Goal: Task Accomplishment & Management: Complete application form

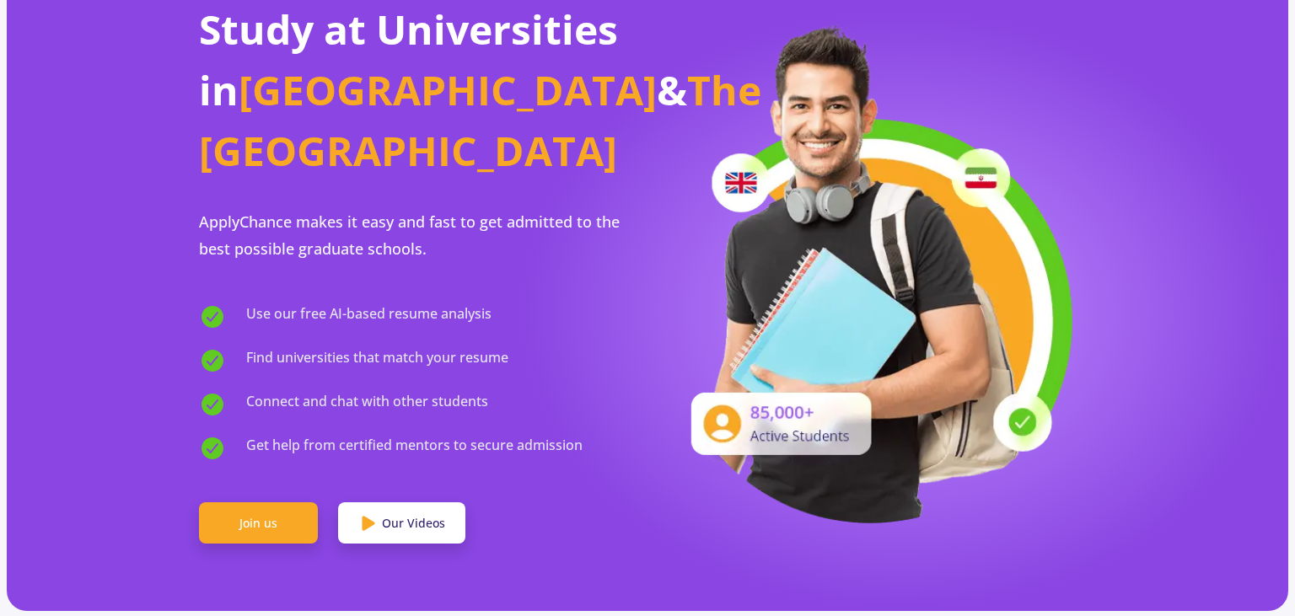
scroll to position [133, 0]
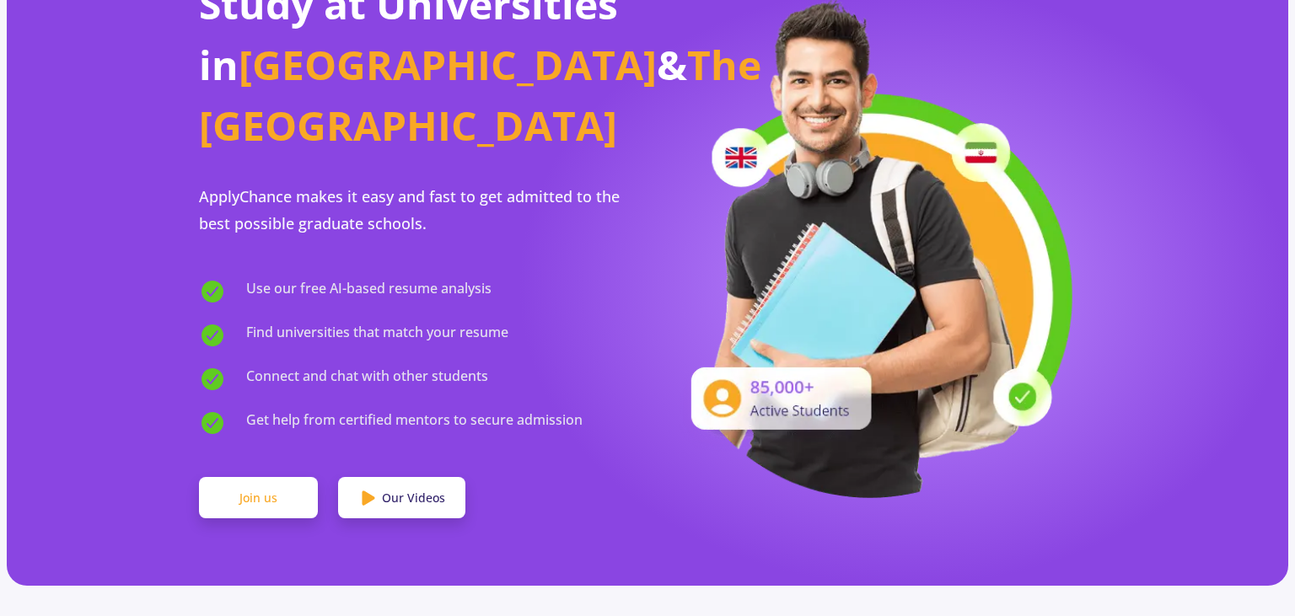
click at [264, 477] on link "Join us" at bounding box center [258, 498] width 119 height 42
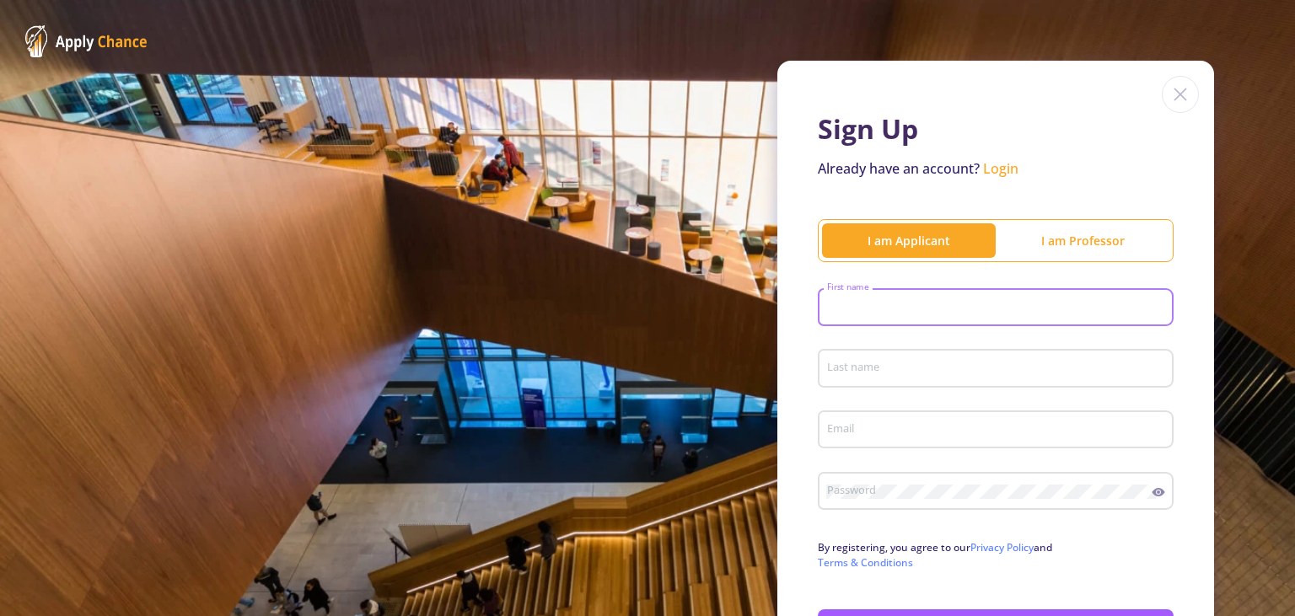
click at [872, 305] on input "First name" at bounding box center [998, 308] width 344 height 15
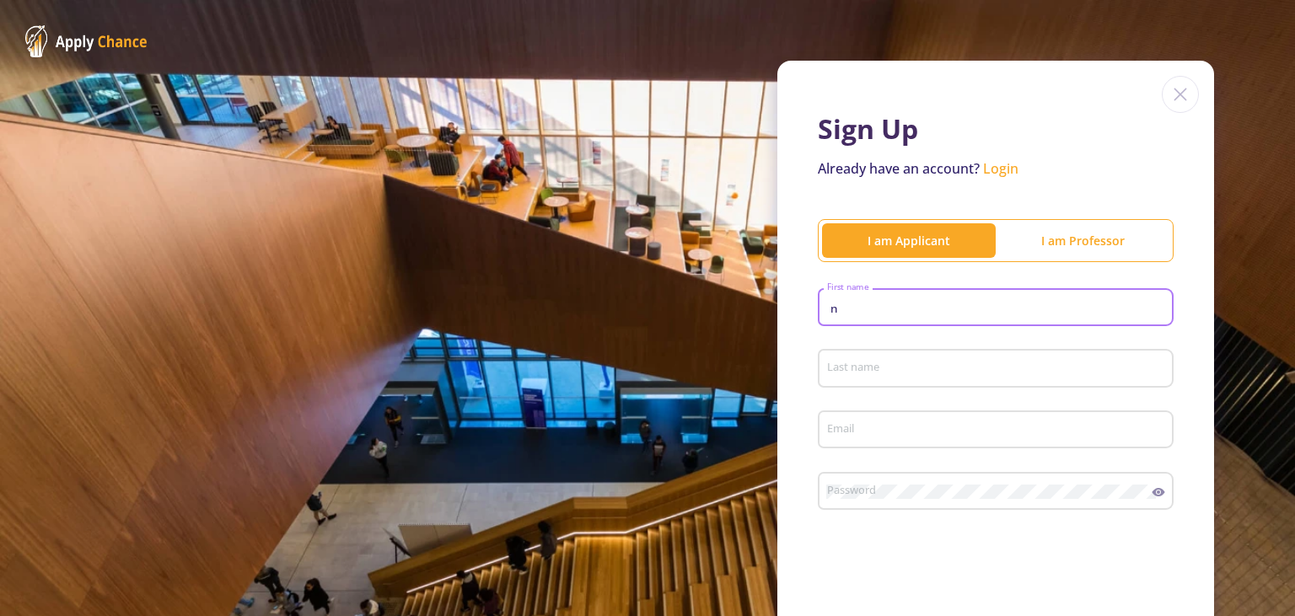
type input "n"
click at [881, 373] on input "Last name" at bounding box center [998, 369] width 344 height 15
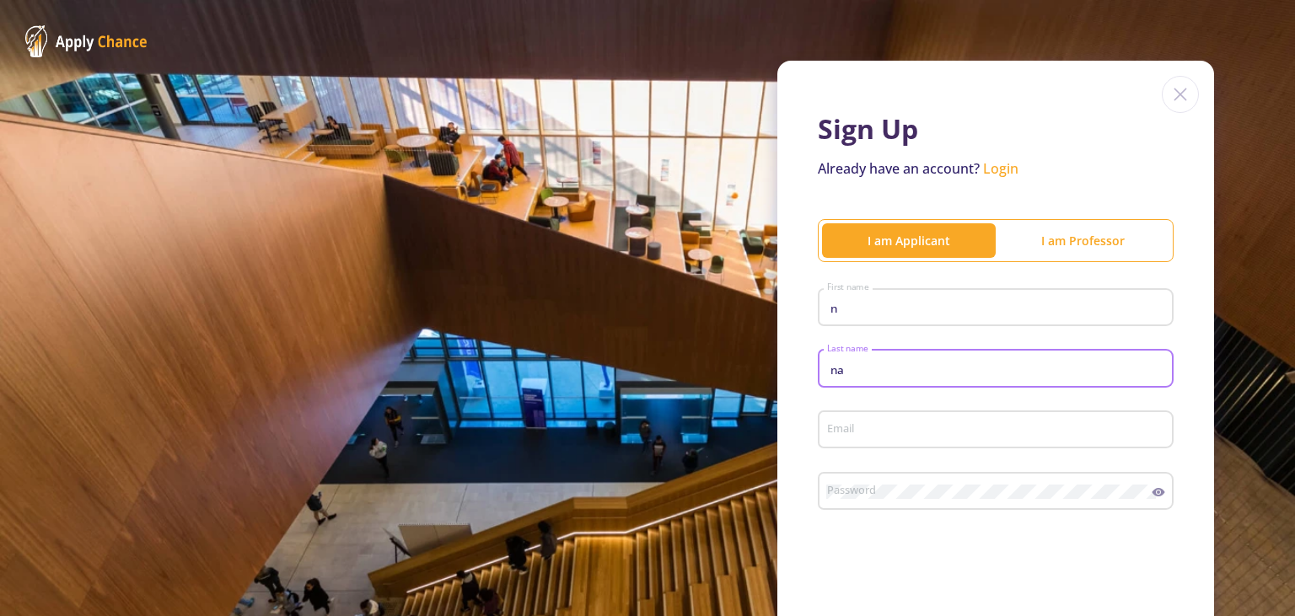
type input "na"
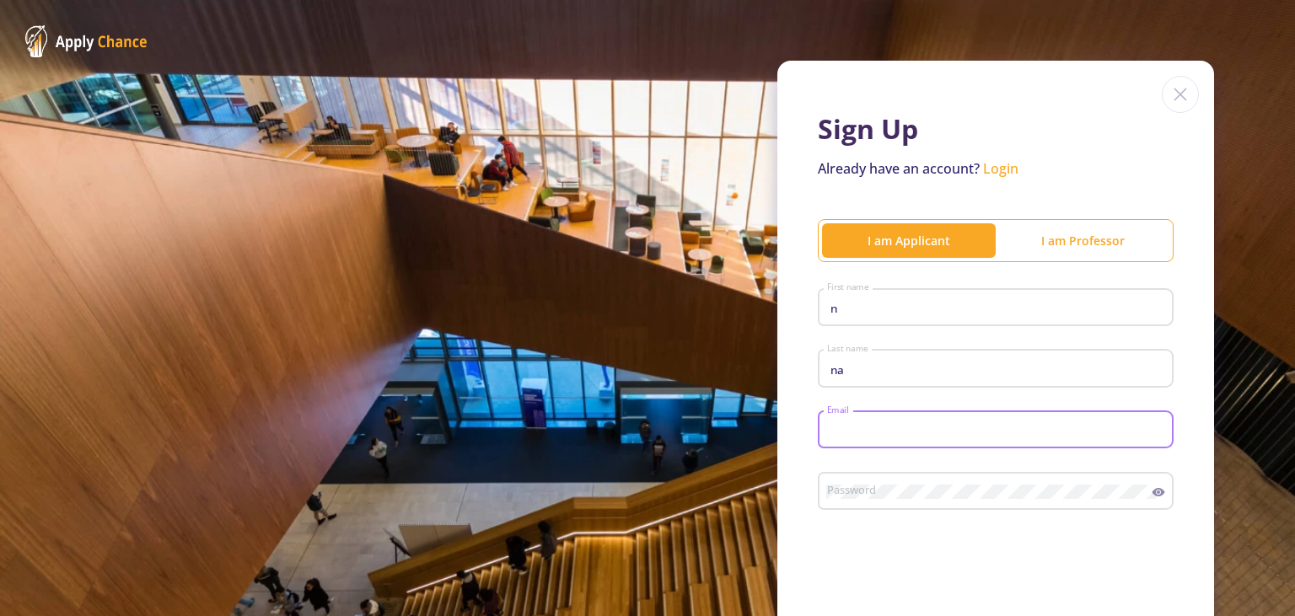
click at [838, 428] on input "Email" at bounding box center [998, 430] width 344 height 15
type input "mfdyif6m3@mozmail.com"
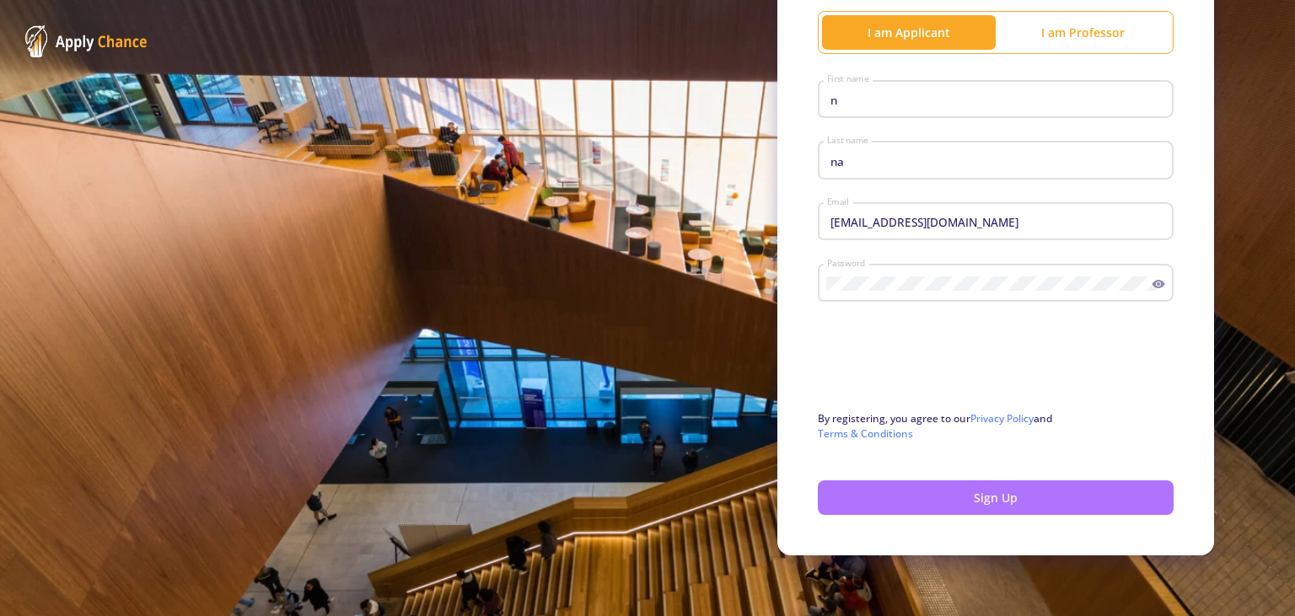
click at [956, 504] on button "Sign Up" at bounding box center [996, 497] width 356 height 35
click at [969, 497] on button "Sign Up" at bounding box center [996, 497] width 356 height 35
click at [891, 501] on button "Sign Up" at bounding box center [996, 497] width 356 height 35
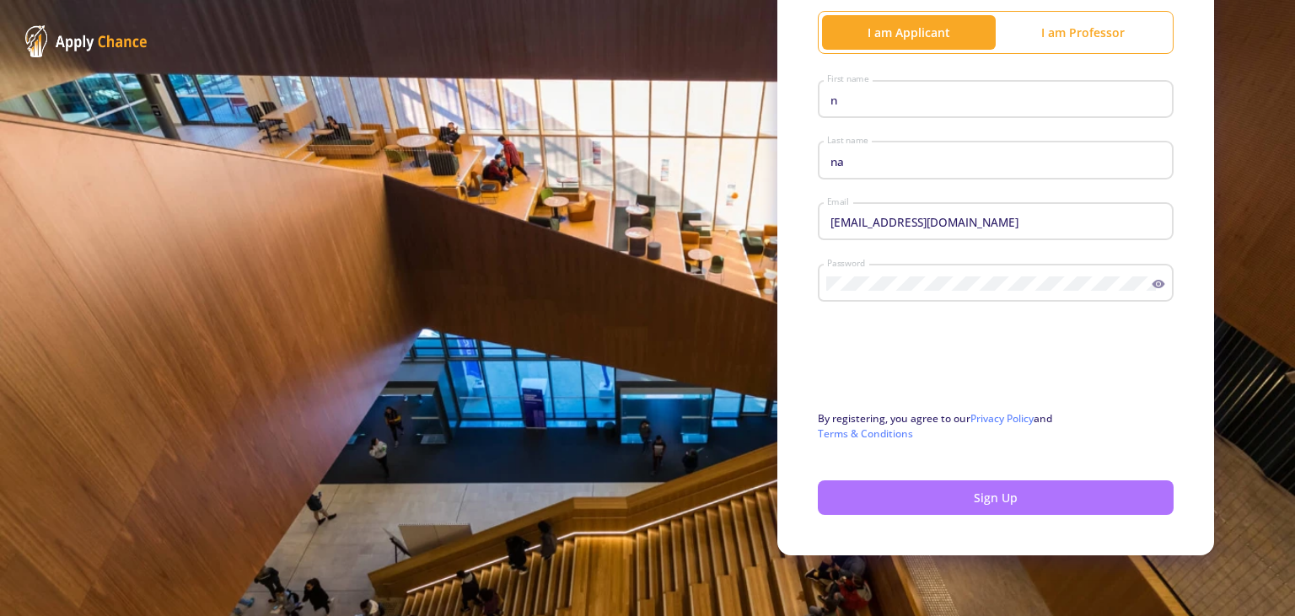
click at [891, 501] on button "Sign Up" at bounding box center [996, 497] width 356 height 35
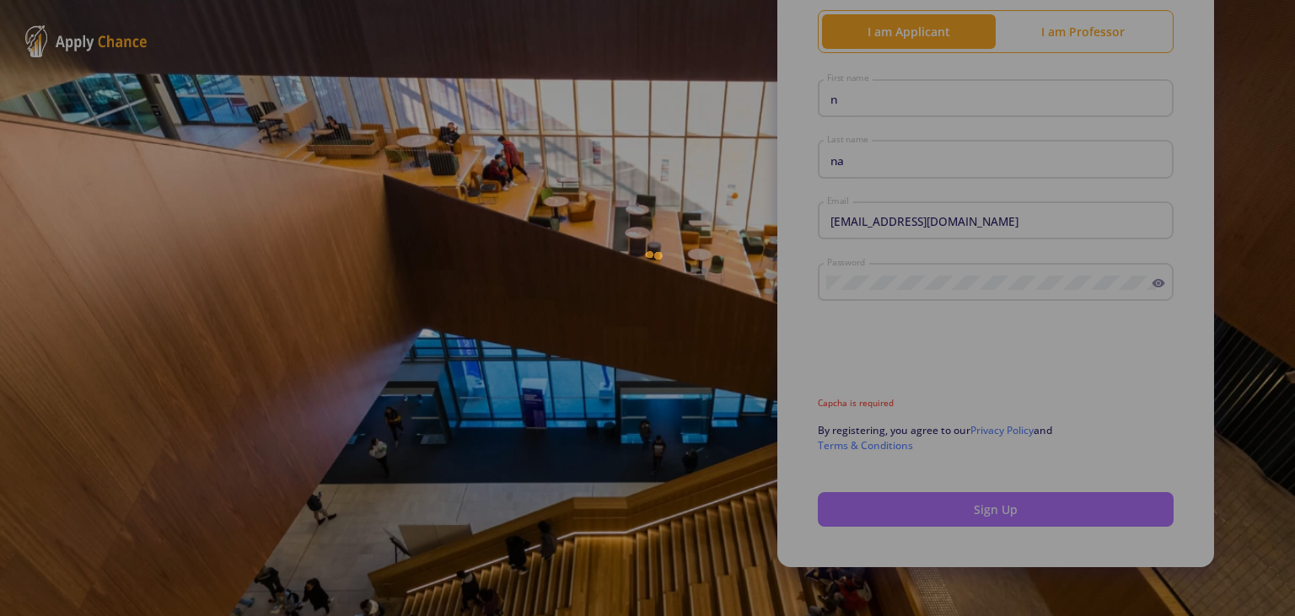
scroll to position [130, 0]
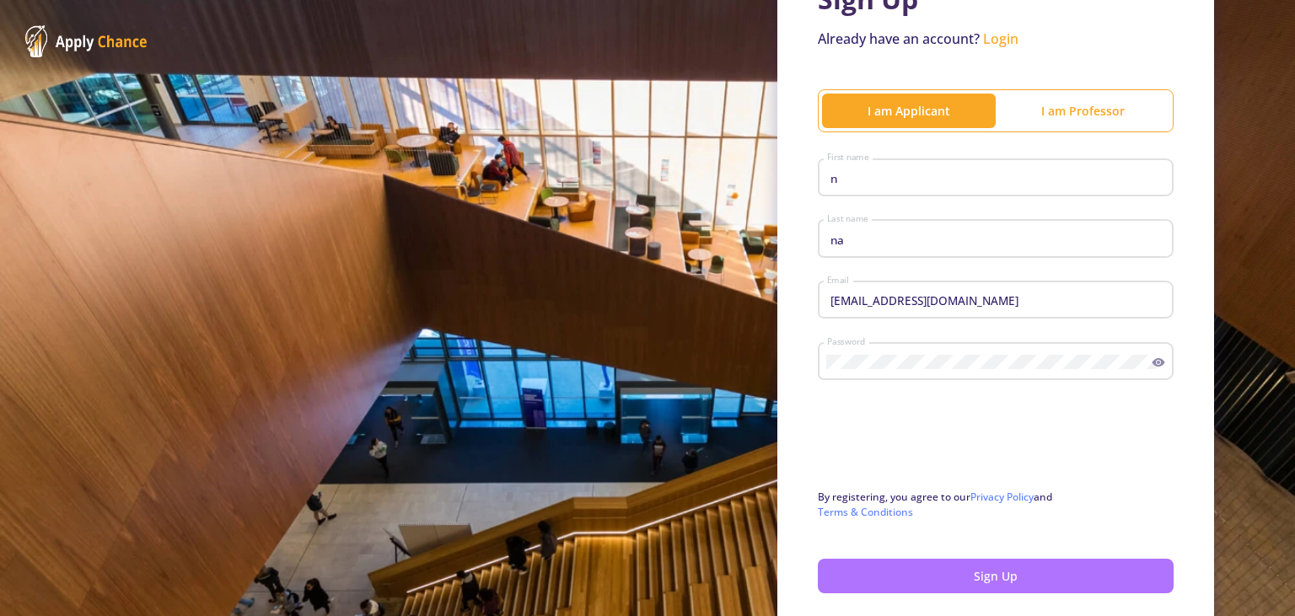
click at [971, 580] on button "Sign Up" at bounding box center [996, 576] width 356 height 35
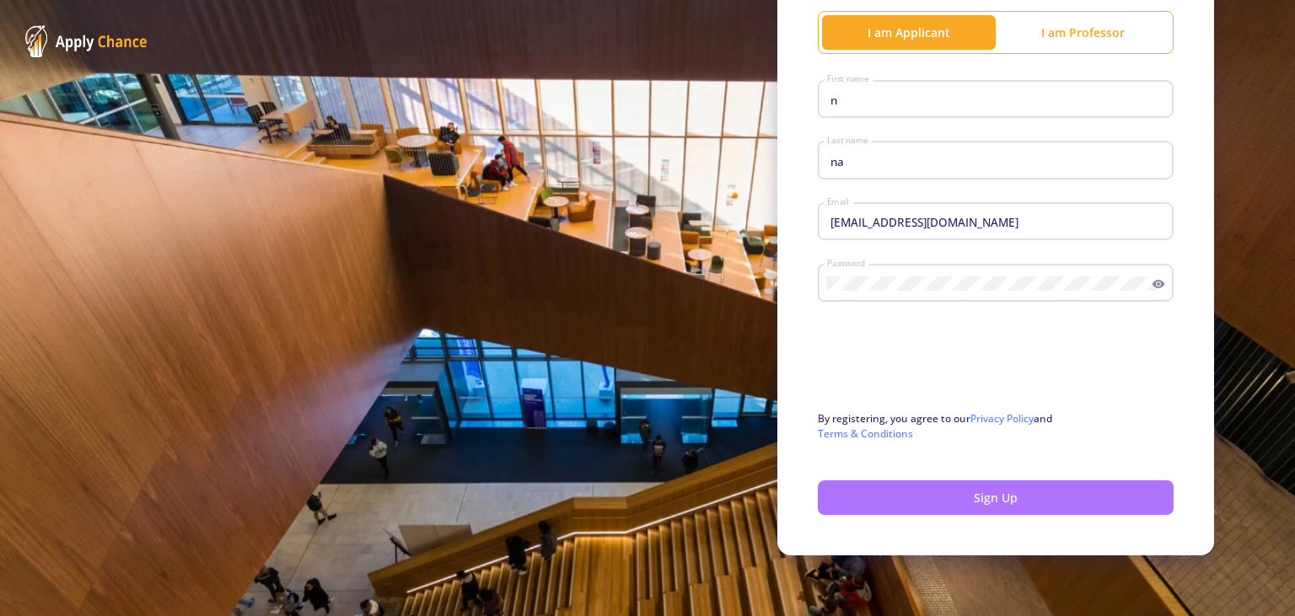
click at [996, 502] on button "Sign Up" at bounding box center [996, 497] width 356 height 35
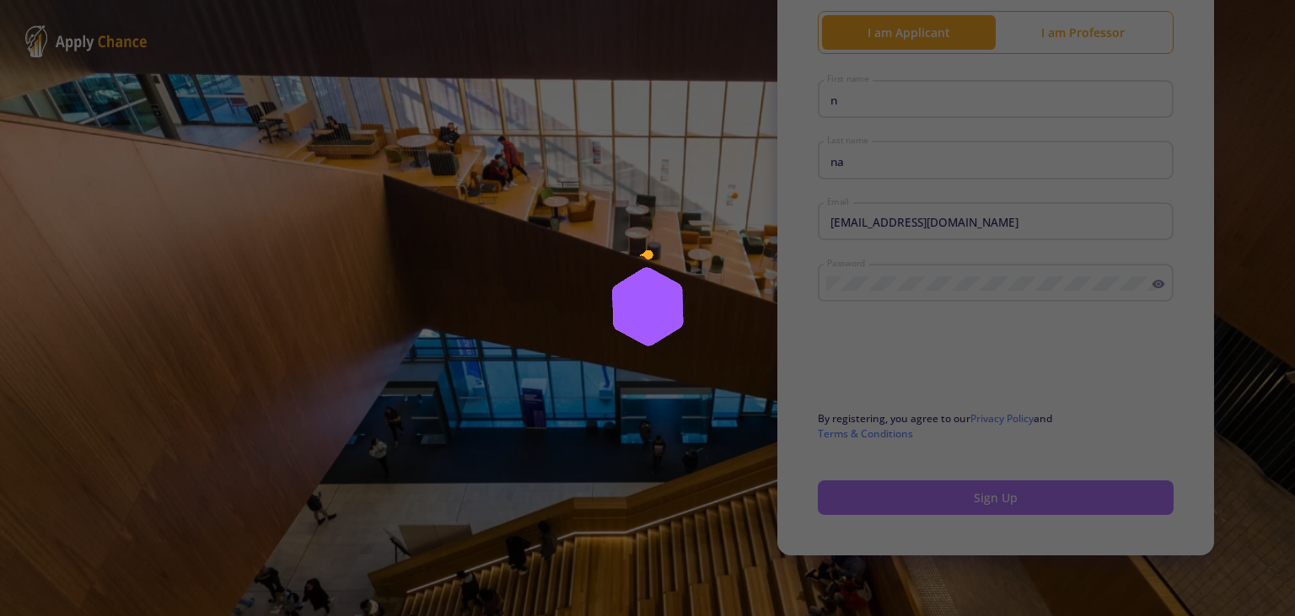
click at [996, 502] on div at bounding box center [647, 308] width 1295 height 616
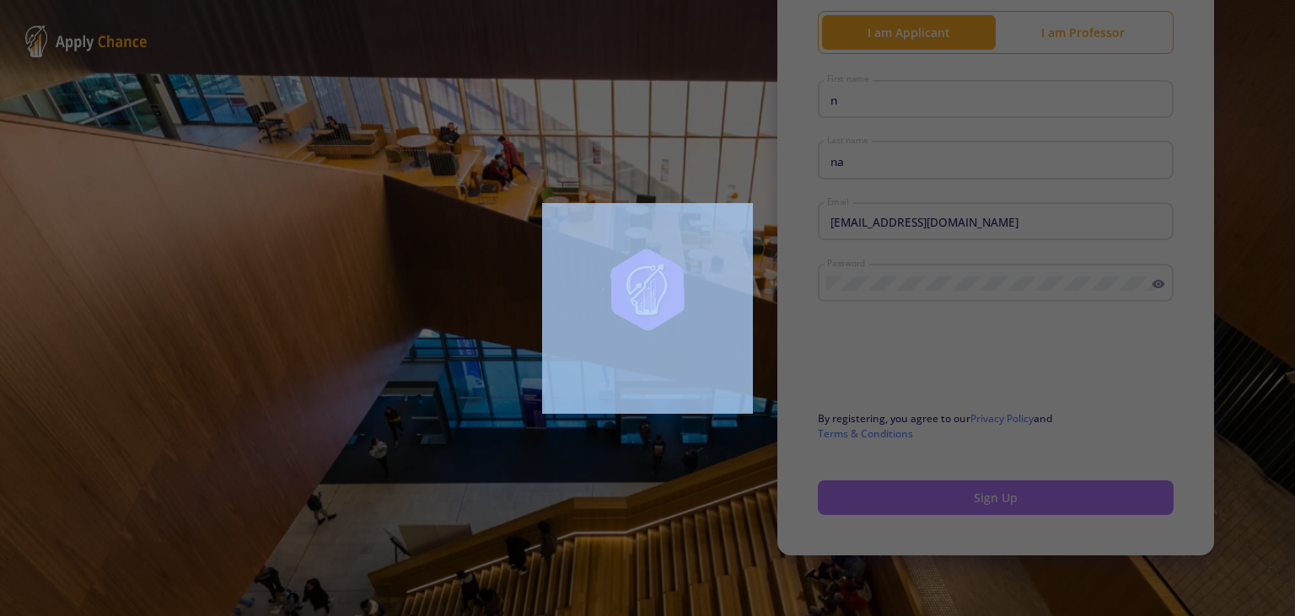
click at [996, 502] on div at bounding box center [647, 308] width 1295 height 616
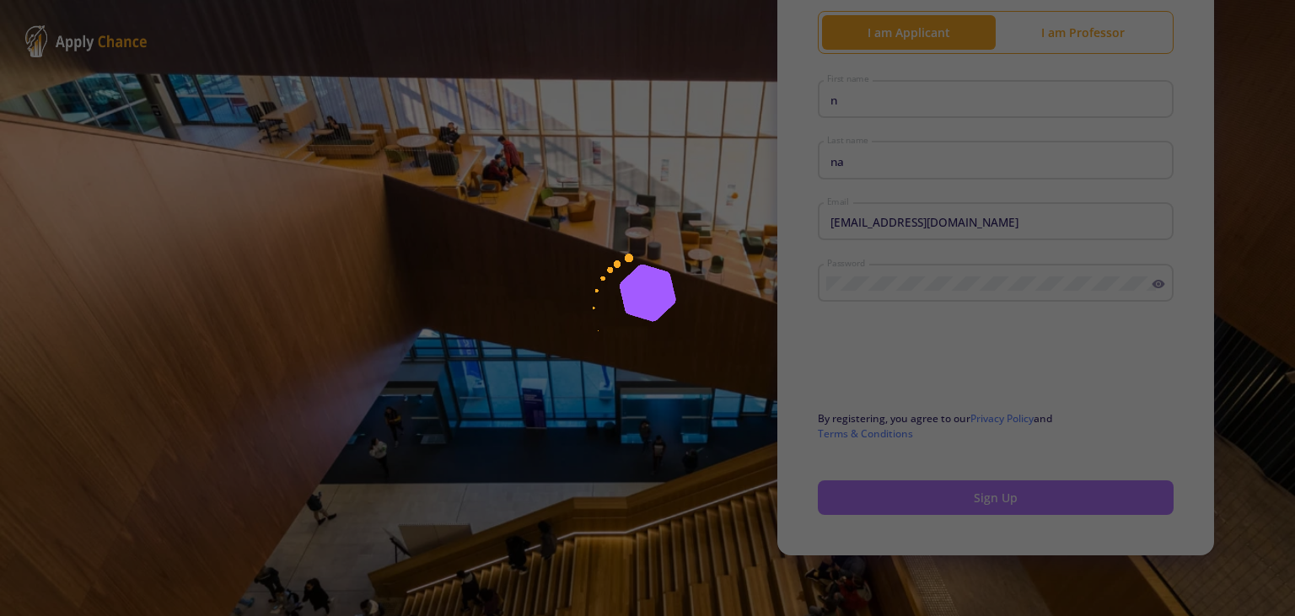
click at [996, 502] on div at bounding box center [647, 308] width 1295 height 616
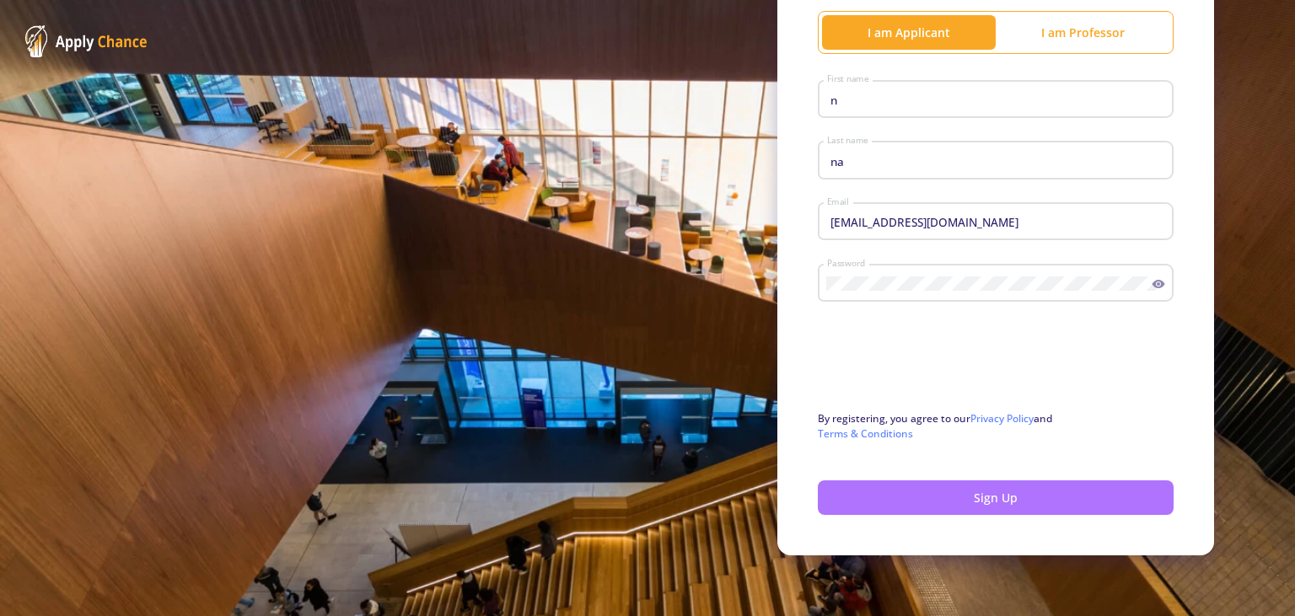
click at [996, 502] on div at bounding box center [647, 308] width 1295 height 616
click at [996, 502] on button "Sign Up" at bounding box center [996, 497] width 356 height 35
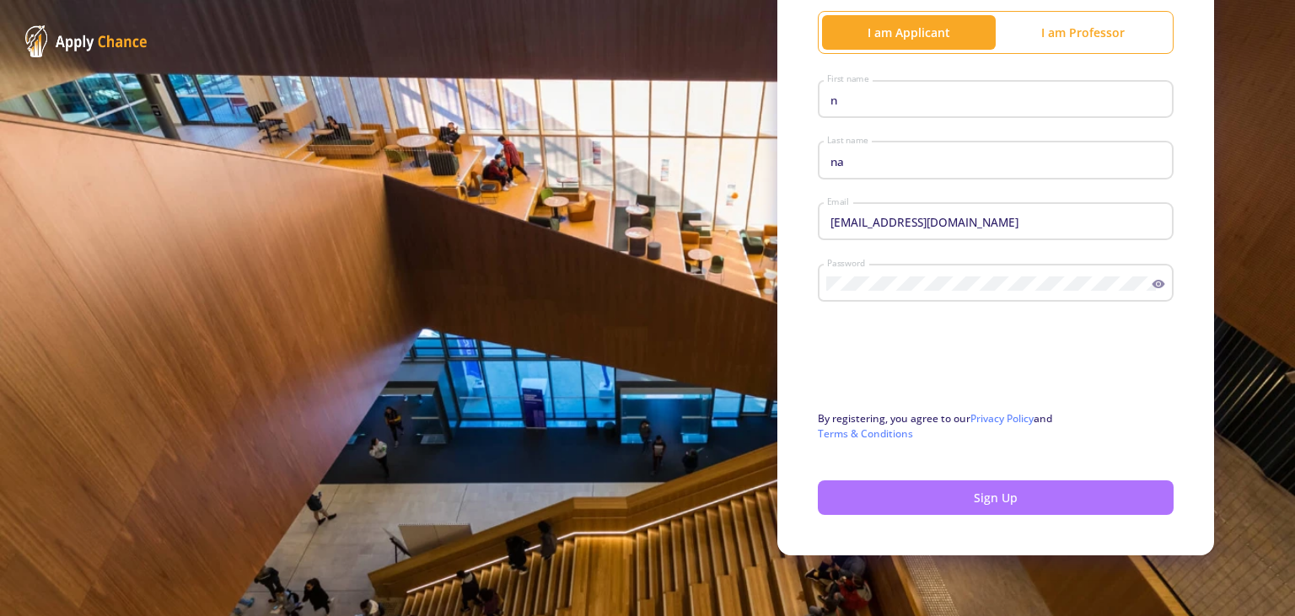
click at [996, 502] on div at bounding box center [647, 308] width 1295 height 616
click at [996, 502] on button "Sign Up" at bounding box center [996, 497] width 356 height 35
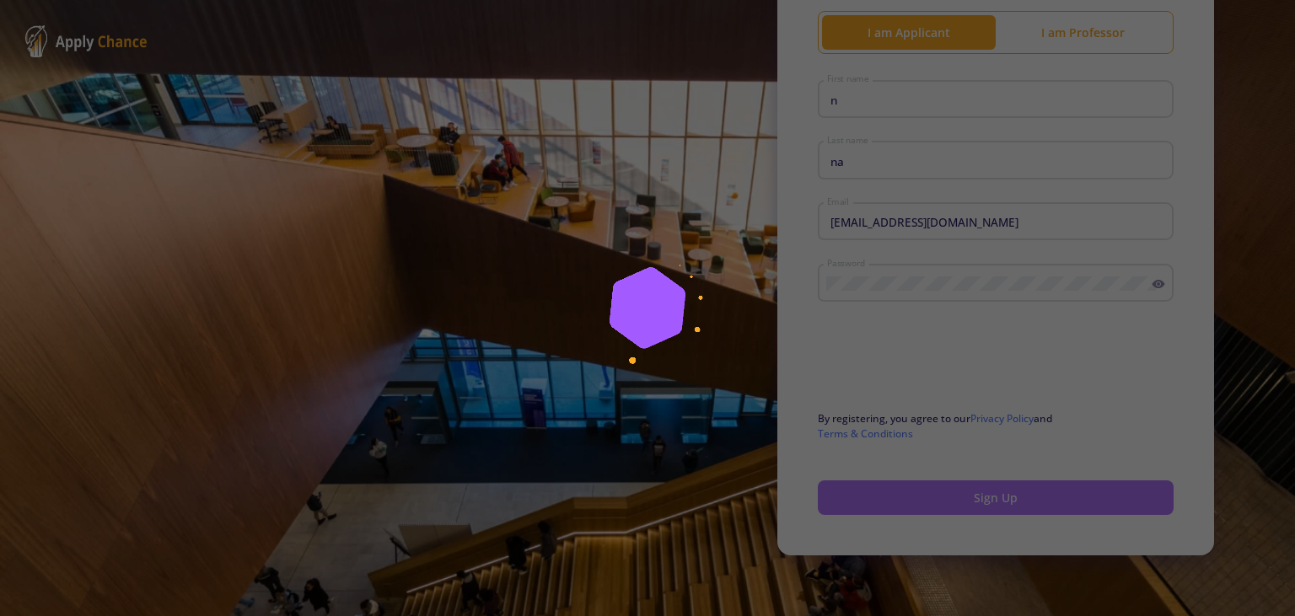
click at [996, 502] on div at bounding box center [647, 308] width 1295 height 616
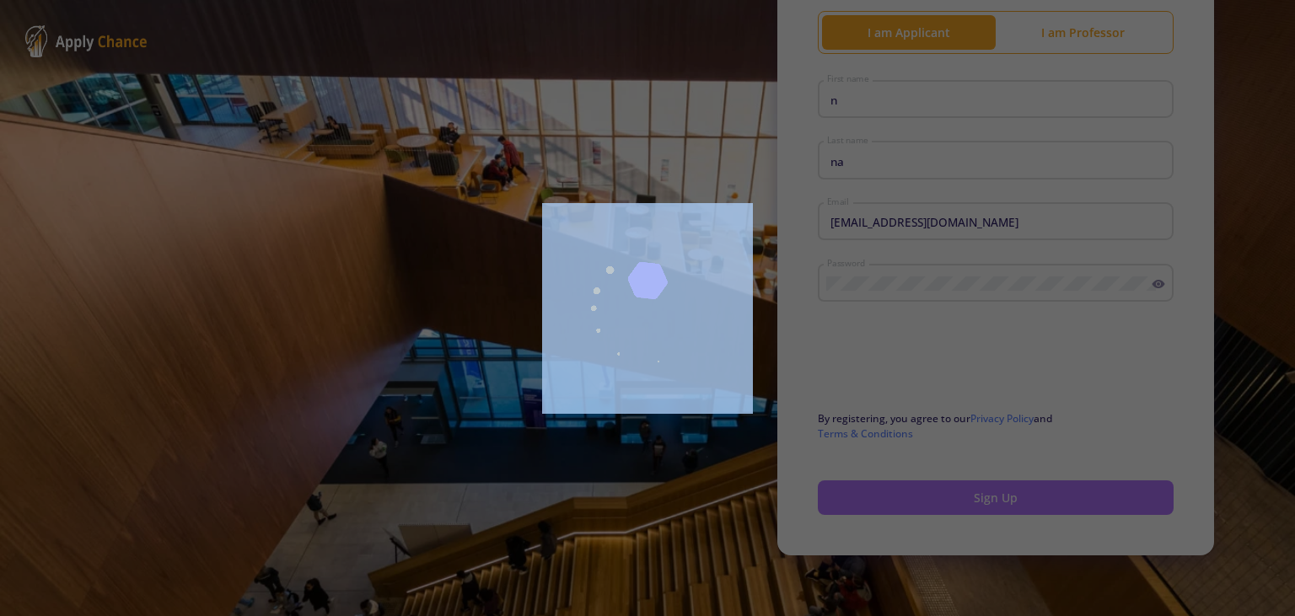
click at [996, 502] on div at bounding box center [647, 308] width 1295 height 616
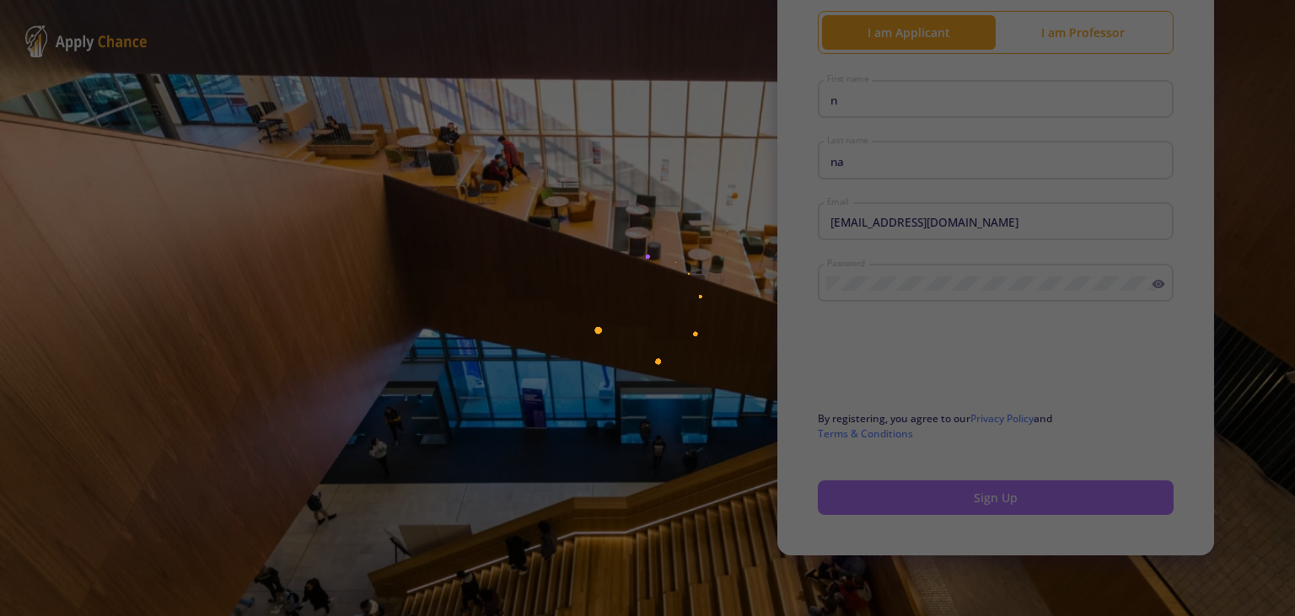
click at [996, 502] on div at bounding box center [647, 308] width 1295 height 616
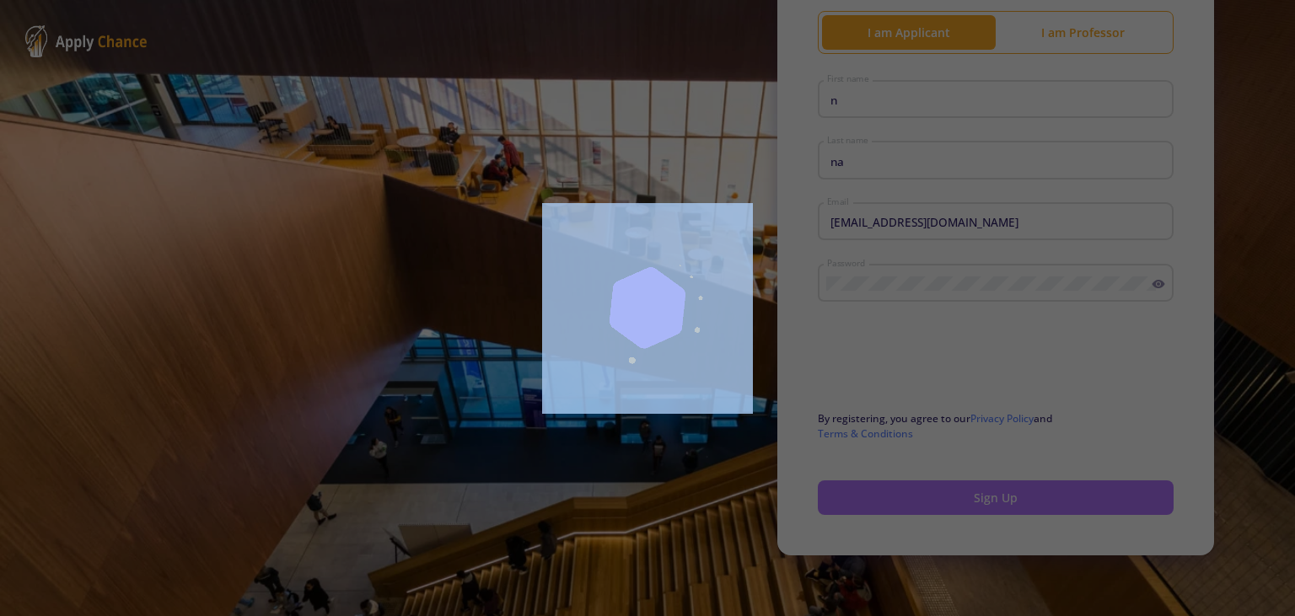
click at [996, 502] on div at bounding box center [647, 308] width 1295 height 616
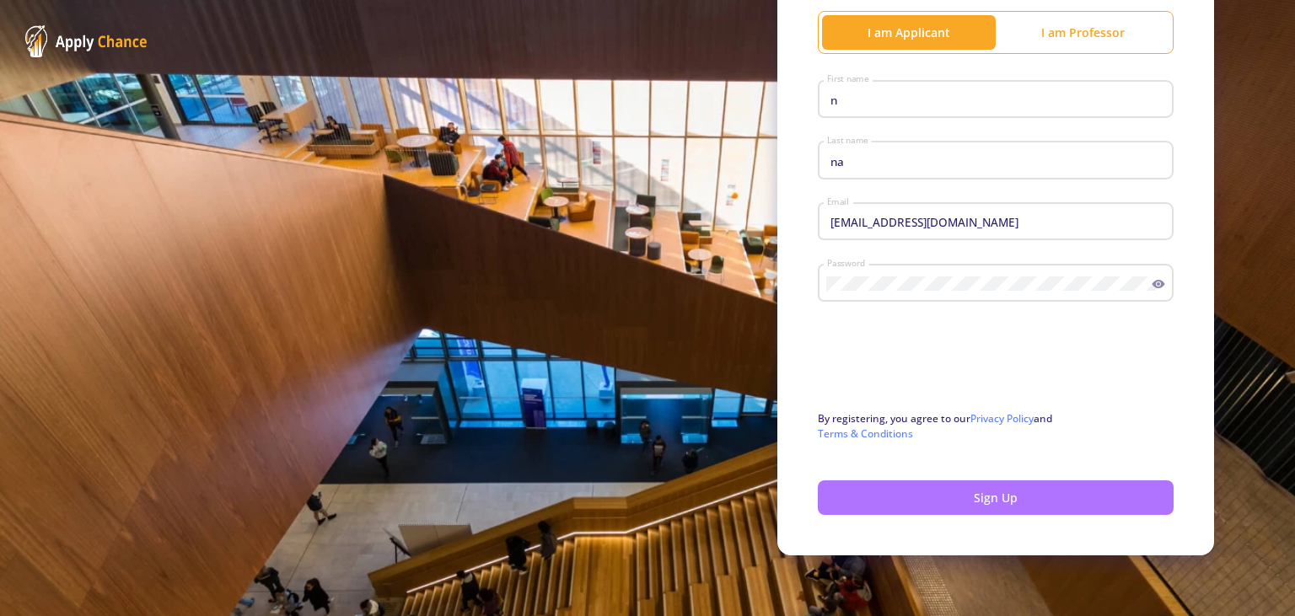
click at [996, 502] on div at bounding box center [647, 308] width 1295 height 616
click at [996, 502] on button "Sign Up" at bounding box center [996, 497] width 356 height 35
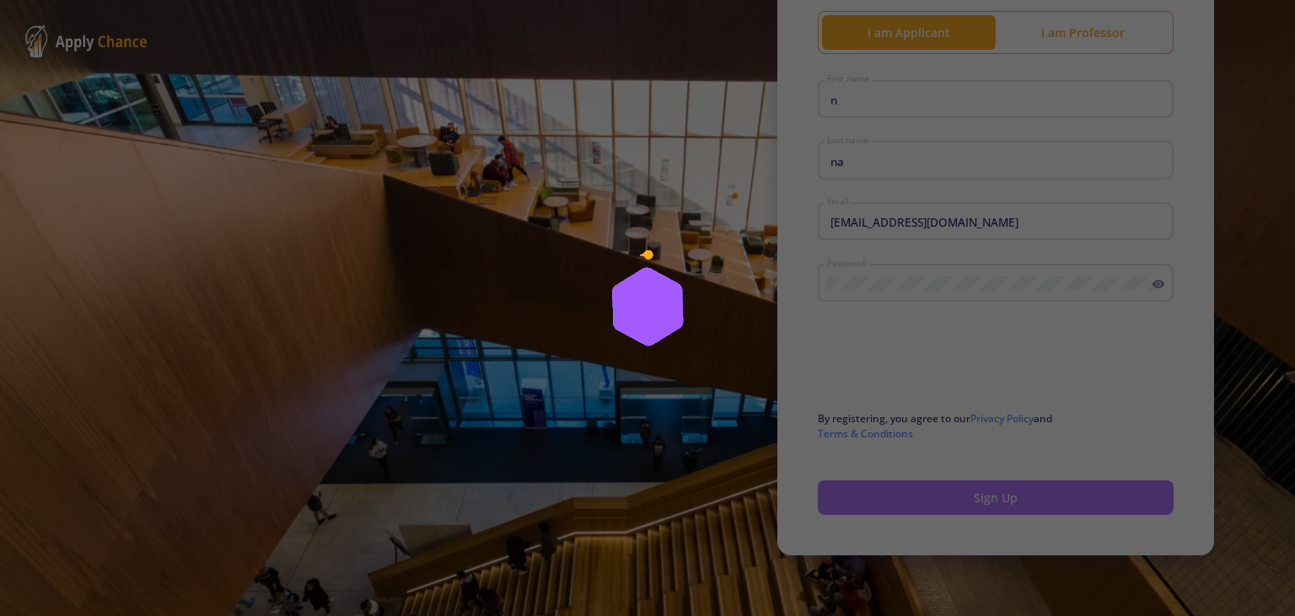
click at [996, 502] on div at bounding box center [647, 308] width 1295 height 616
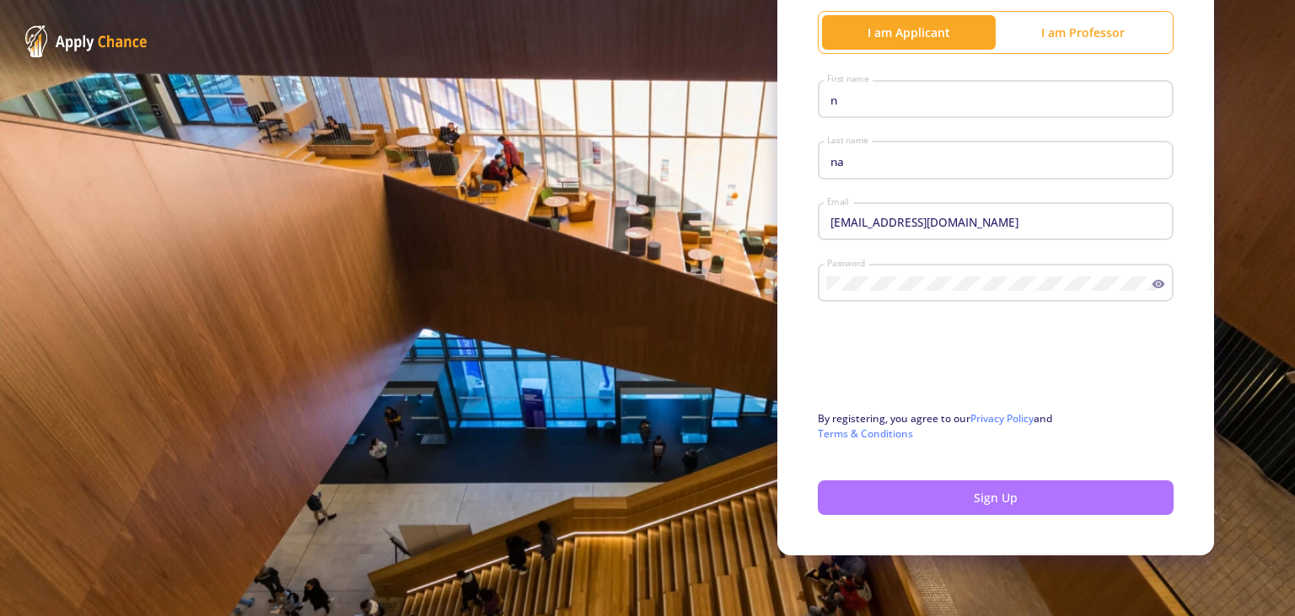
click at [996, 502] on div at bounding box center [647, 308] width 1295 height 616
click at [996, 502] on button "Sign Up" at bounding box center [996, 497] width 356 height 35
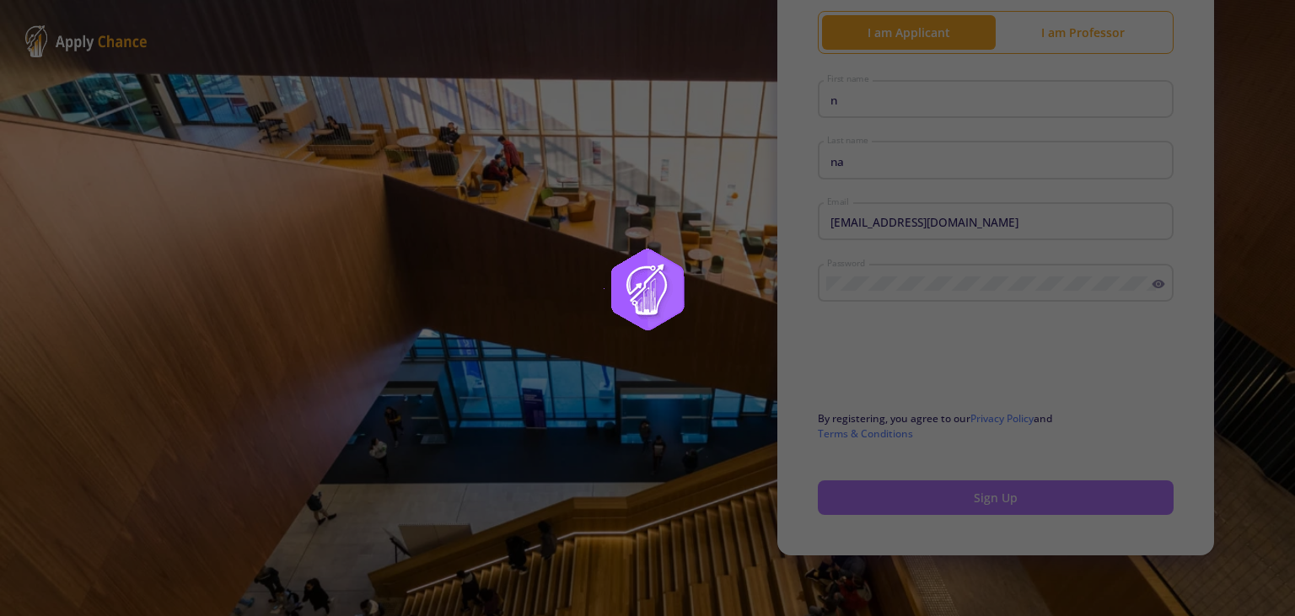
click at [996, 502] on div at bounding box center [647, 308] width 1295 height 616
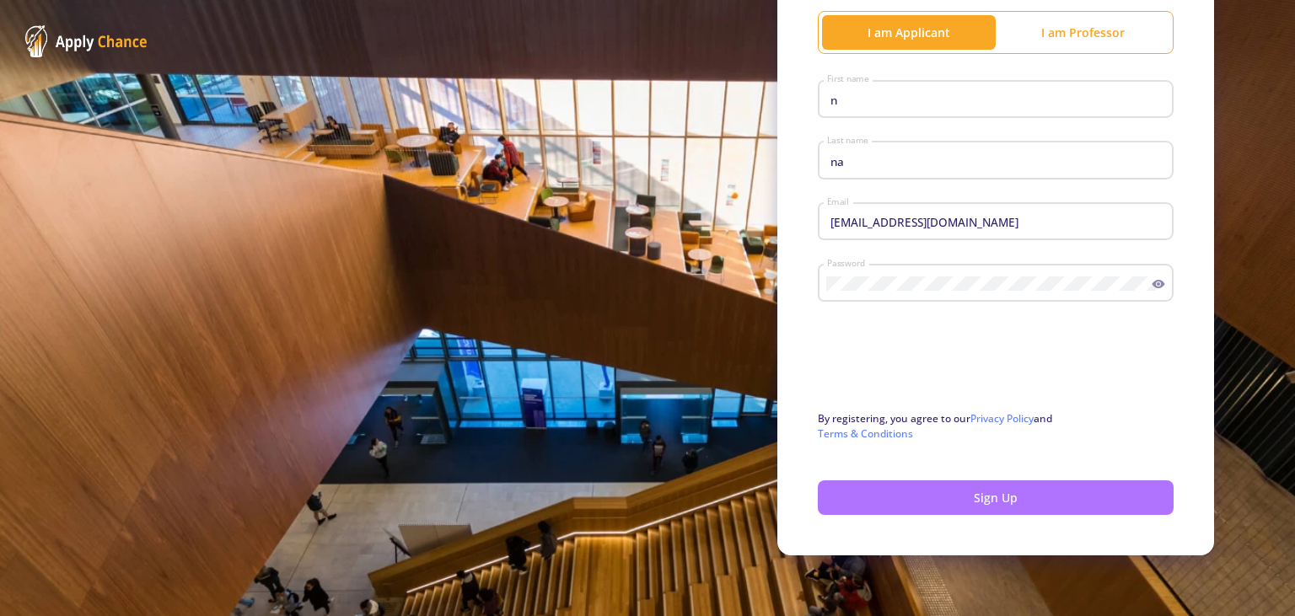
click at [996, 502] on div at bounding box center [647, 308] width 1295 height 616
click at [996, 502] on button "Sign Up" at bounding box center [996, 497] width 356 height 35
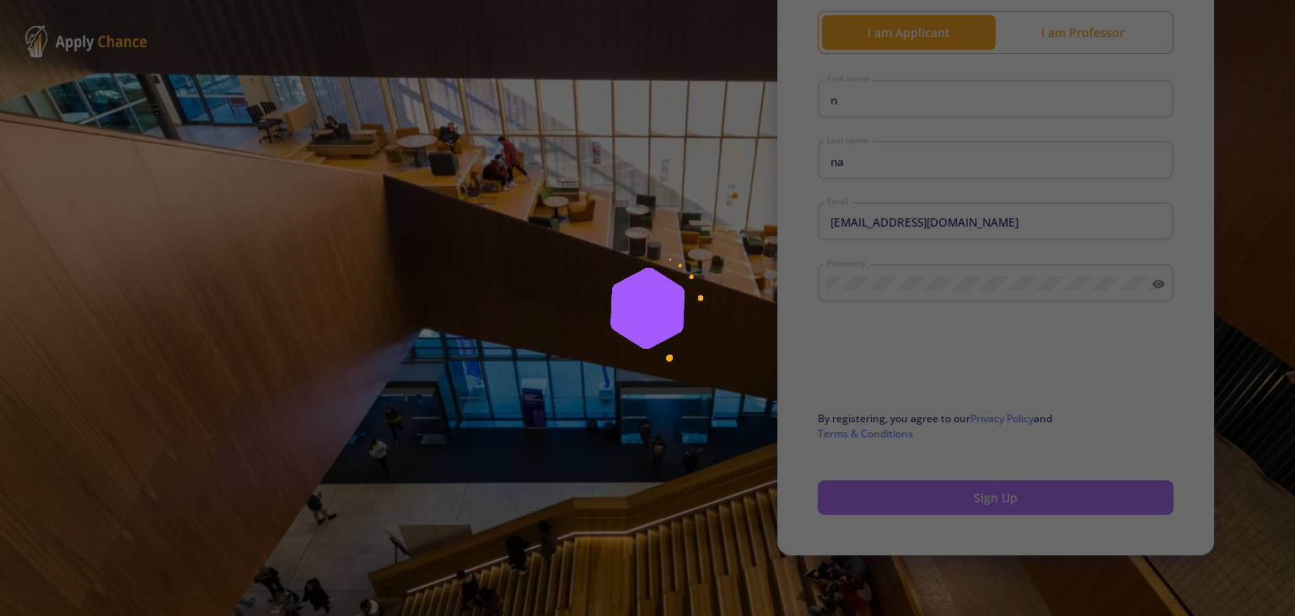
click at [996, 502] on div at bounding box center [647, 308] width 1295 height 616
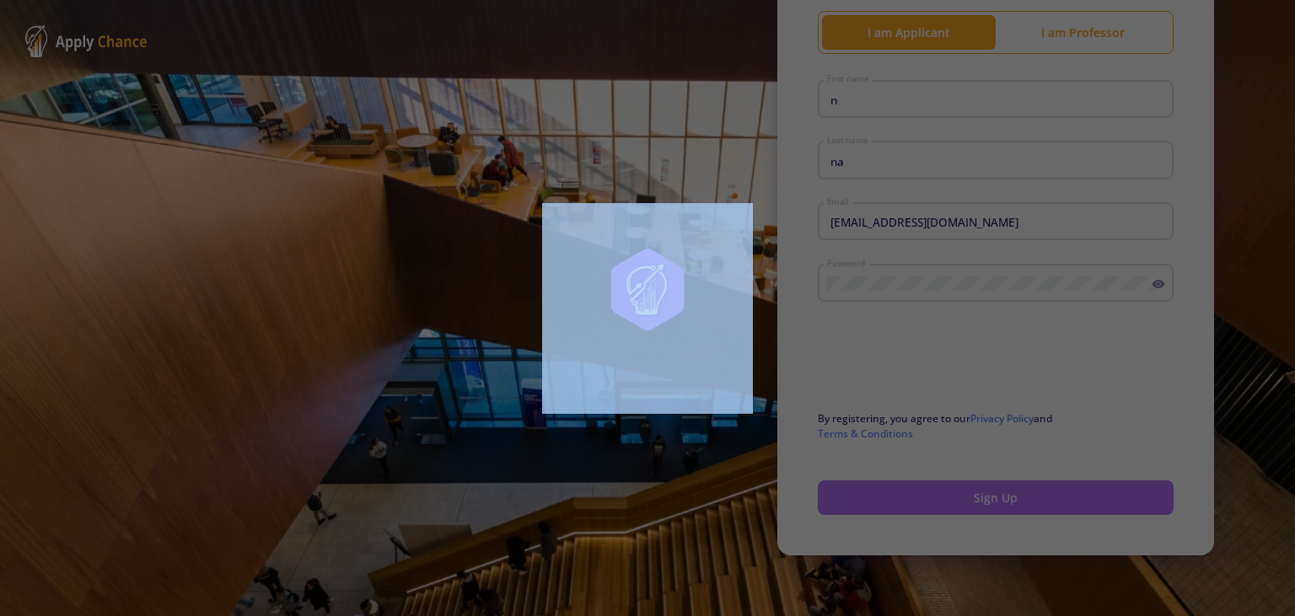
click at [996, 502] on div at bounding box center [647, 308] width 1295 height 616
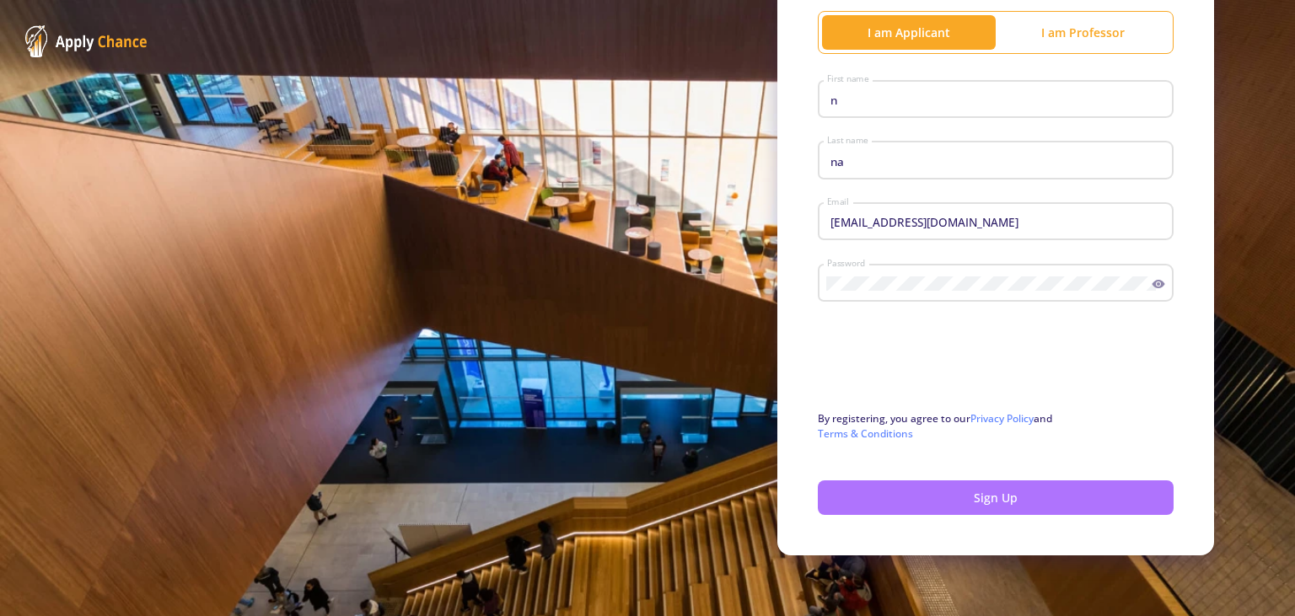
click at [996, 502] on div at bounding box center [647, 308] width 1295 height 616
click at [996, 502] on button "Sign Up" at bounding box center [996, 497] width 356 height 35
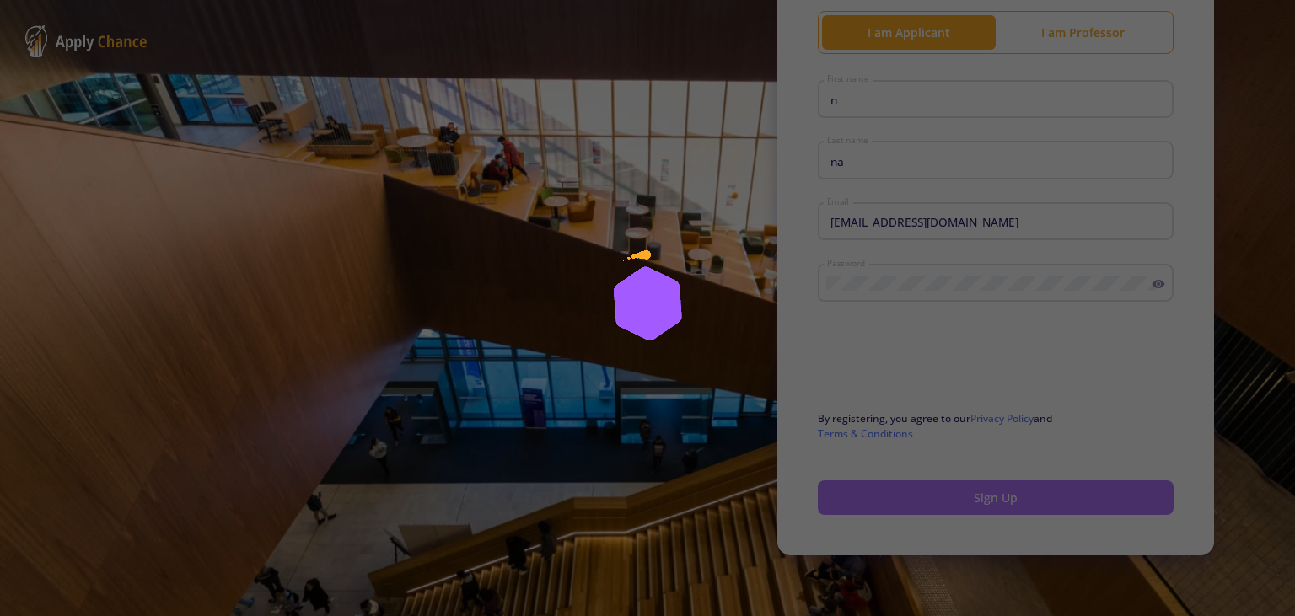
click at [996, 502] on div at bounding box center [647, 308] width 1295 height 616
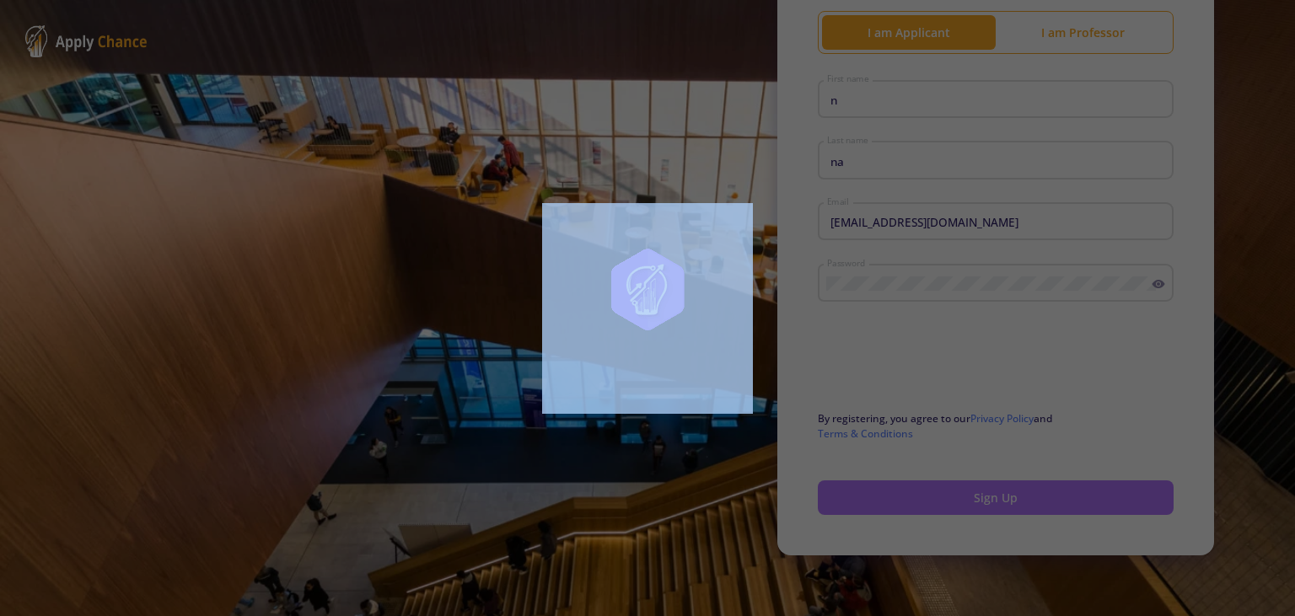
click at [996, 502] on div at bounding box center [647, 308] width 1295 height 616
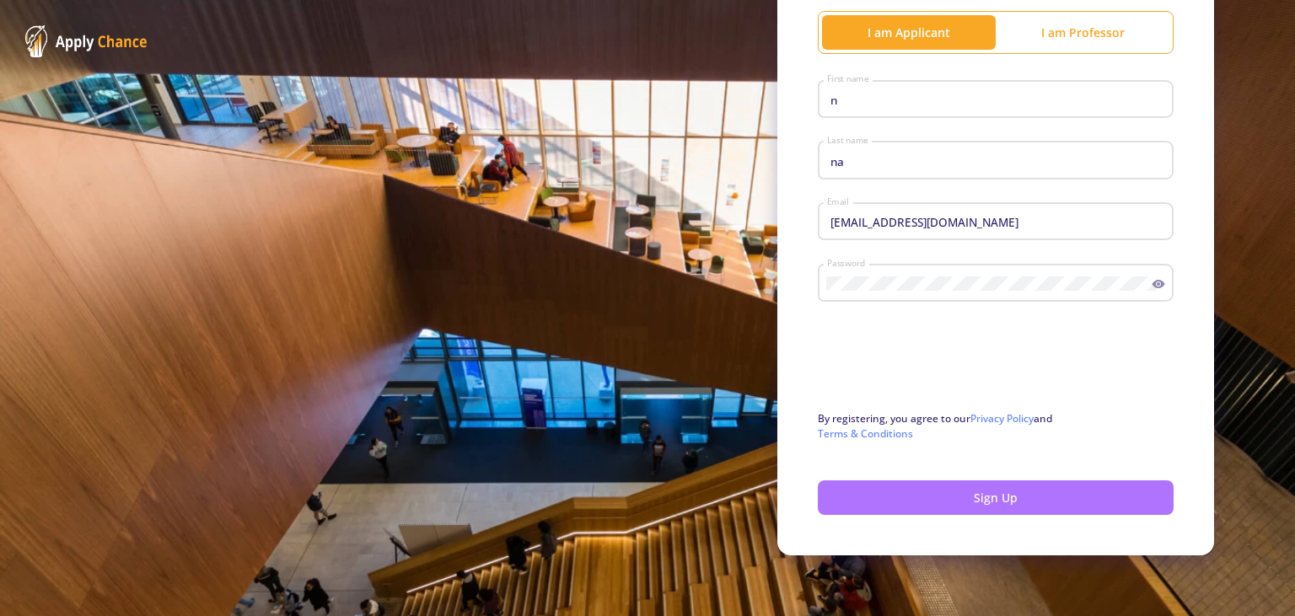
click at [996, 502] on div at bounding box center [647, 308] width 1295 height 616
click at [996, 502] on button "Sign Up" at bounding box center [996, 497] width 356 height 35
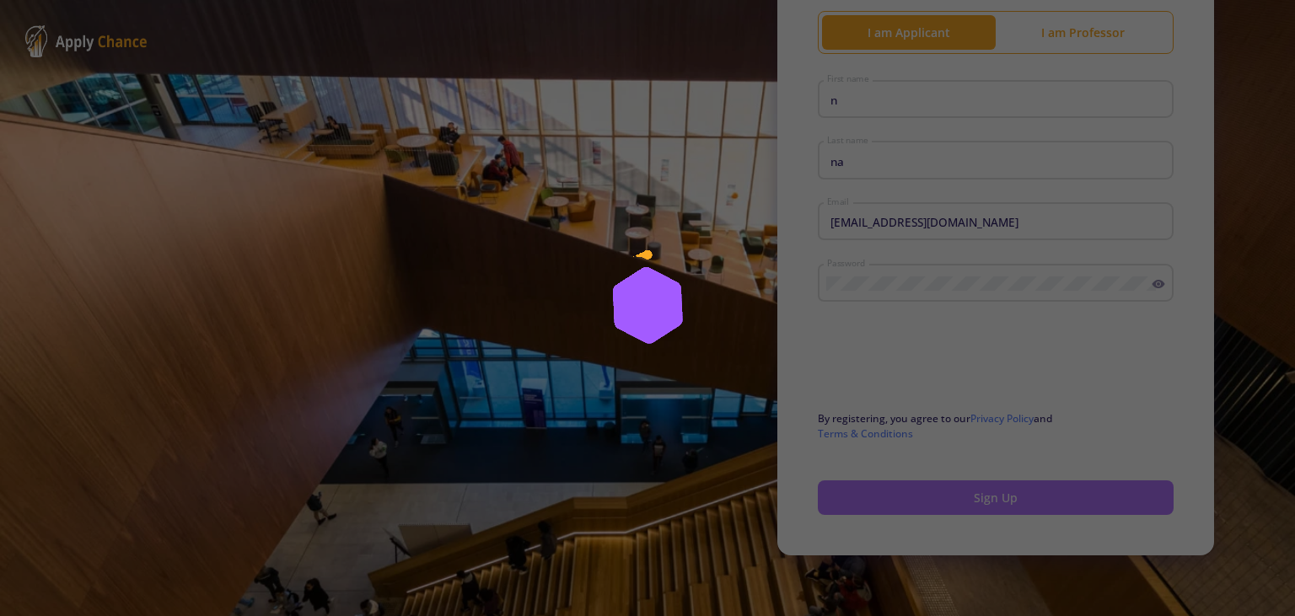
click at [996, 502] on div at bounding box center [647, 308] width 1295 height 616
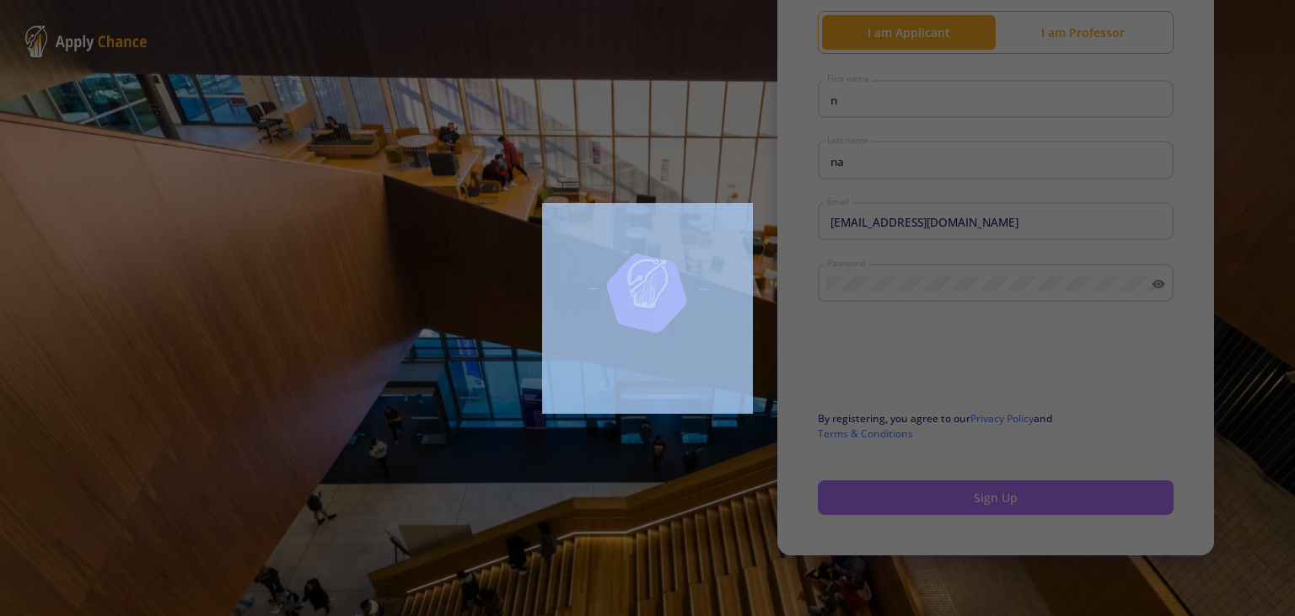
click at [996, 502] on div at bounding box center [647, 308] width 1295 height 616
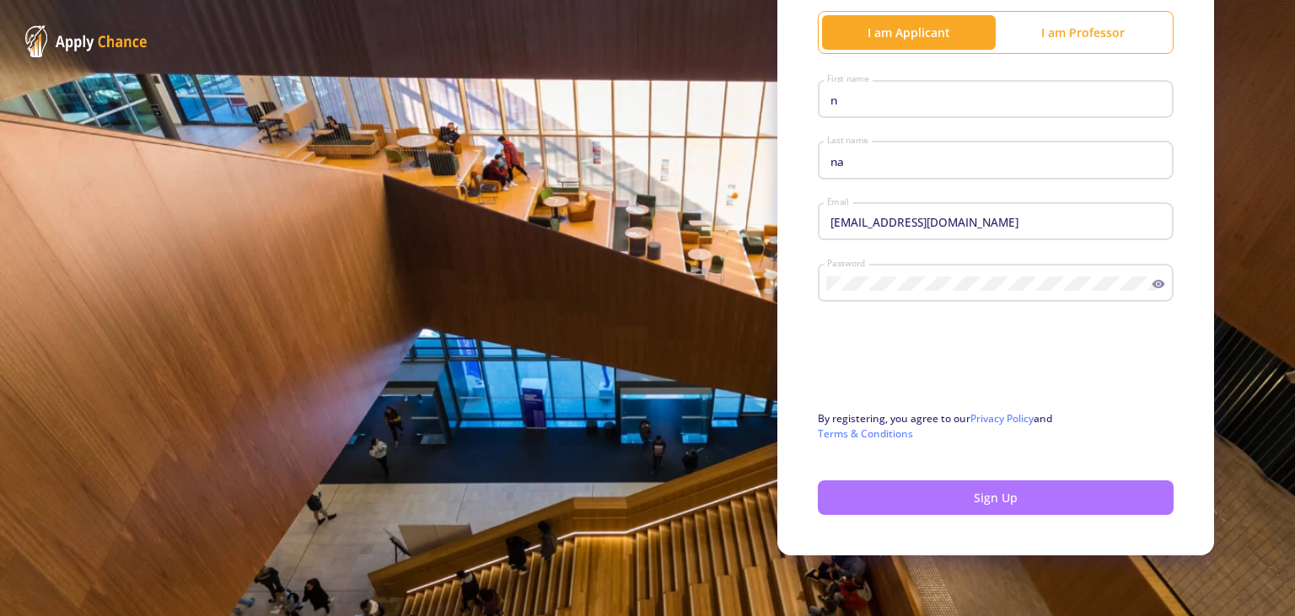
click at [996, 502] on div at bounding box center [647, 308] width 1295 height 616
click at [996, 502] on button "Sign Up" at bounding box center [996, 497] width 356 height 35
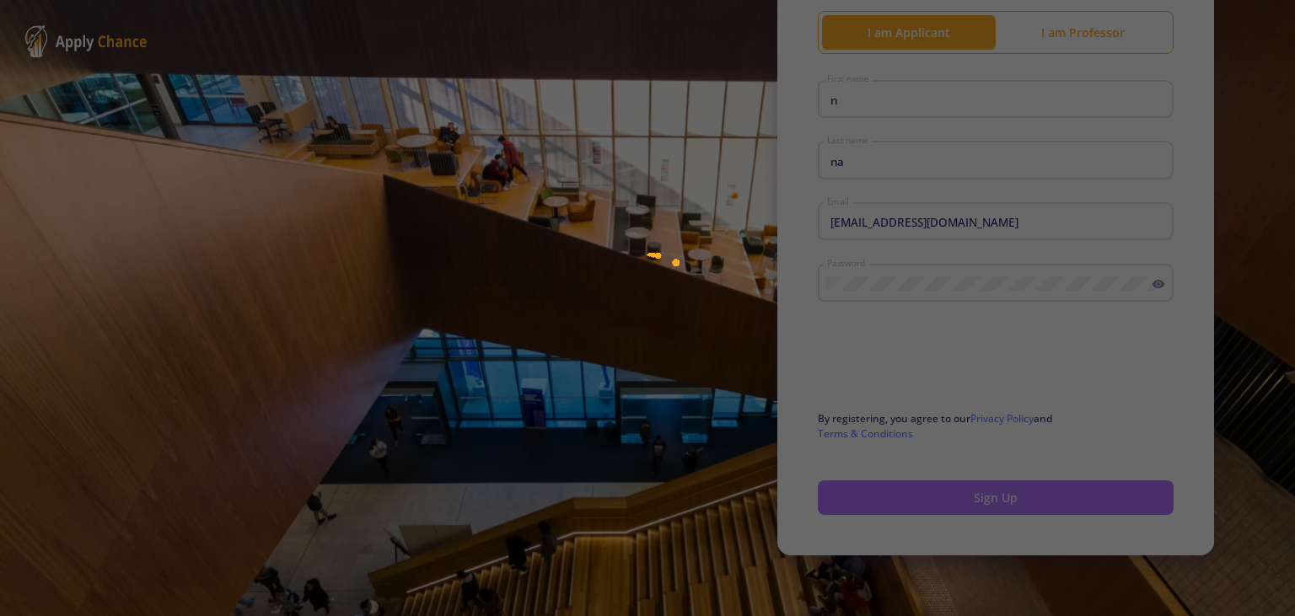
click at [996, 502] on div at bounding box center [647, 308] width 1295 height 616
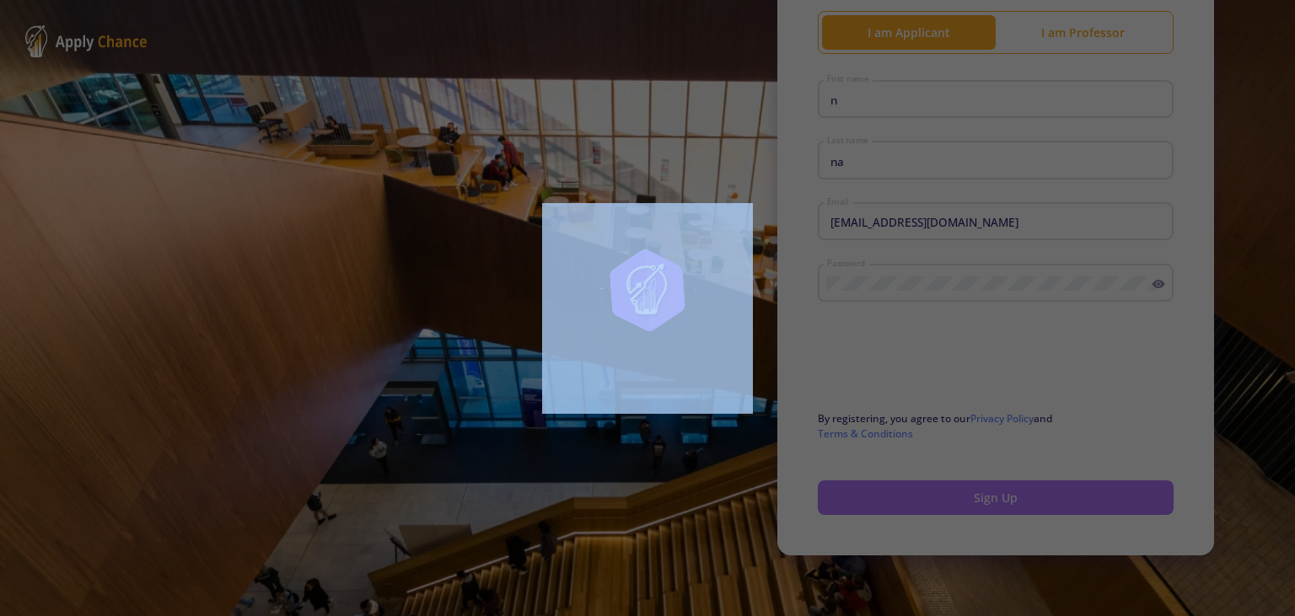
click at [996, 502] on div at bounding box center [647, 308] width 1295 height 616
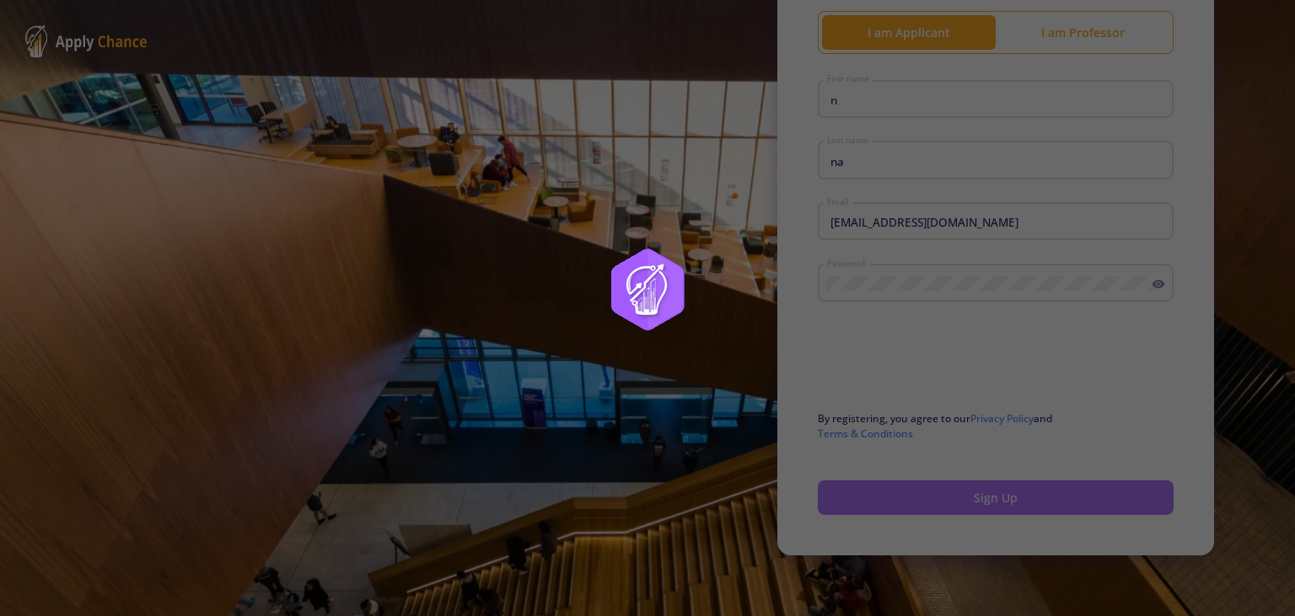
click at [996, 502] on div at bounding box center [647, 308] width 1295 height 616
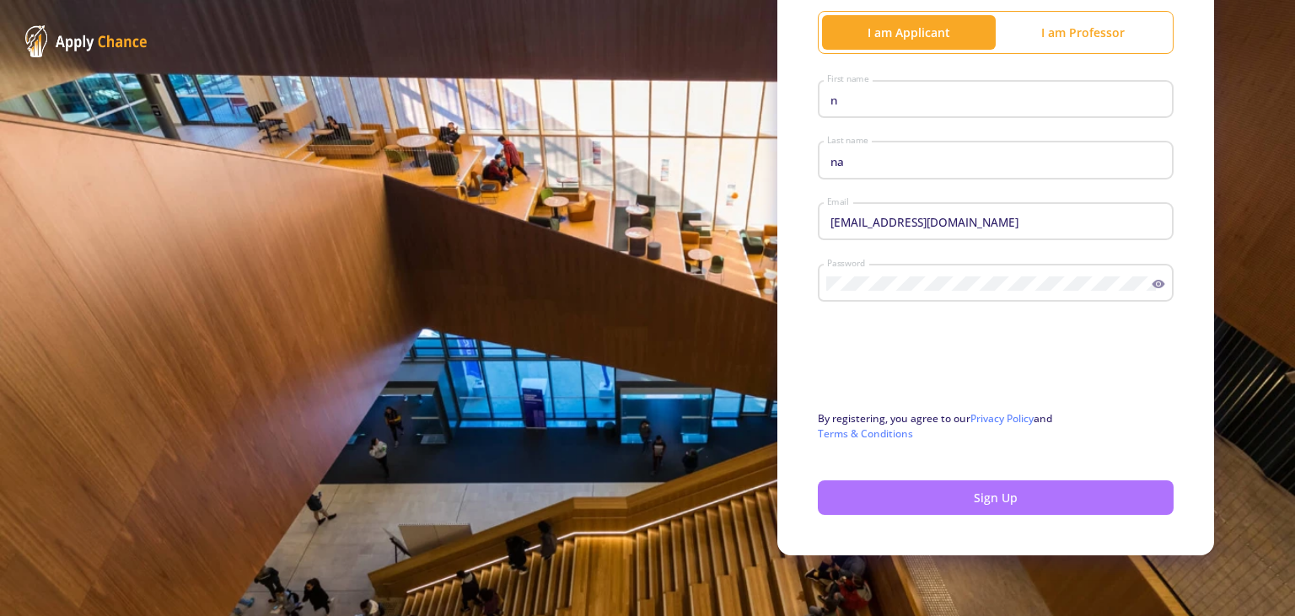
click at [996, 502] on div at bounding box center [647, 308] width 1295 height 616
click at [996, 502] on button "Sign Up" at bounding box center [996, 497] width 356 height 35
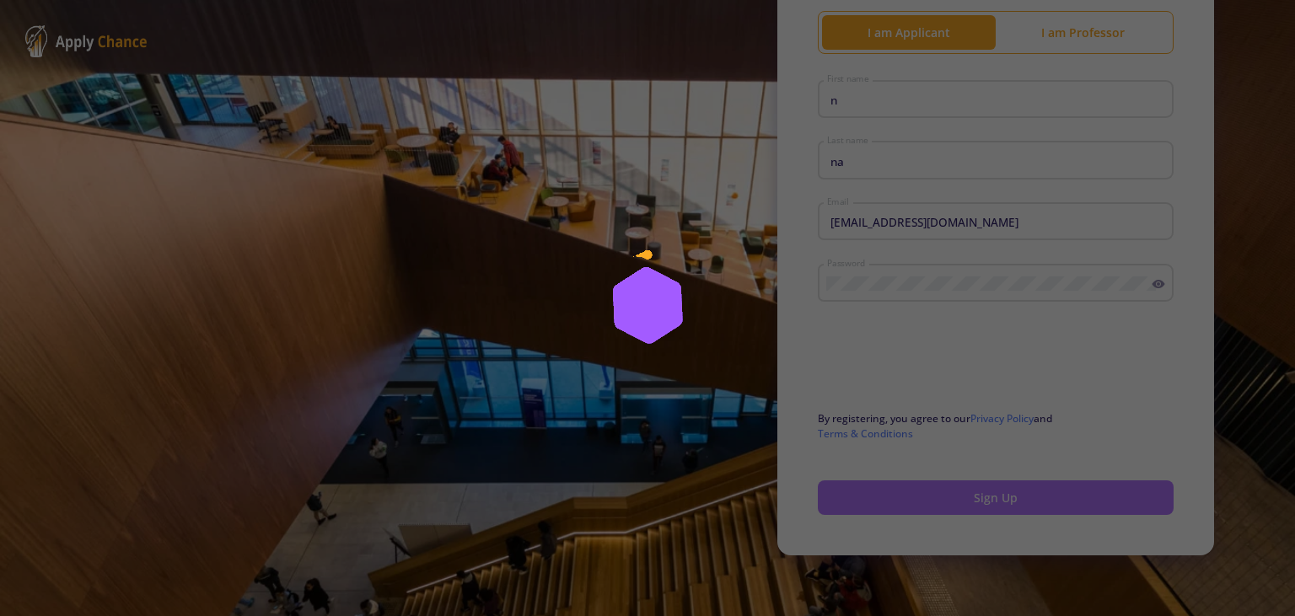
click at [996, 502] on div at bounding box center [647, 308] width 1295 height 616
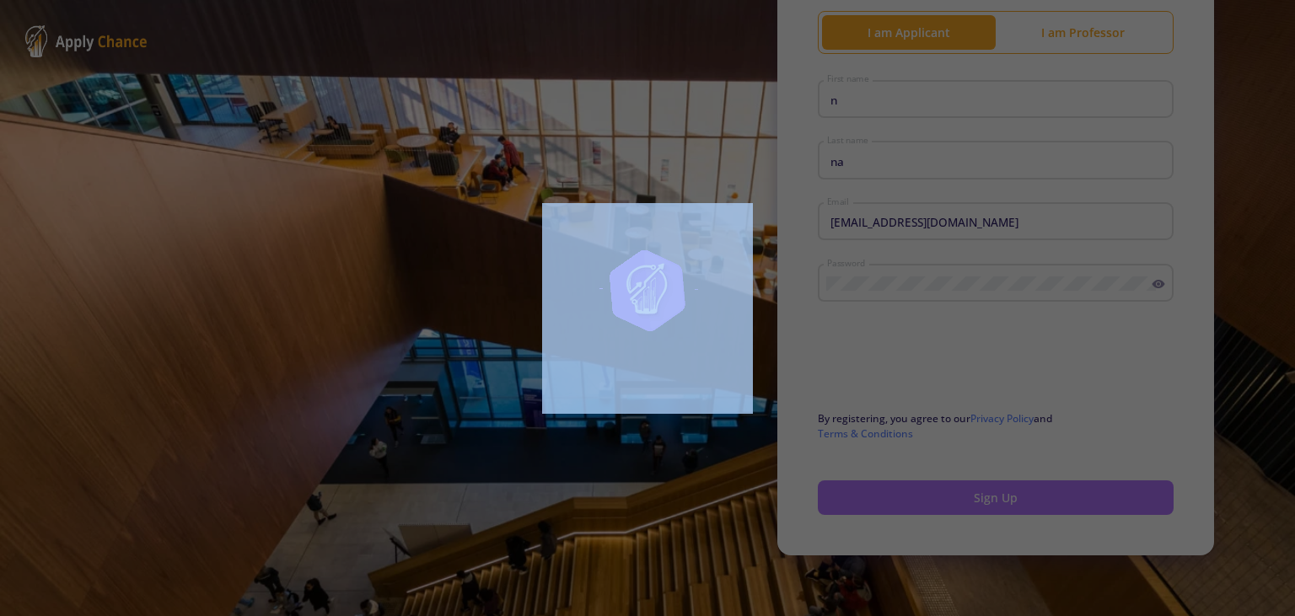
click at [996, 502] on div at bounding box center [647, 308] width 1295 height 616
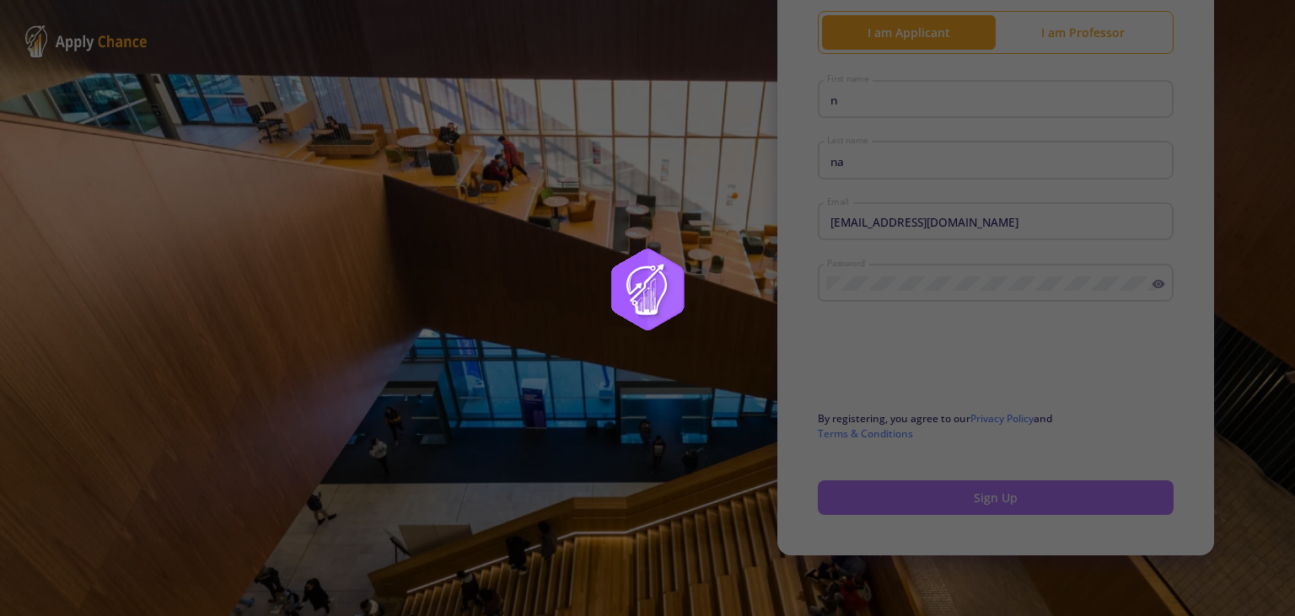
click at [996, 502] on div at bounding box center [647, 308] width 1295 height 616
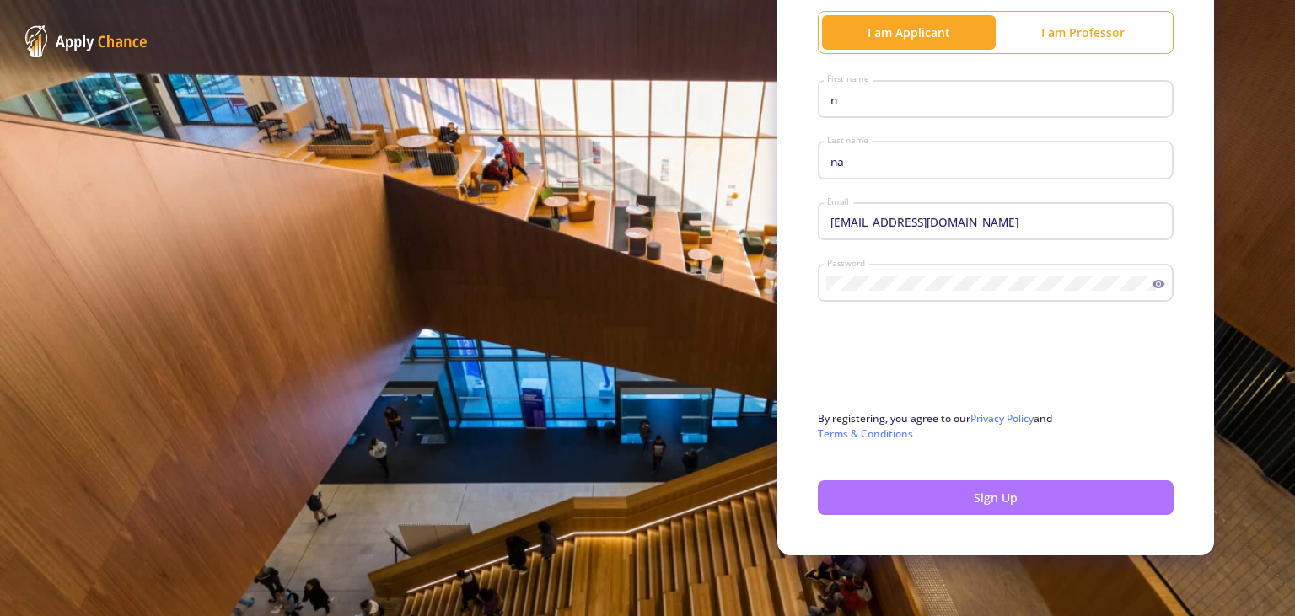
click at [996, 502] on button "Sign Up" at bounding box center [996, 497] width 356 height 35
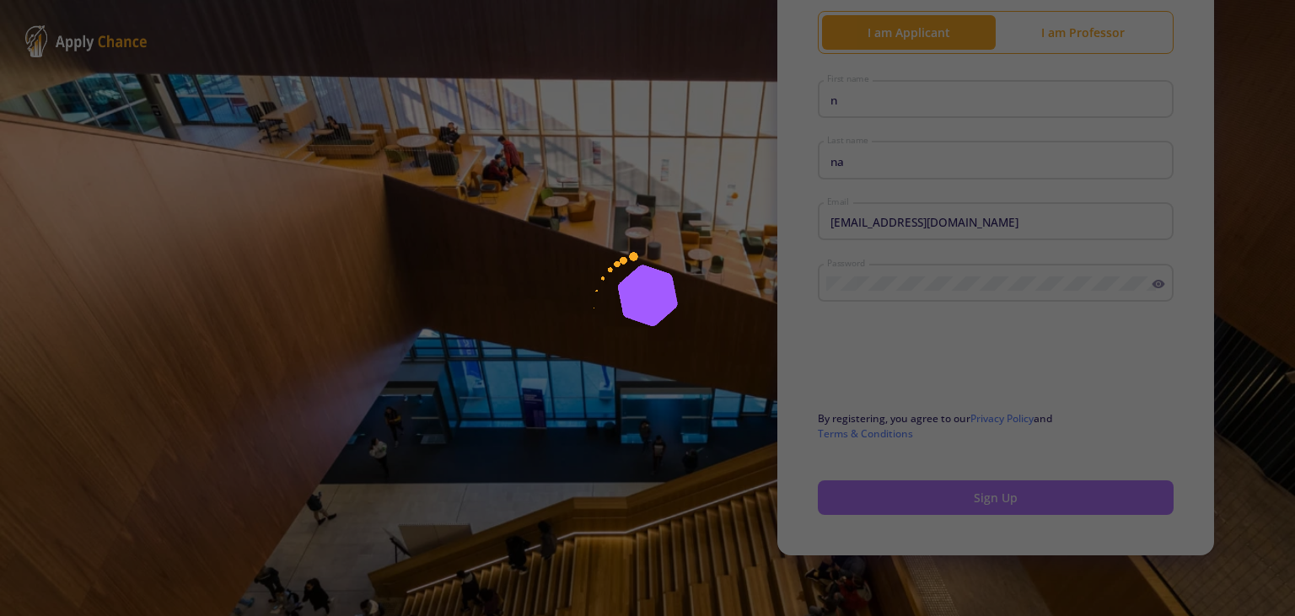
click at [996, 502] on div at bounding box center [647, 308] width 1295 height 616
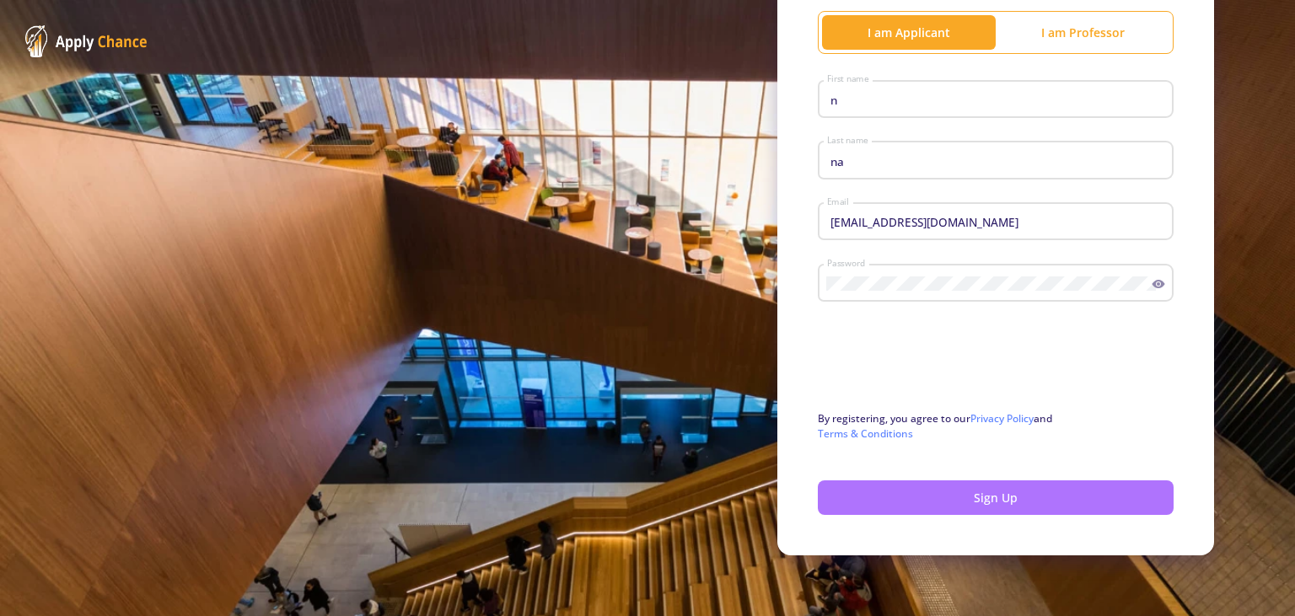
click at [996, 502] on button "Sign Up" at bounding box center [996, 497] width 356 height 35
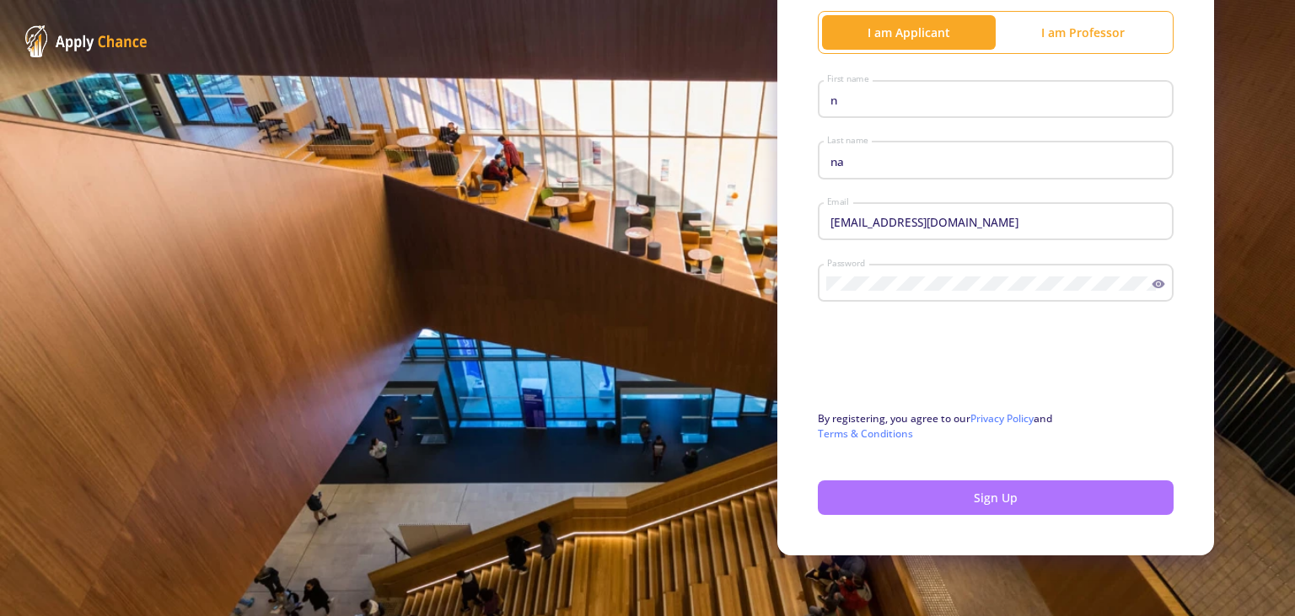
click at [996, 502] on button "Sign Up" at bounding box center [996, 497] width 356 height 35
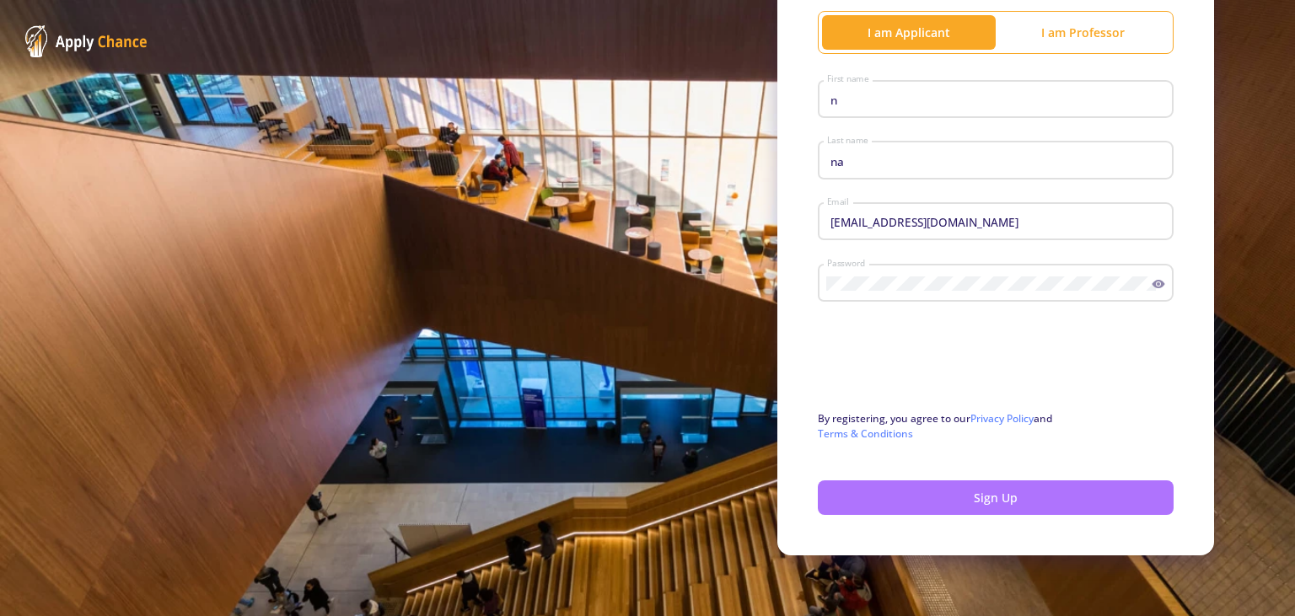
click at [996, 502] on button "Sign Up" at bounding box center [996, 497] width 356 height 35
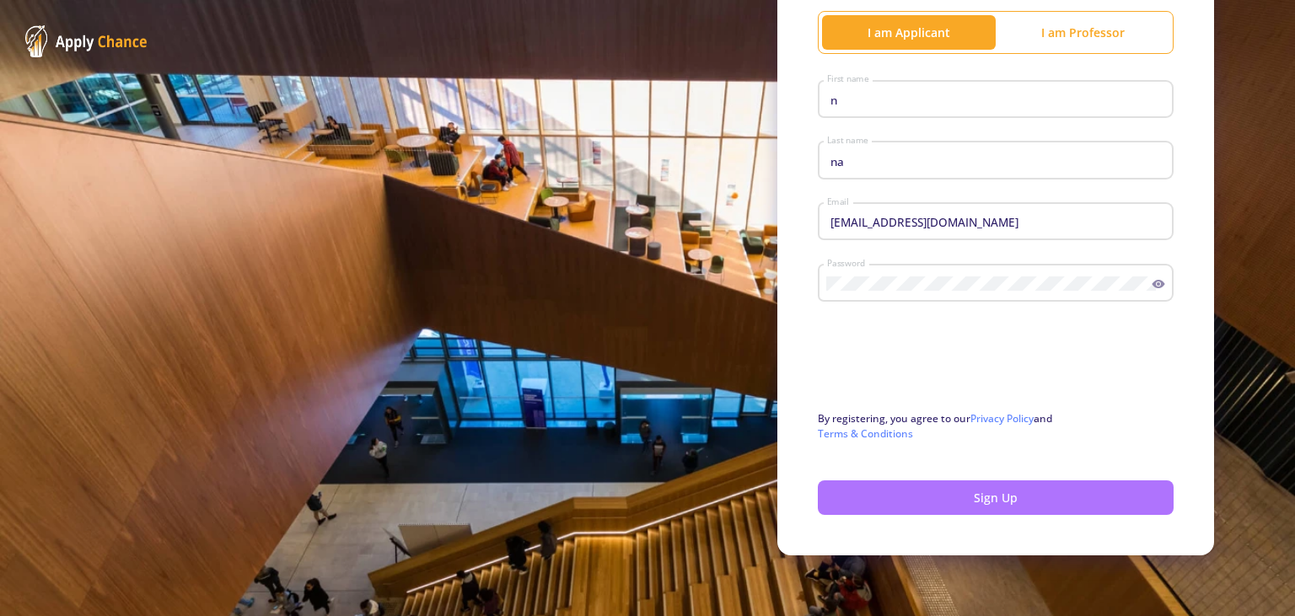
click at [996, 502] on button "Sign Up" at bounding box center [996, 497] width 356 height 35
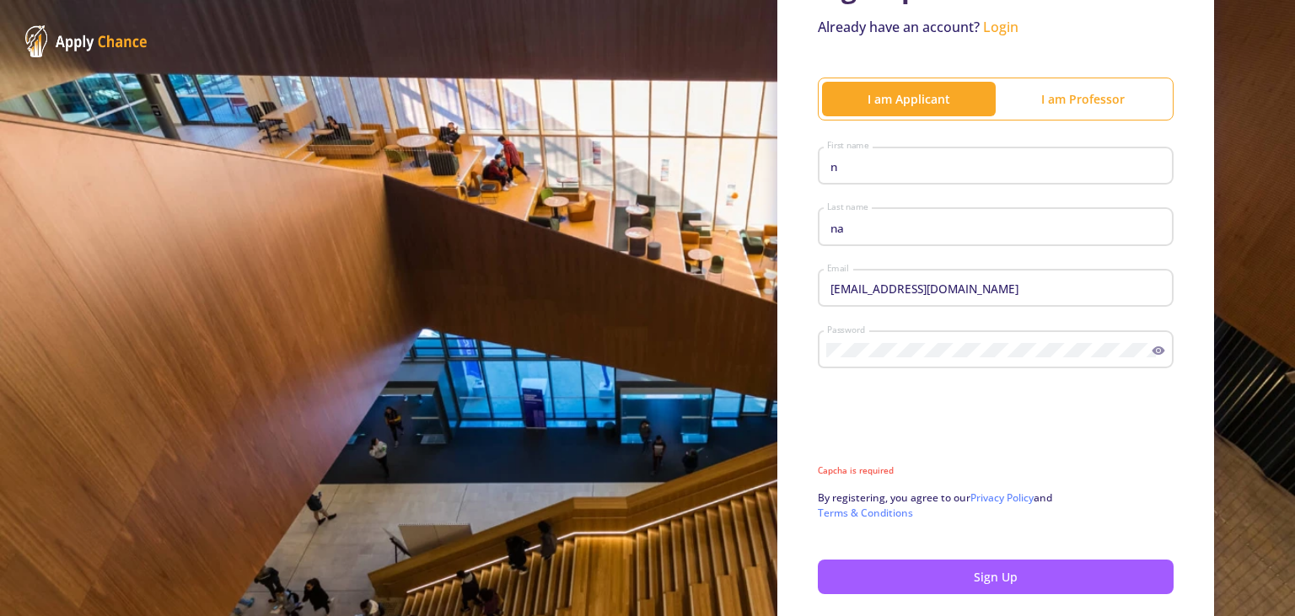
scroll to position [144, 0]
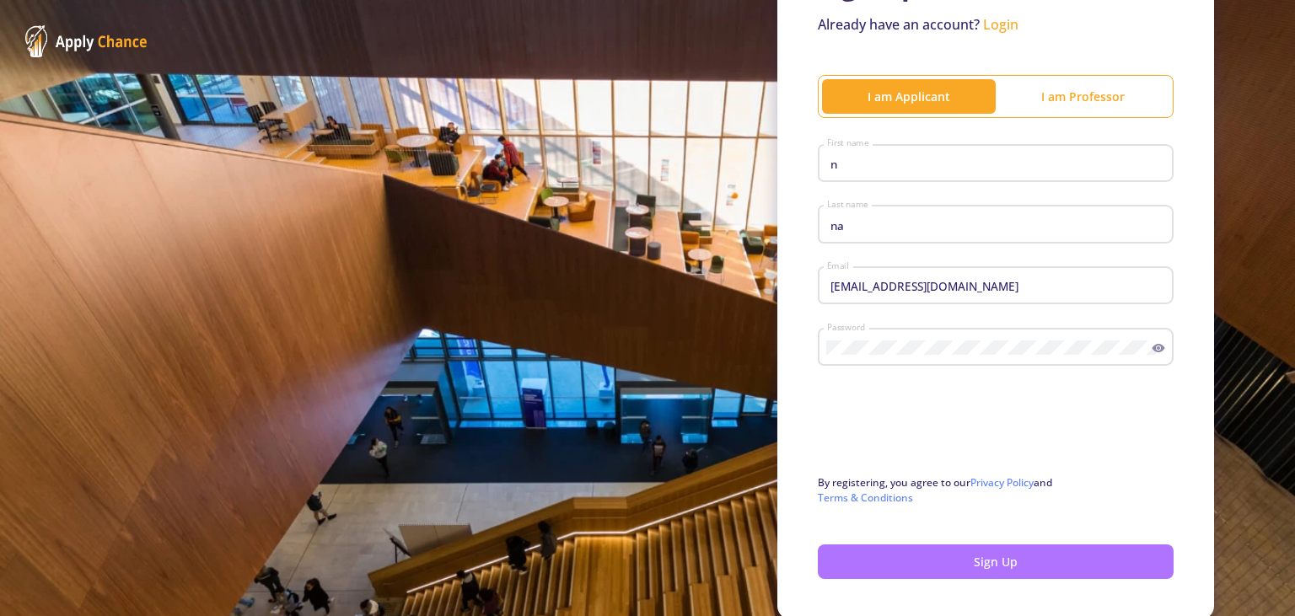
click at [896, 566] on button "Sign Up" at bounding box center [996, 562] width 356 height 35
click at [952, 564] on button "Sign Up" at bounding box center [996, 562] width 356 height 35
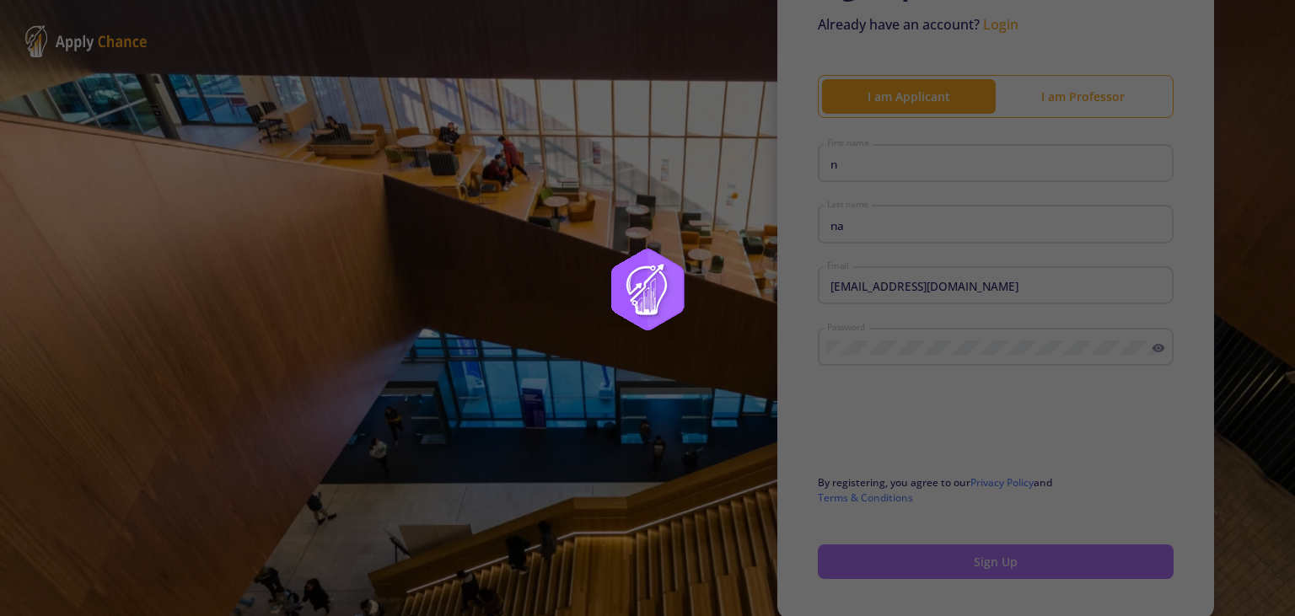
click at [952, 564] on div at bounding box center [647, 308] width 1295 height 616
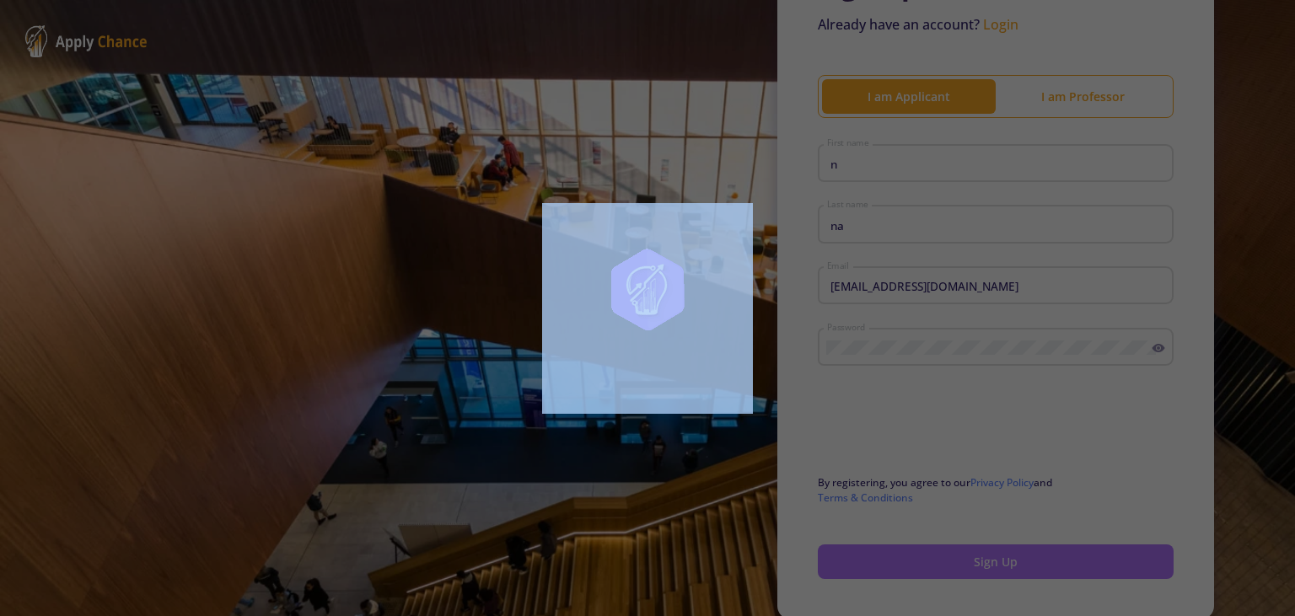
click at [952, 564] on div at bounding box center [647, 308] width 1295 height 616
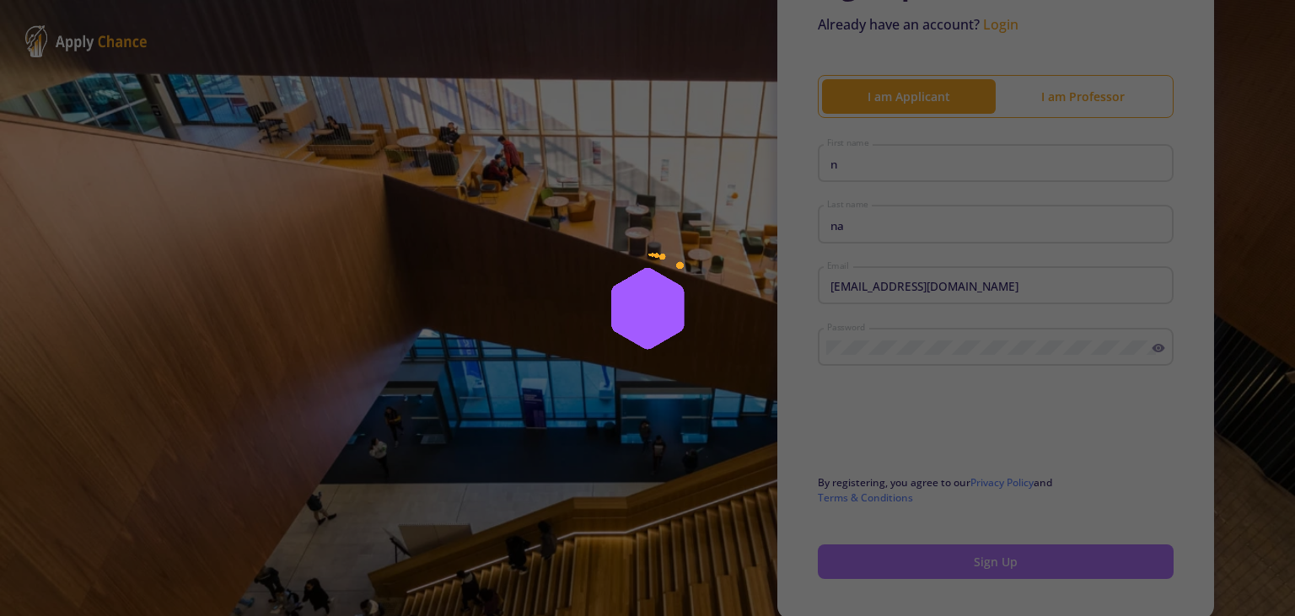
click at [952, 564] on div at bounding box center [647, 308] width 1295 height 616
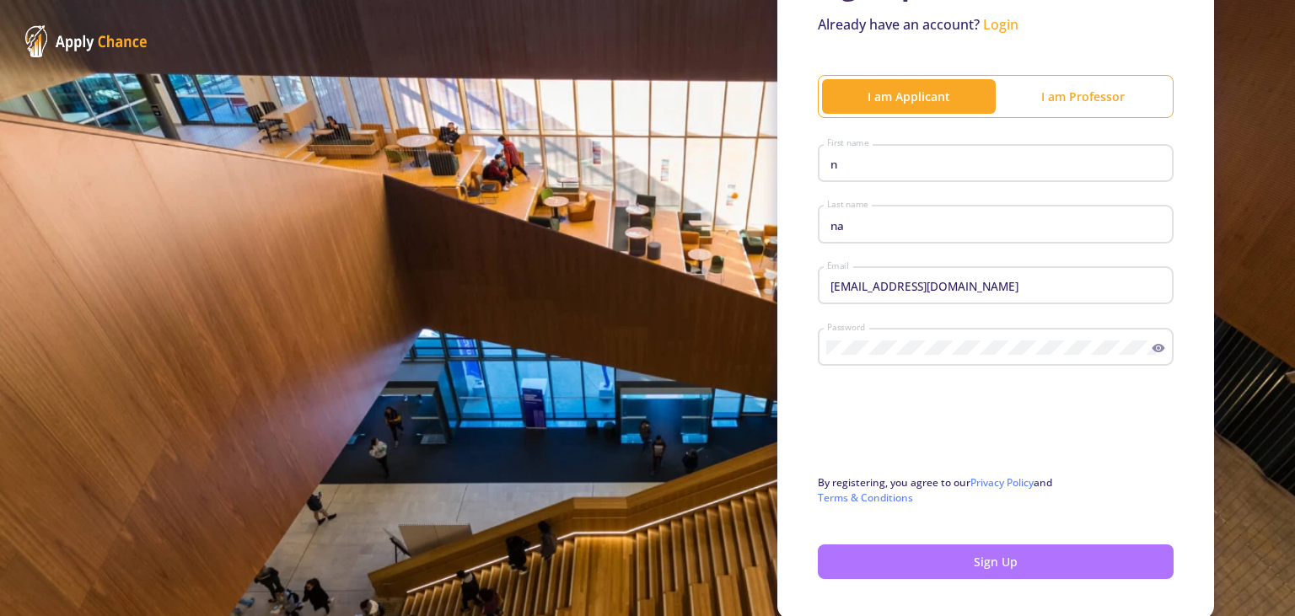
click at [952, 564] on div at bounding box center [647, 308] width 1295 height 616
click at [952, 564] on button "Sign Up" at bounding box center [996, 562] width 356 height 35
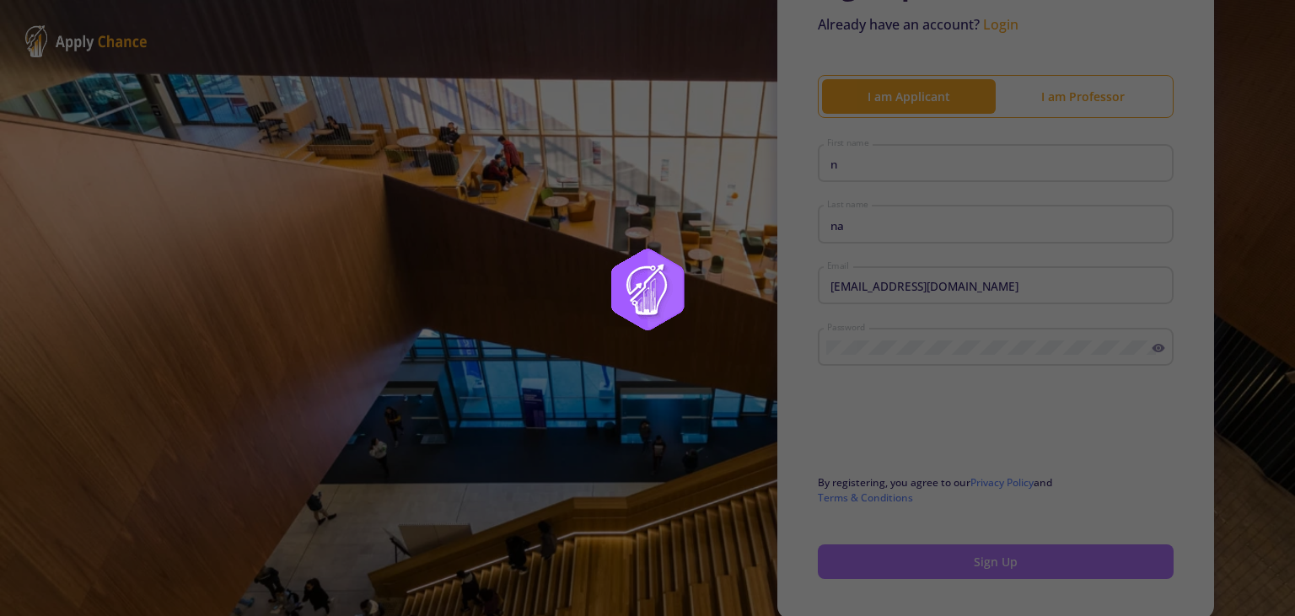
click at [952, 564] on div at bounding box center [647, 308] width 1295 height 616
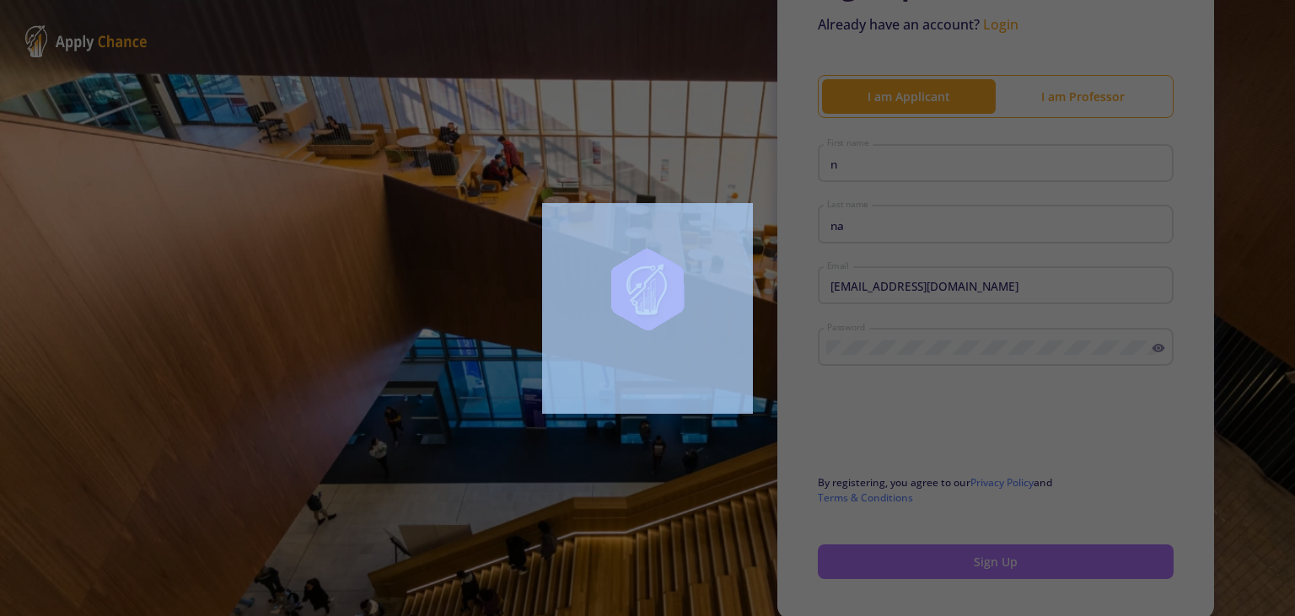
click at [952, 564] on div at bounding box center [647, 308] width 1295 height 616
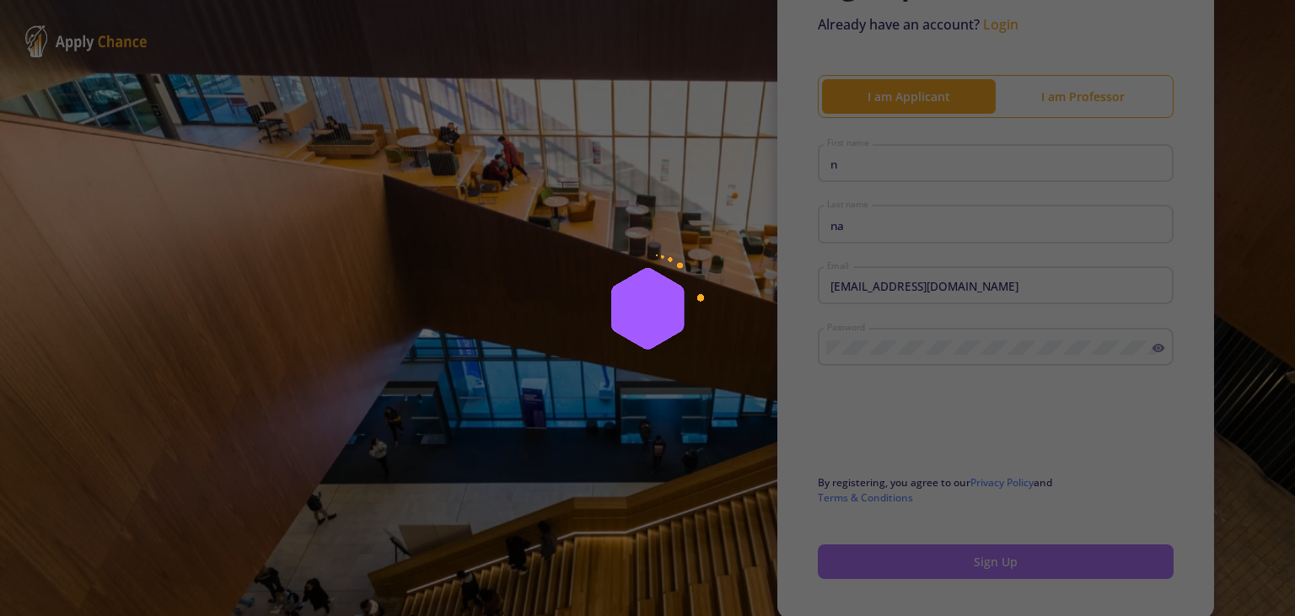
click at [952, 564] on div at bounding box center [647, 308] width 1295 height 616
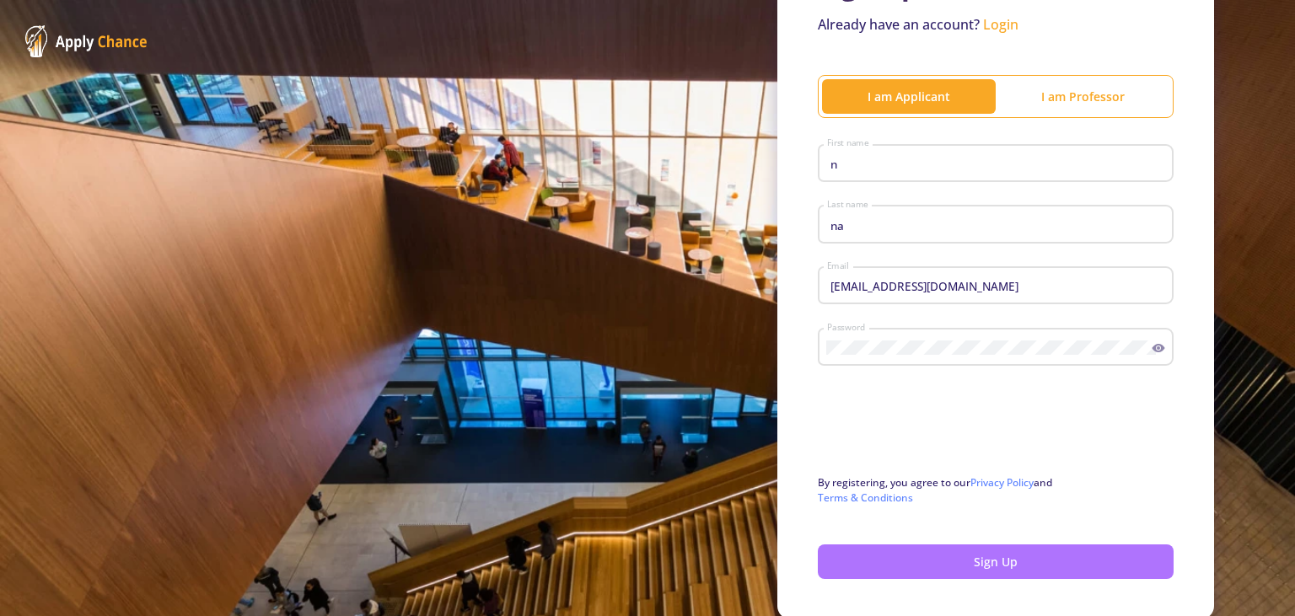
click at [952, 564] on div at bounding box center [647, 308] width 1295 height 616
click at [952, 564] on button "Sign Up" at bounding box center [996, 562] width 356 height 35
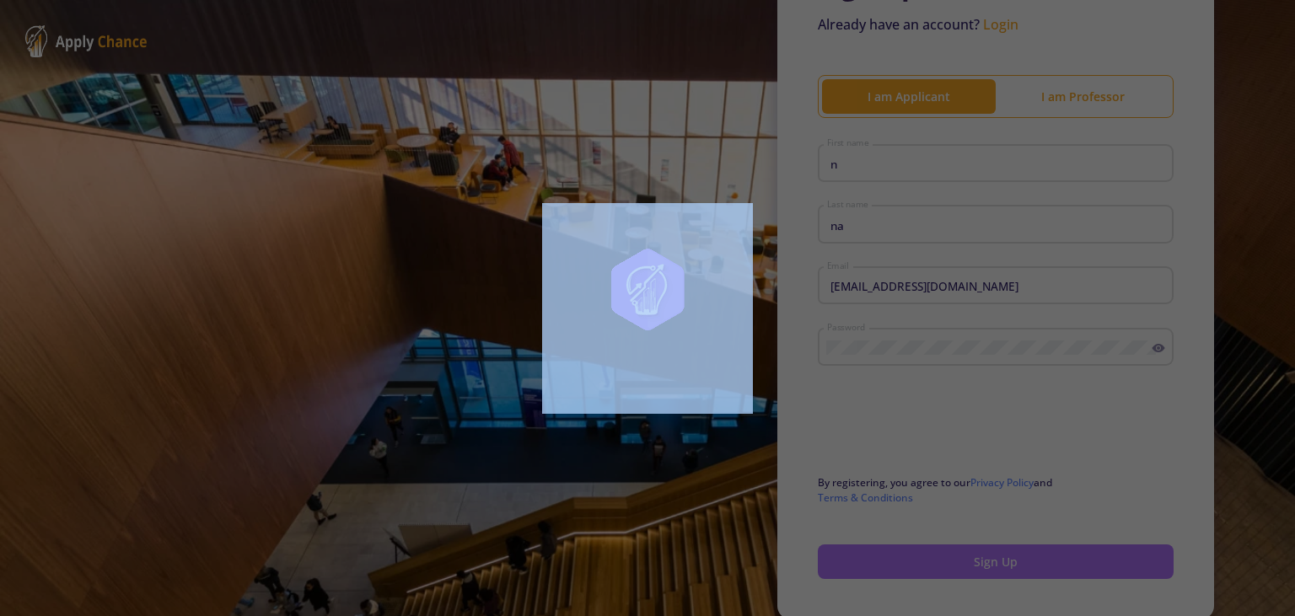
click at [952, 564] on div at bounding box center [647, 308] width 1295 height 616
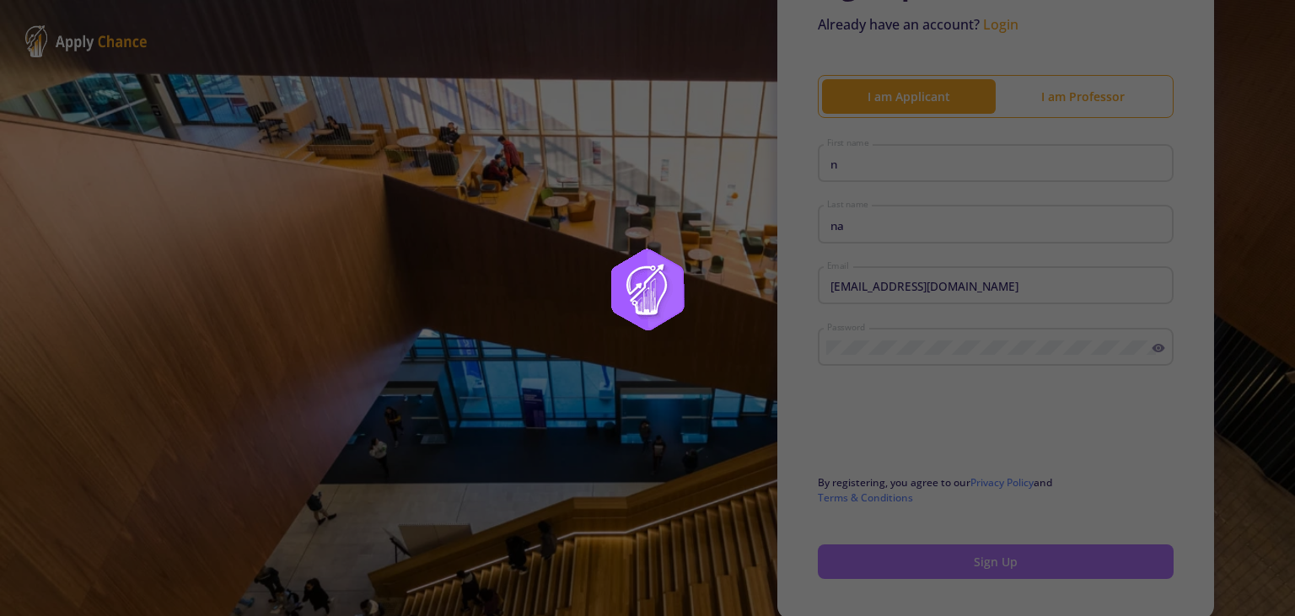
click at [952, 564] on div at bounding box center [647, 308] width 1295 height 616
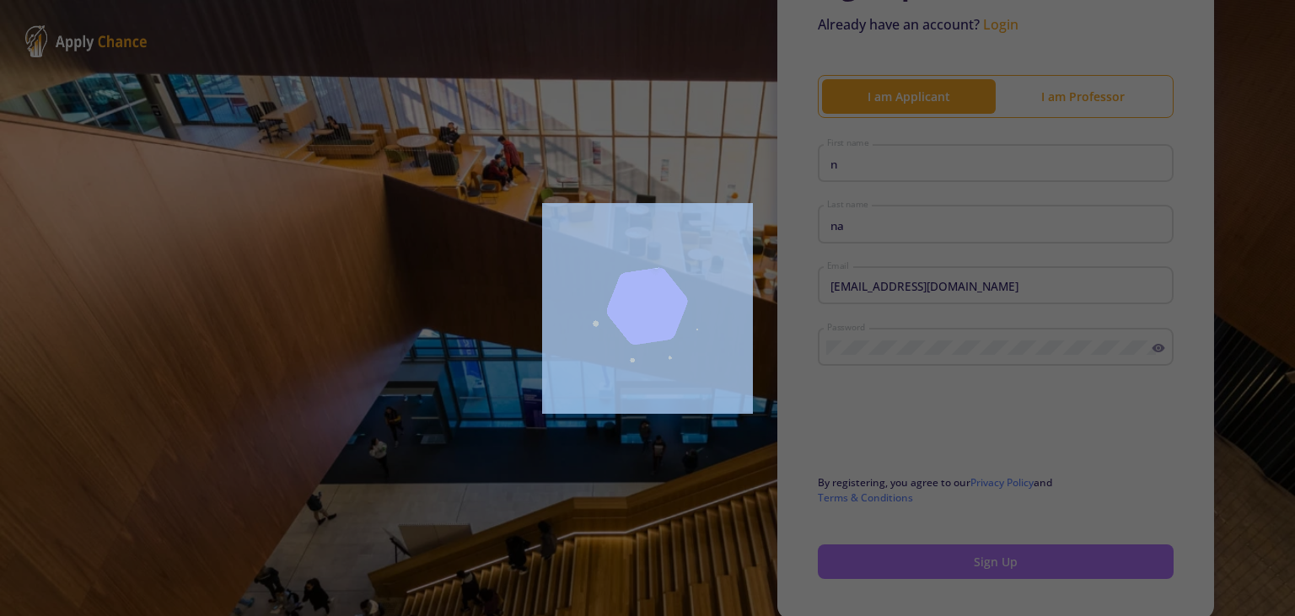
click at [952, 564] on div at bounding box center [647, 308] width 1295 height 616
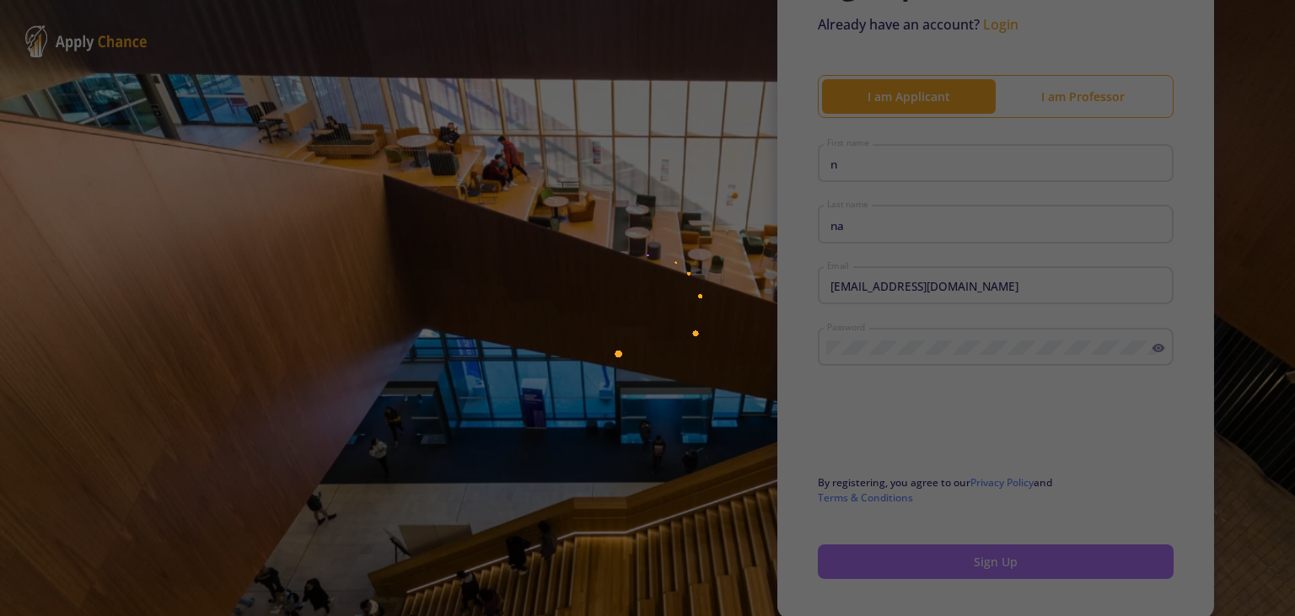
click at [952, 564] on div at bounding box center [647, 308] width 1295 height 616
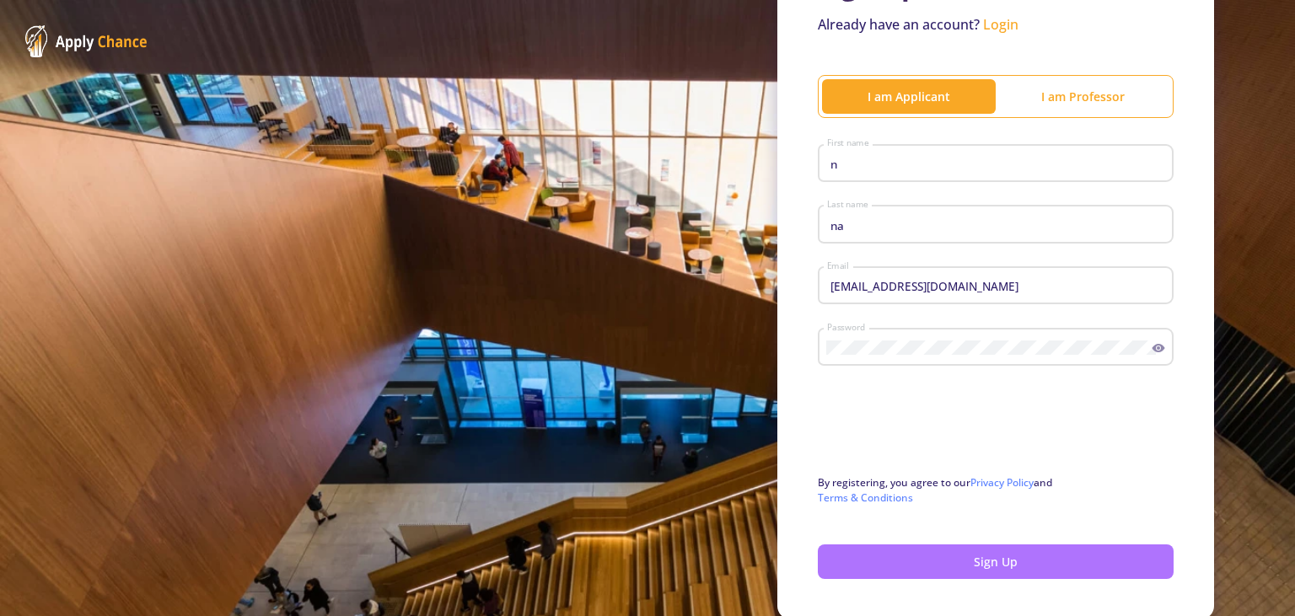
click at [952, 564] on div at bounding box center [647, 308] width 1295 height 616
click at [952, 564] on button "Sign Up" at bounding box center [996, 562] width 356 height 35
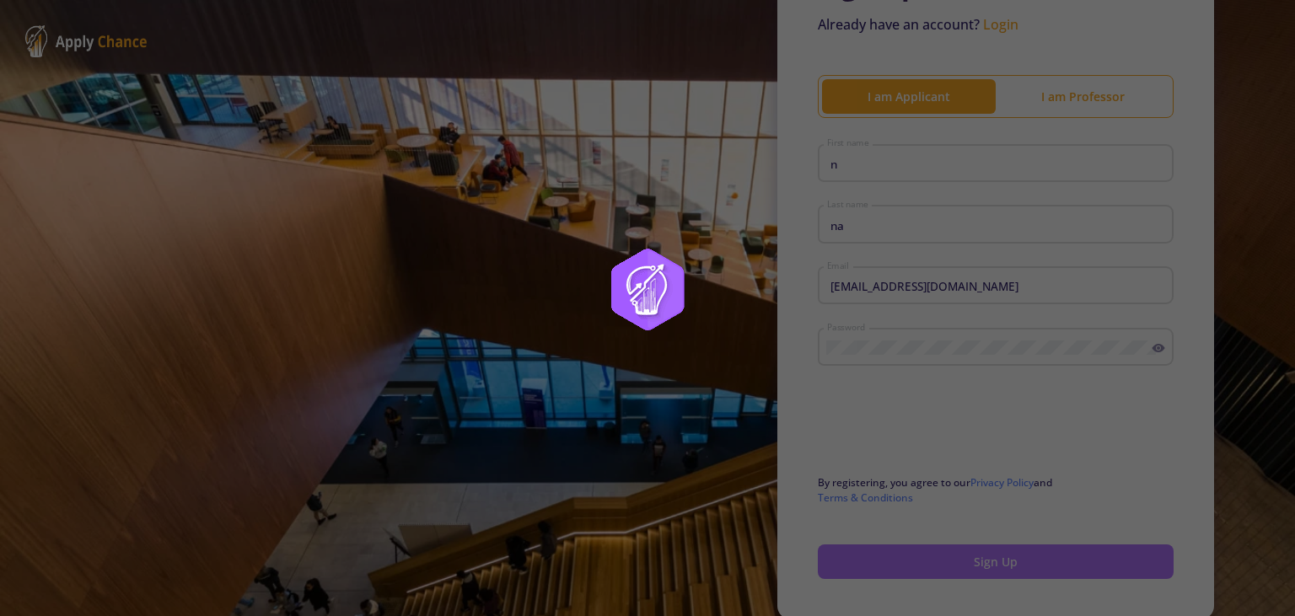
click at [952, 564] on div at bounding box center [647, 308] width 1295 height 616
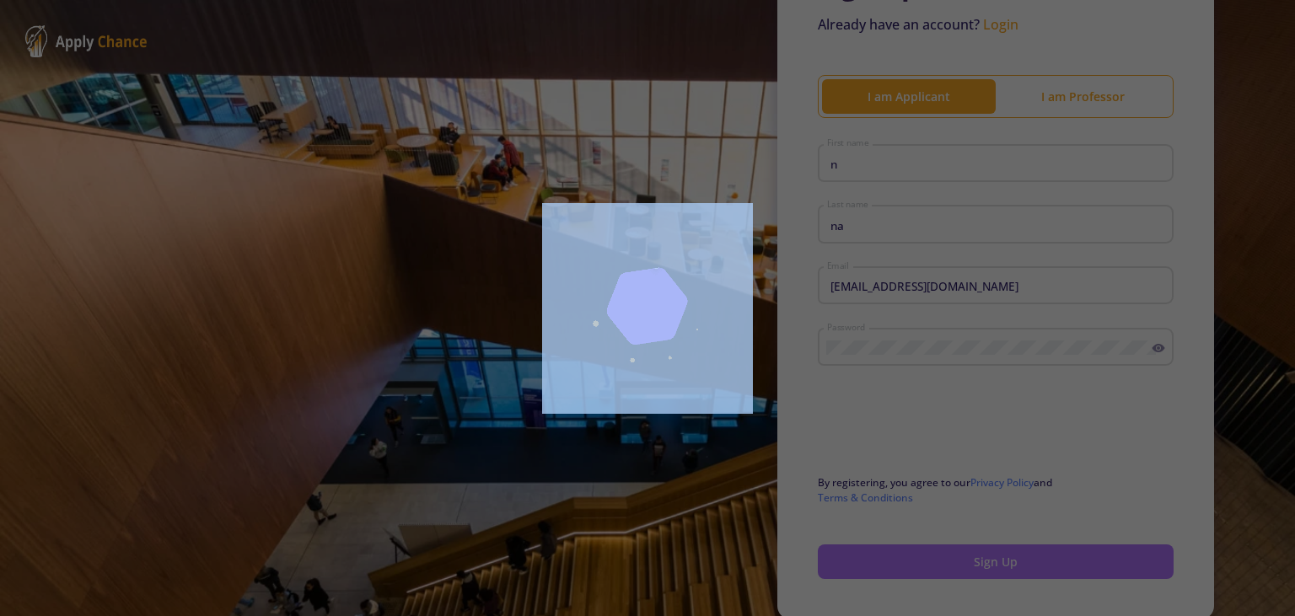
click at [952, 564] on div at bounding box center [647, 308] width 1295 height 616
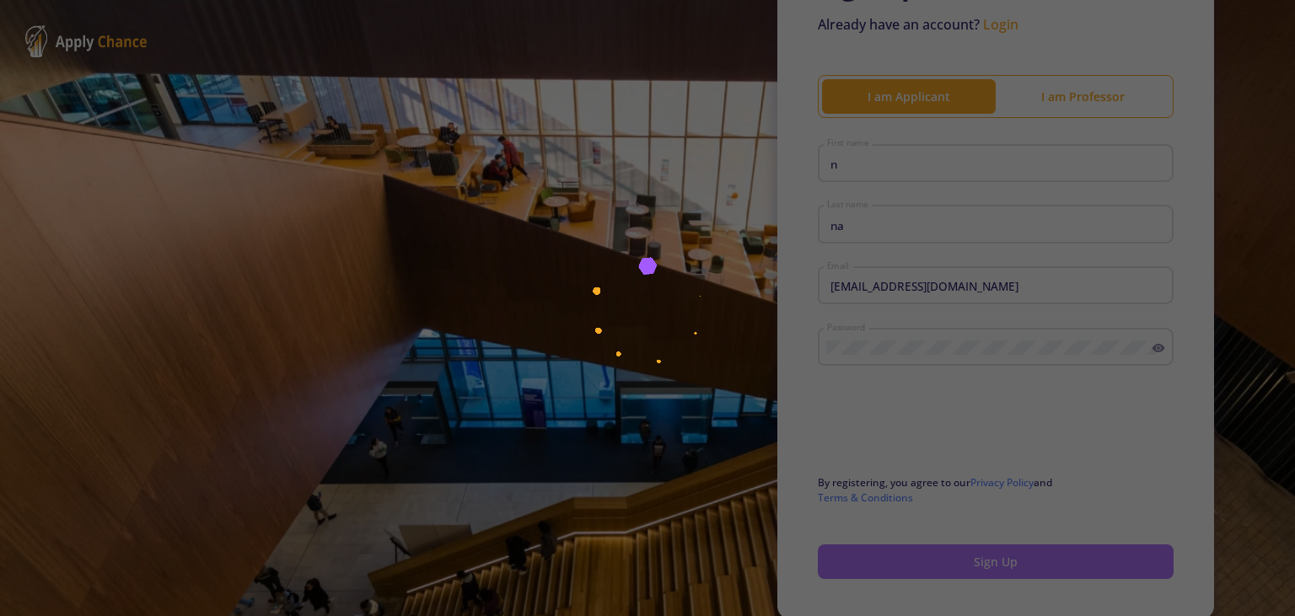
click at [952, 564] on div at bounding box center [647, 308] width 1295 height 616
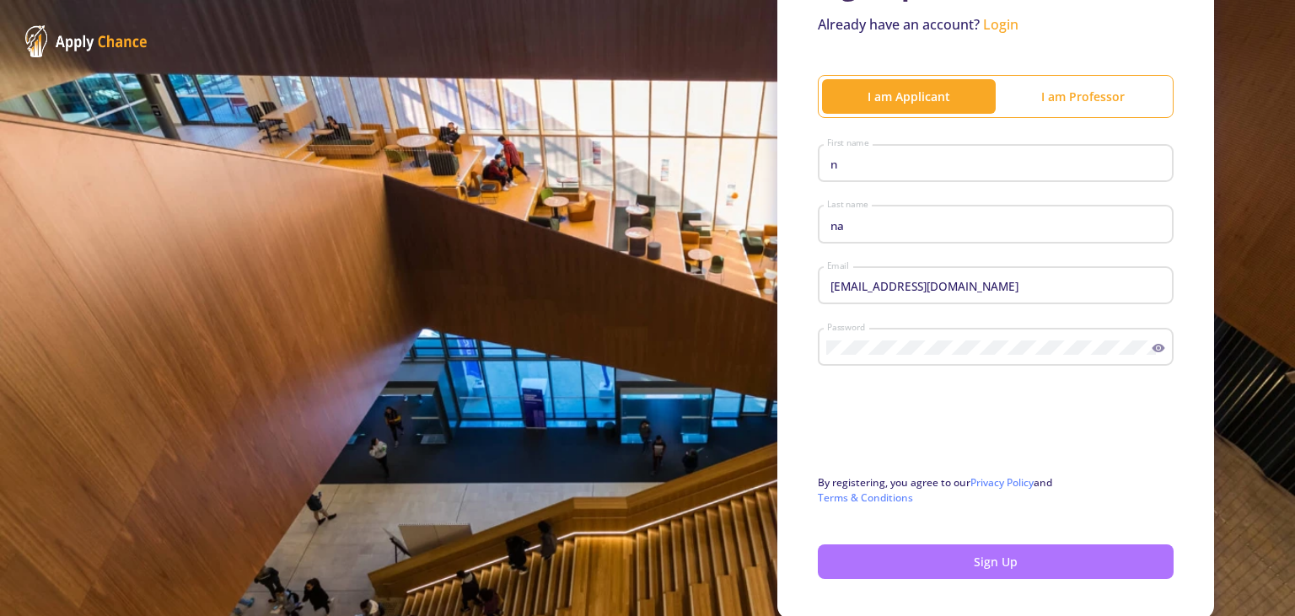
click at [952, 564] on div at bounding box center [647, 308] width 1295 height 616
click at [952, 564] on button "Sign Up" at bounding box center [996, 562] width 356 height 35
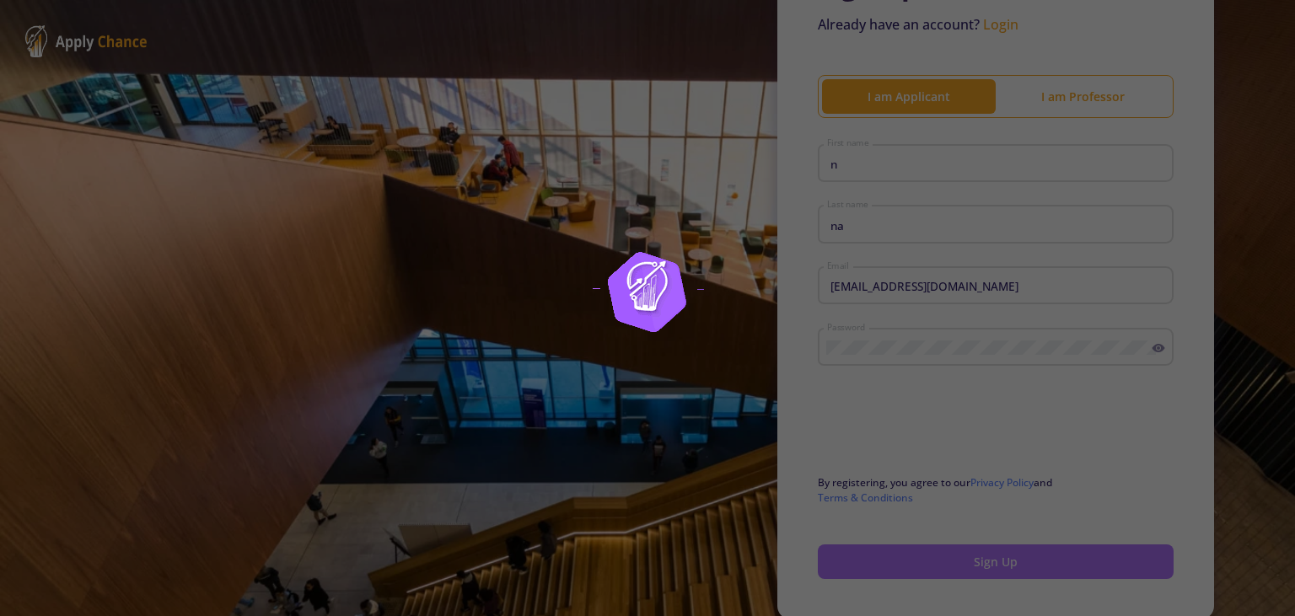
click at [952, 564] on div at bounding box center [647, 308] width 1295 height 616
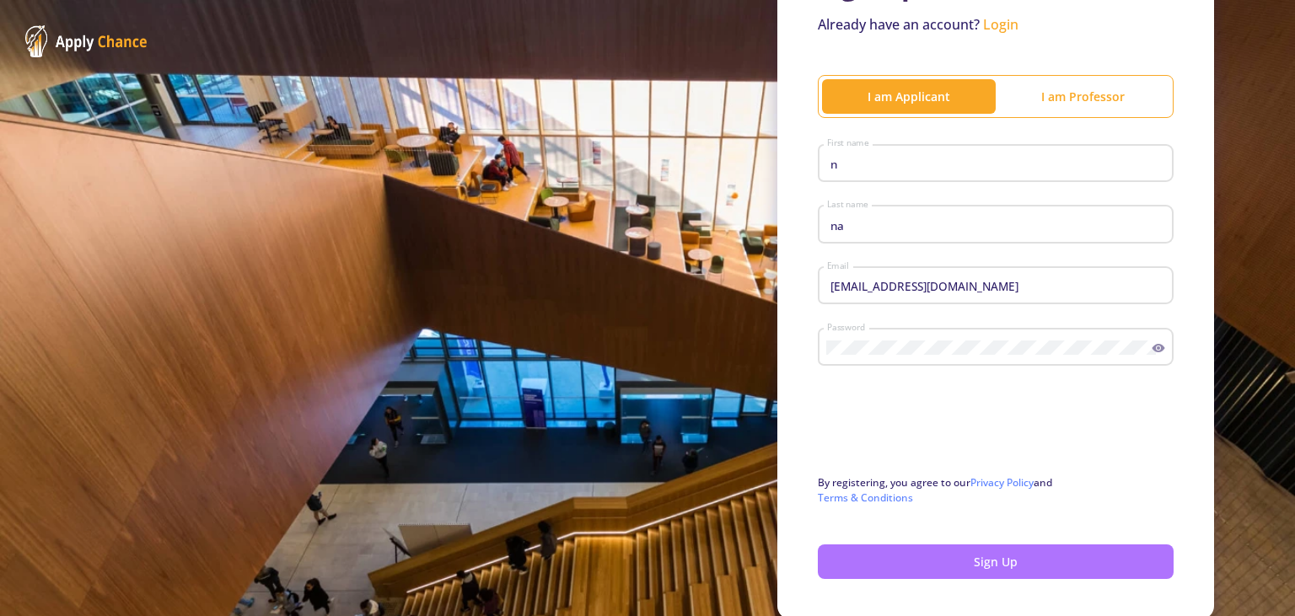
click at [952, 564] on button "Sign Up" at bounding box center [996, 562] width 356 height 35
click at [950, 570] on button "Sign Up" at bounding box center [996, 562] width 356 height 35
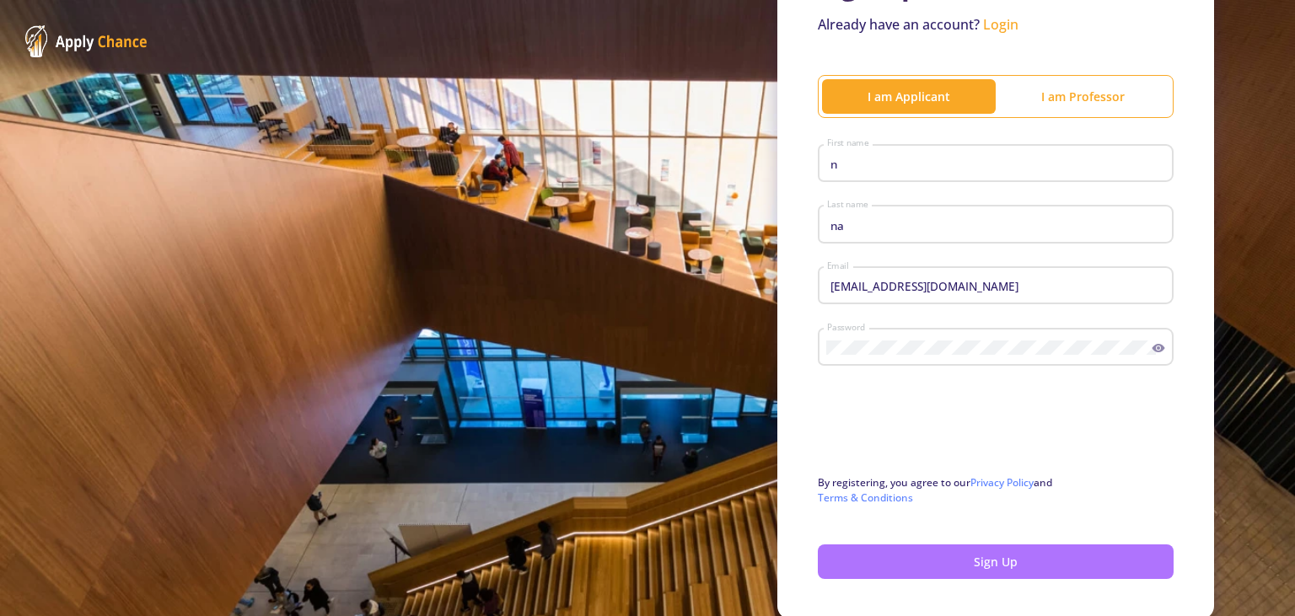
click at [950, 570] on button "Sign Up" at bounding box center [996, 562] width 356 height 35
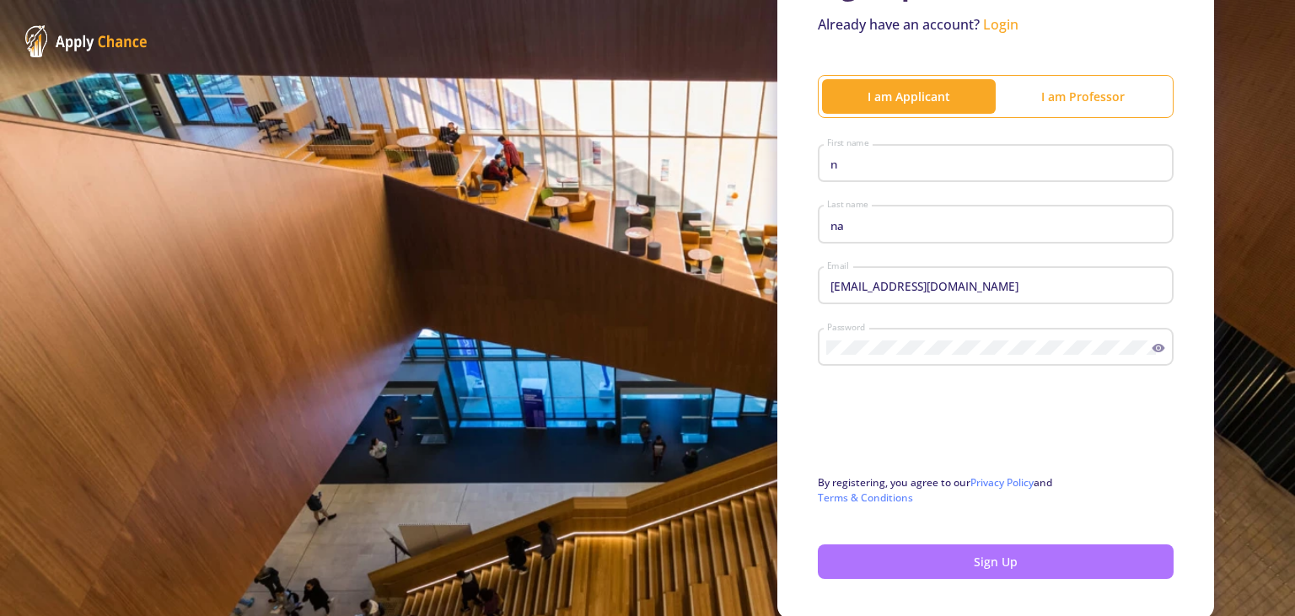
click at [948, 571] on button "Sign Up" at bounding box center [996, 562] width 356 height 35
click at [973, 575] on button "Sign Up" at bounding box center [996, 562] width 356 height 35
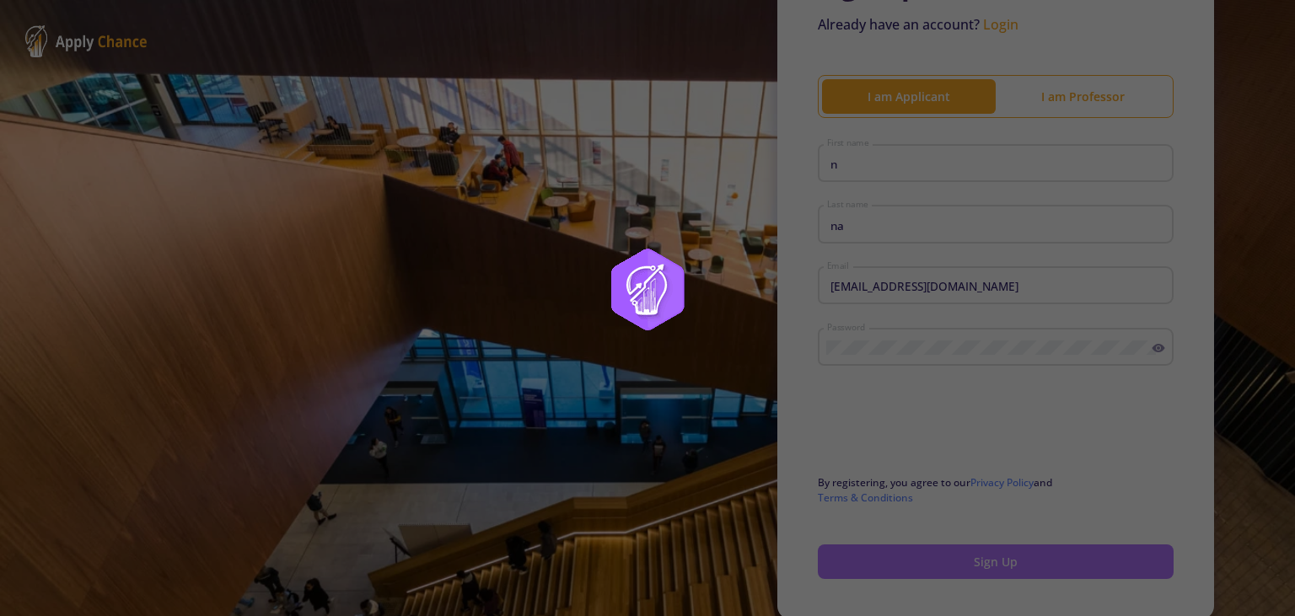
click at [973, 575] on div at bounding box center [647, 308] width 1295 height 616
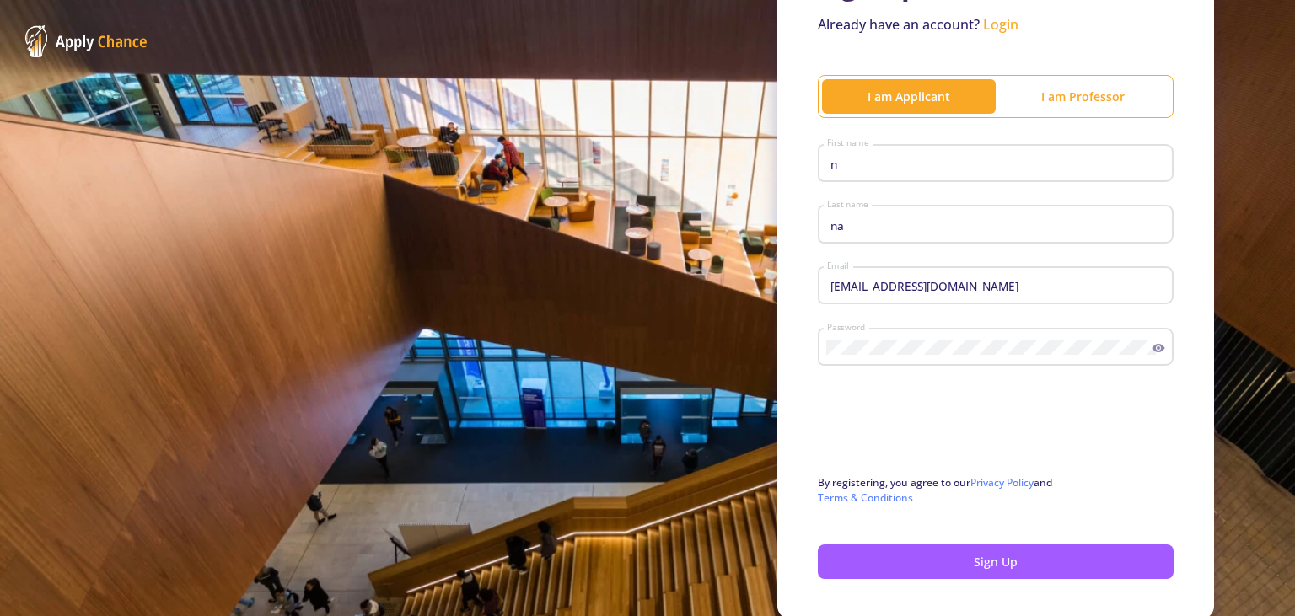
click at [972, 575] on div at bounding box center [647, 308] width 1295 height 616
click at [972, 575] on button "Sign Up" at bounding box center [996, 562] width 356 height 35
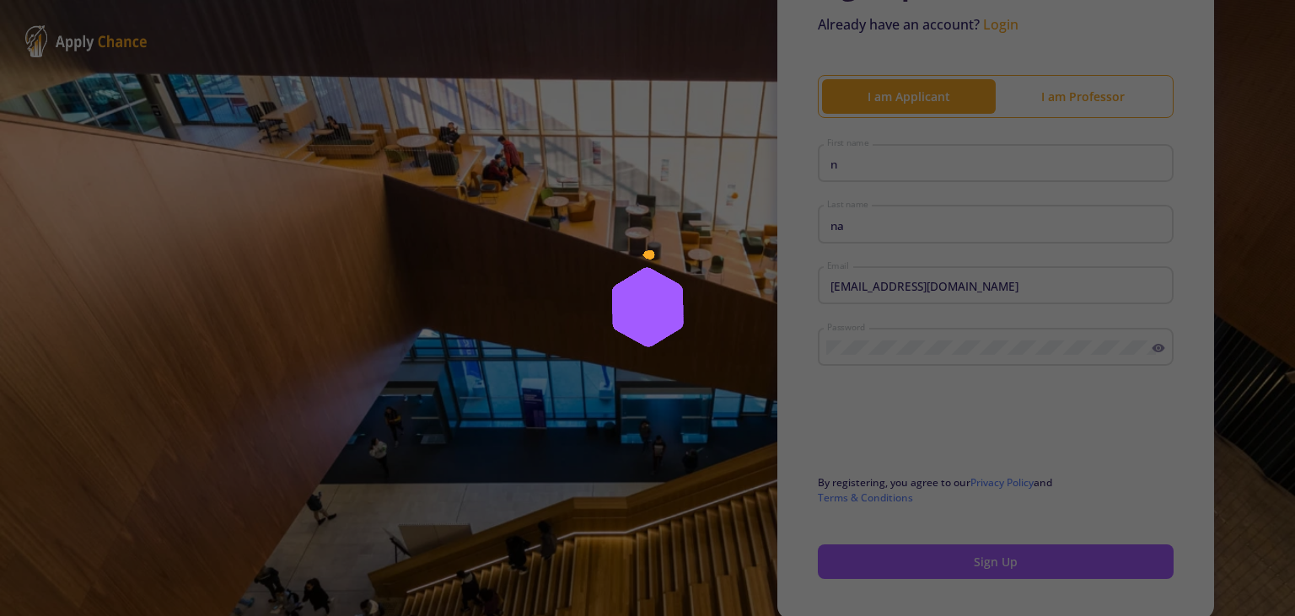
click at [972, 575] on div at bounding box center [647, 308] width 1295 height 616
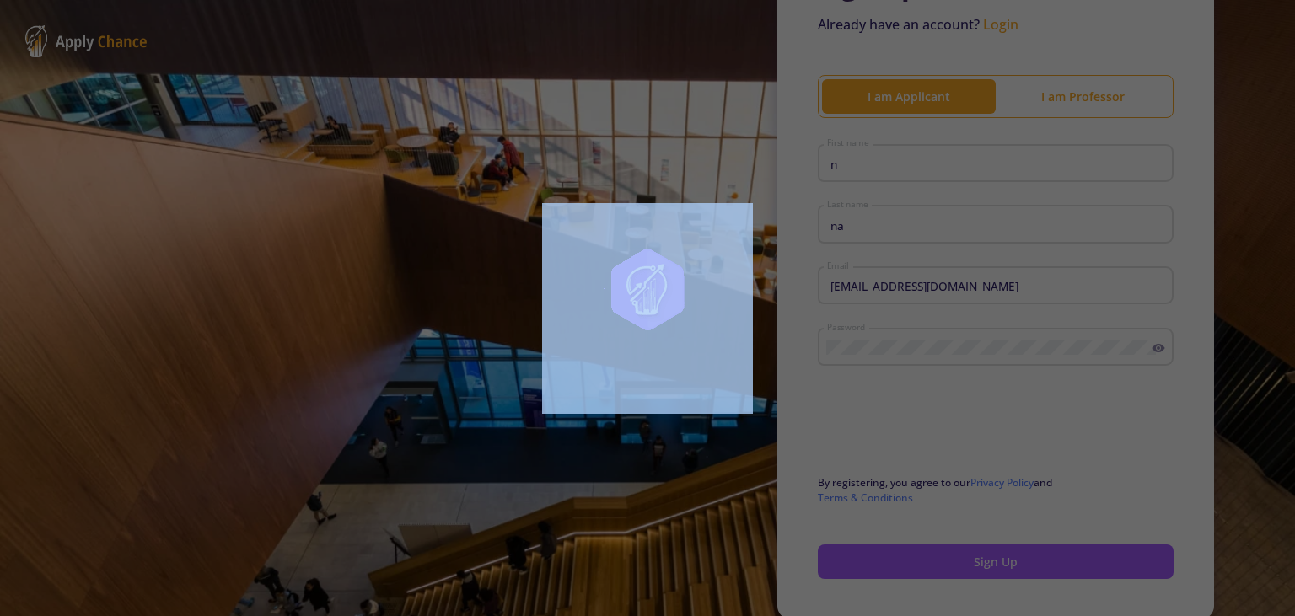
click at [972, 575] on div at bounding box center [647, 308] width 1295 height 616
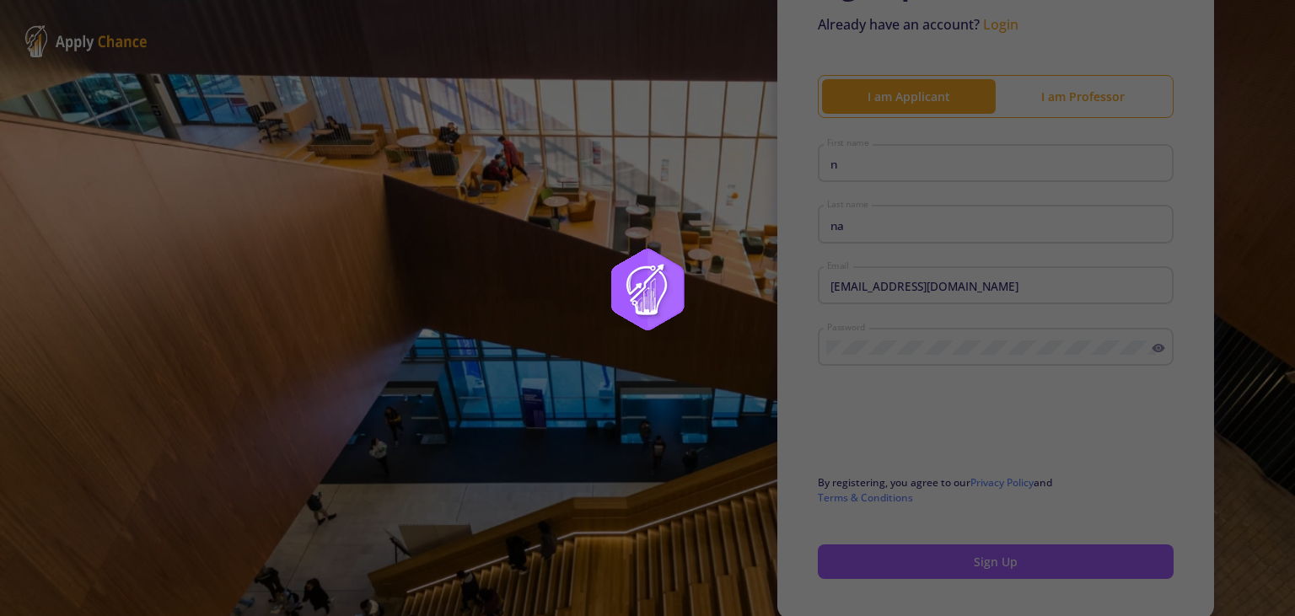
click at [972, 575] on div at bounding box center [647, 308] width 1295 height 616
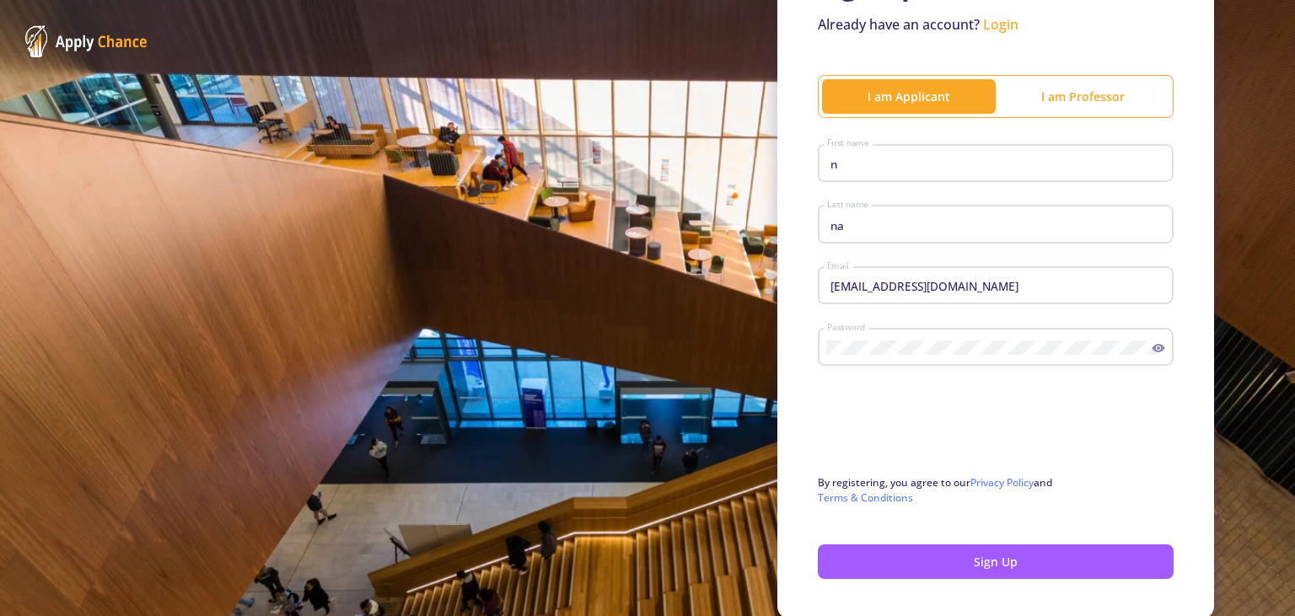
click at [972, 575] on div at bounding box center [647, 308] width 1295 height 616
click at [972, 575] on button "Sign Up" at bounding box center [996, 562] width 356 height 35
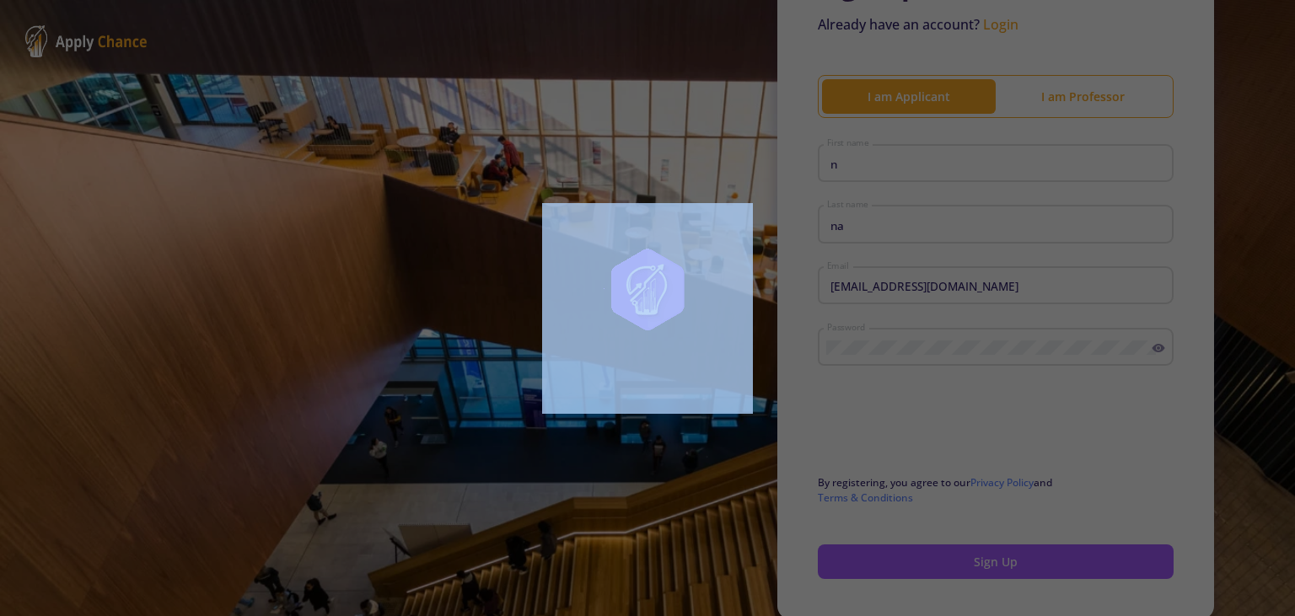
click at [972, 575] on div at bounding box center [647, 308] width 1295 height 616
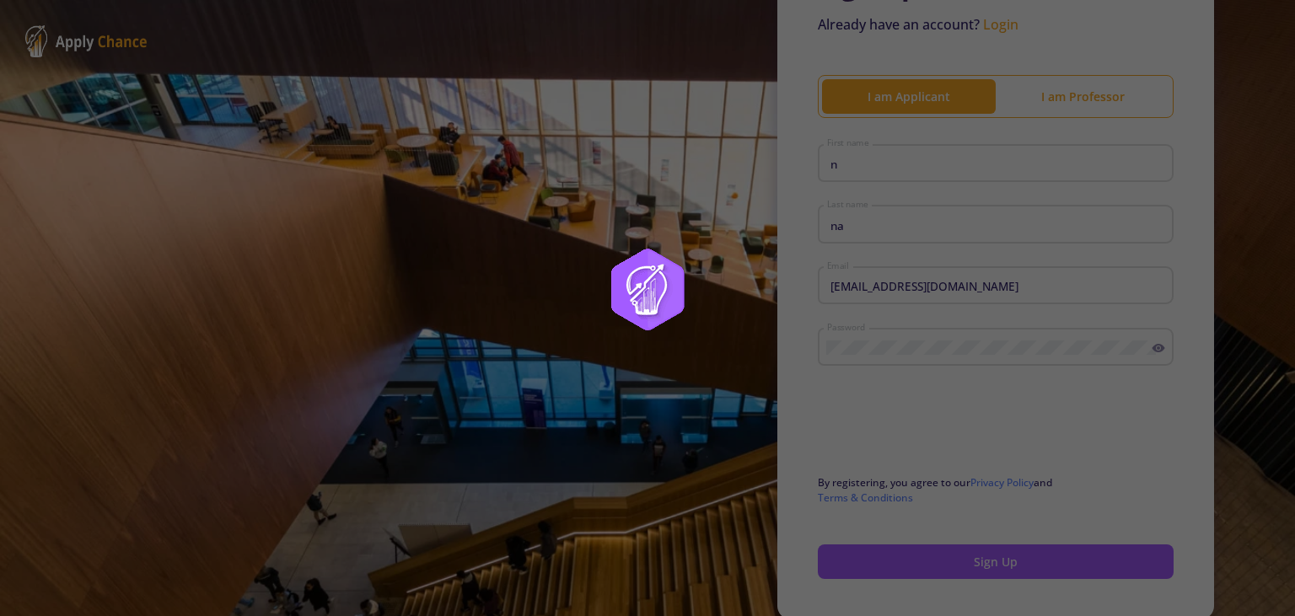
click at [972, 575] on div at bounding box center [647, 308] width 1295 height 616
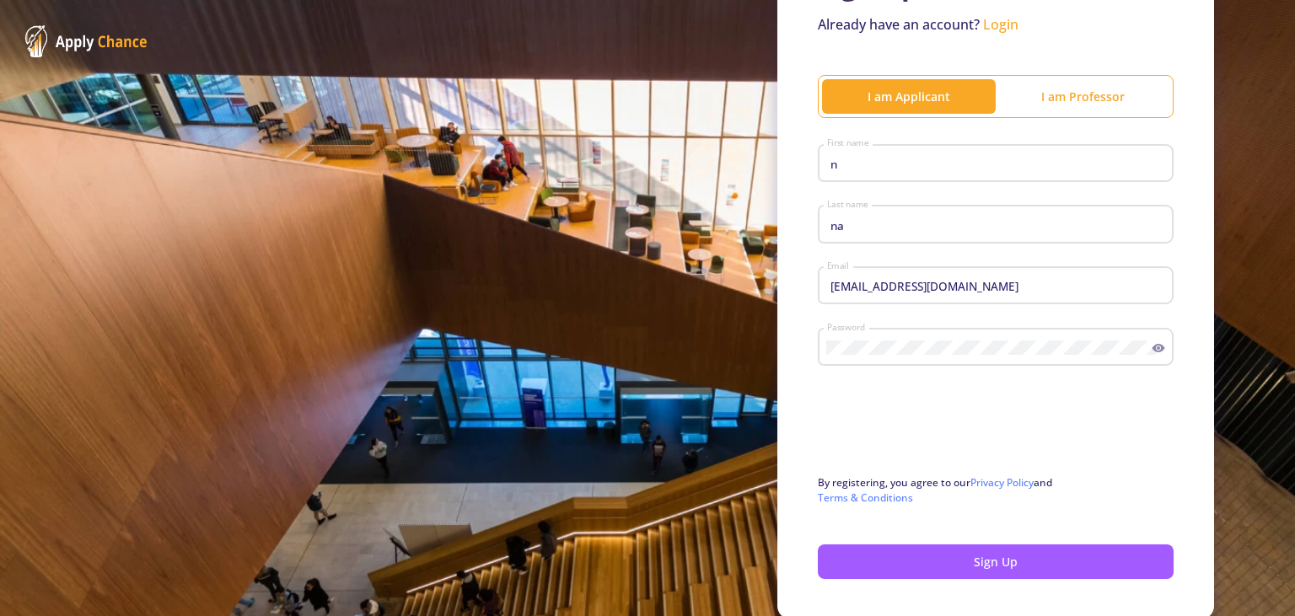
click at [972, 575] on div at bounding box center [647, 308] width 1295 height 616
click at [972, 575] on button "Sign Up" at bounding box center [996, 562] width 356 height 35
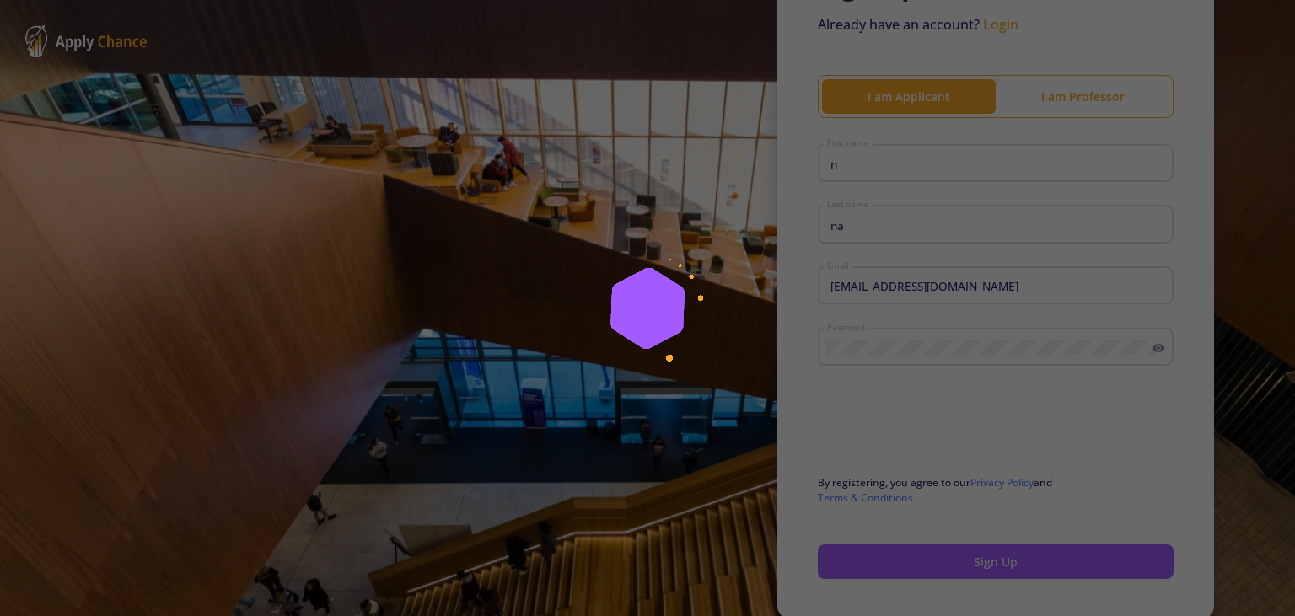
click at [972, 575] on div at bounding box center [647, 308] width 1295 height 616
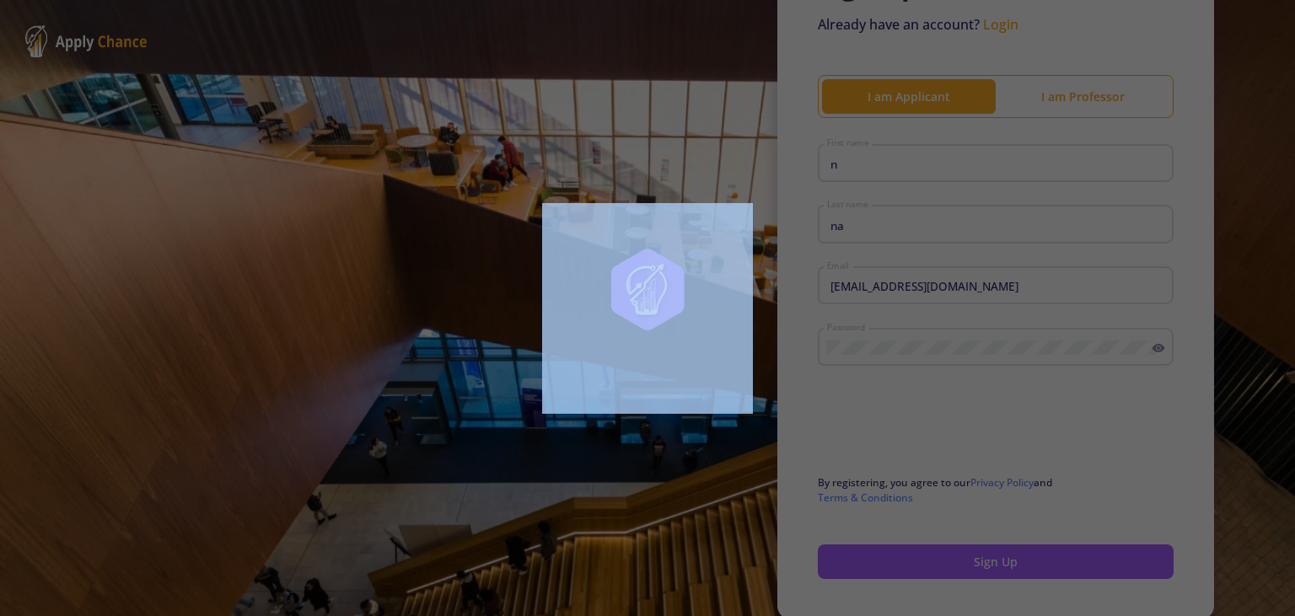
click at [972, 575] on div at bounding box center [647, 308] width 1295 height 616
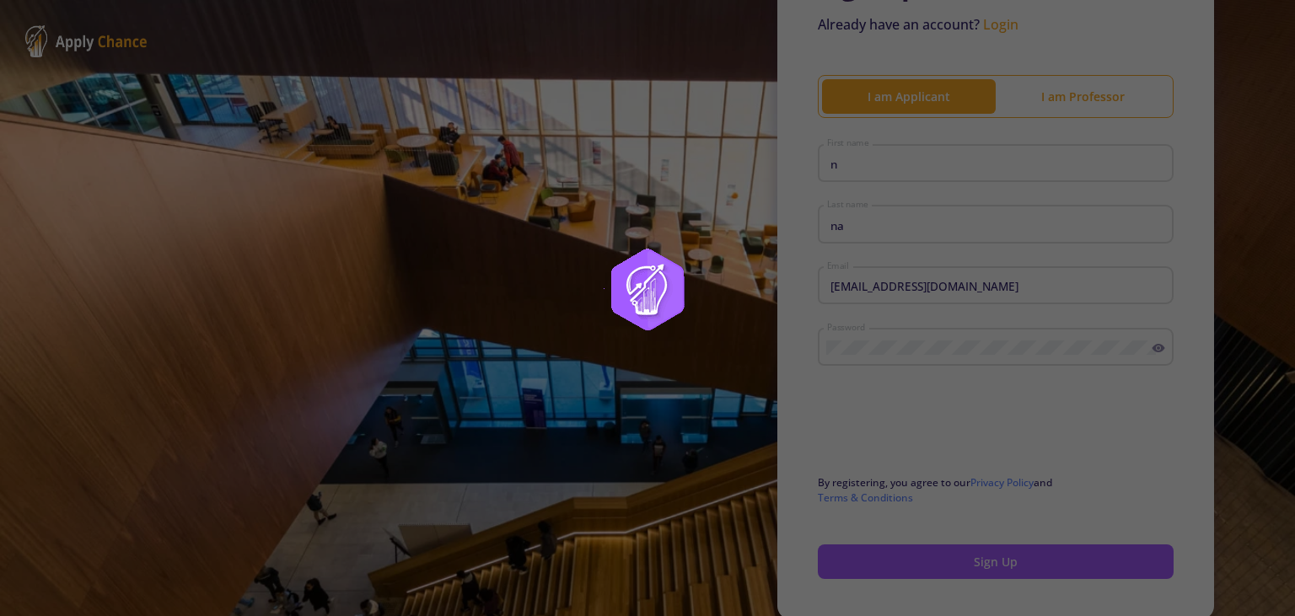
click at [972, 575] on div at bounding box center [647, 308] width 1295 height 616
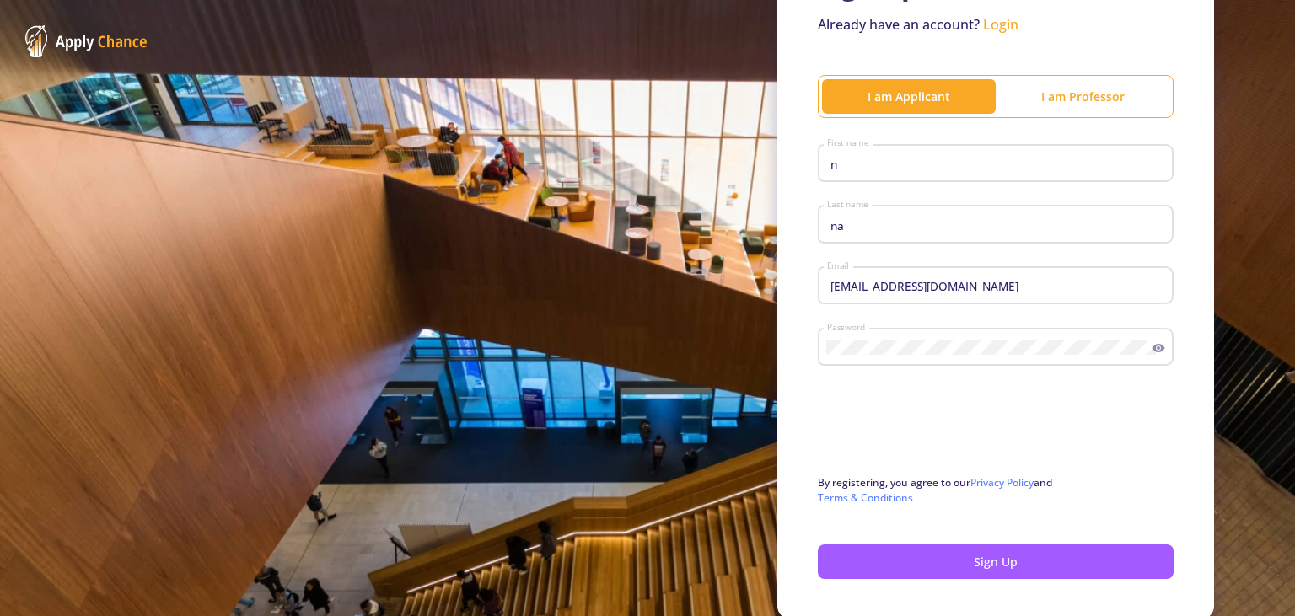
click at [972, 575] on div at bounding box center [647, 308] width 1295 height 616
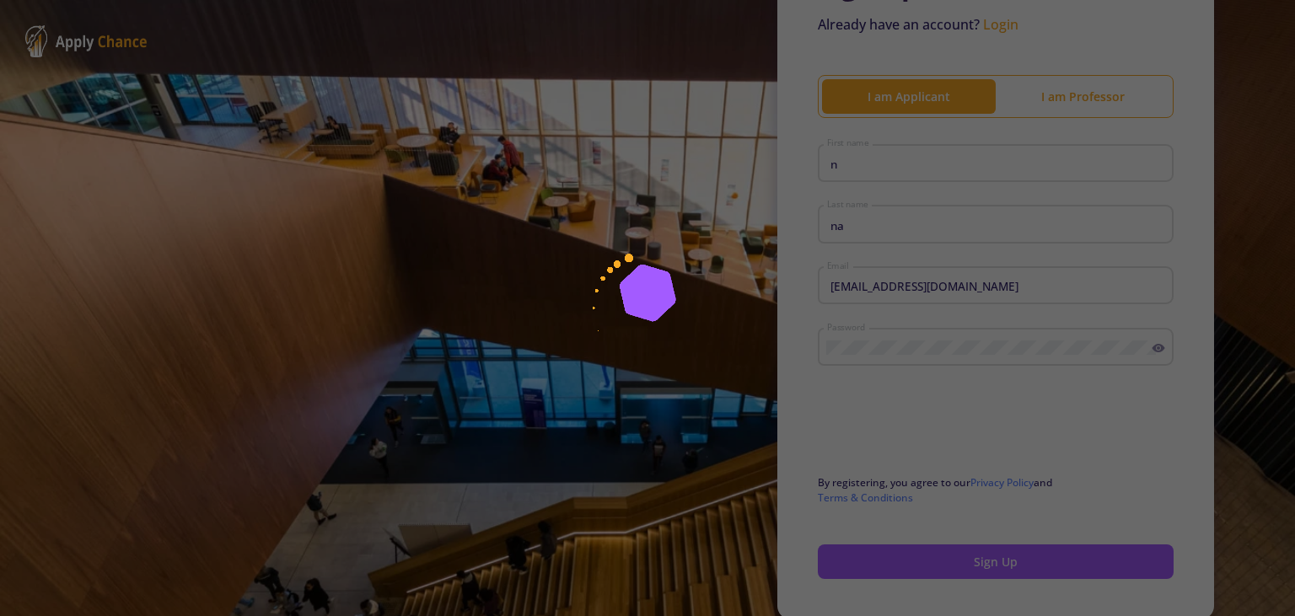
click at [972, 575] on button "Sign Up" at bounding box center [996, 562] width 356 height 35
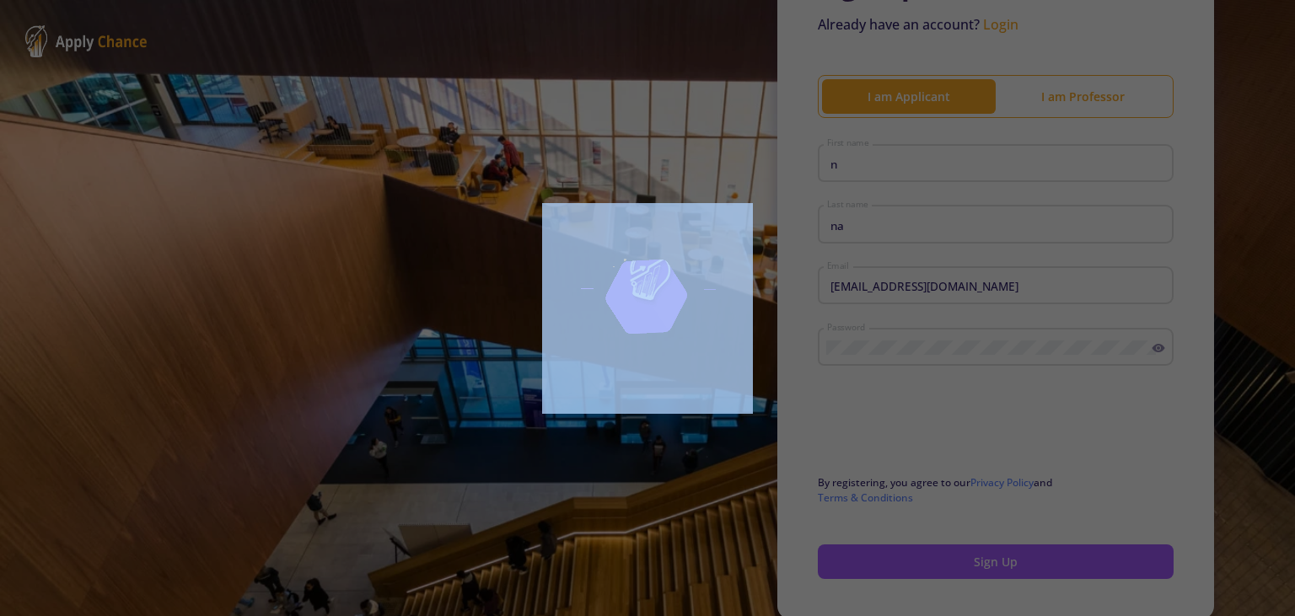
click at [972, 575] on div at bounding box center [647, 308] width 1295 height 616
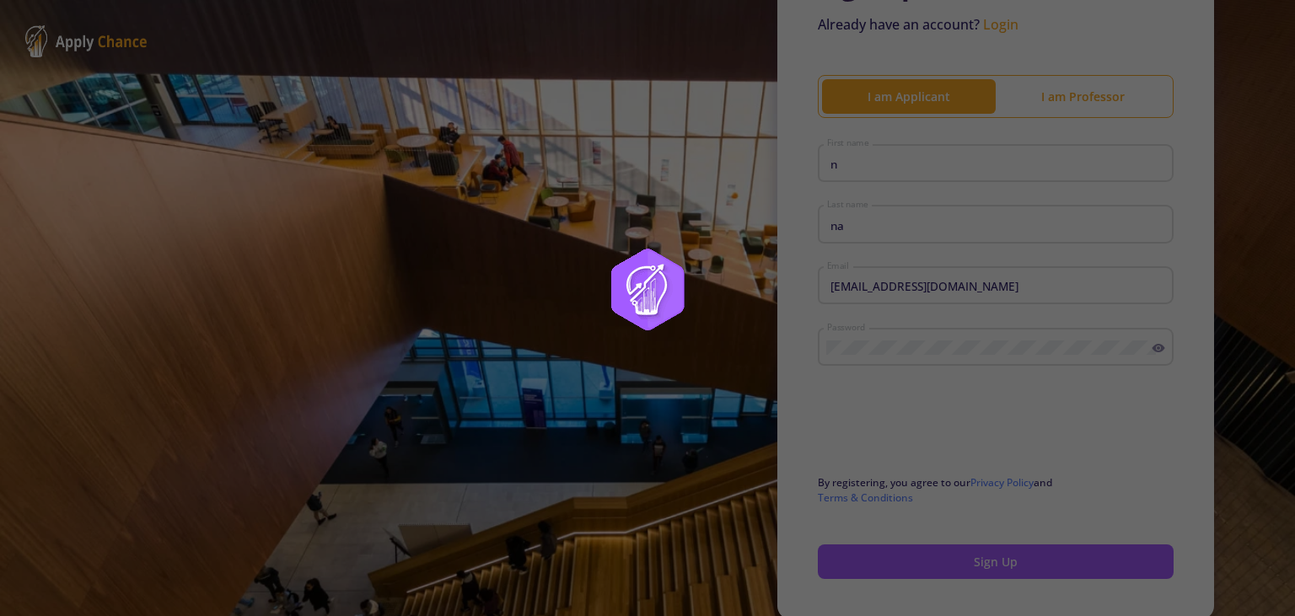
click at [972, 575] on div at bounding box center [647, 308] width 1295 height 616
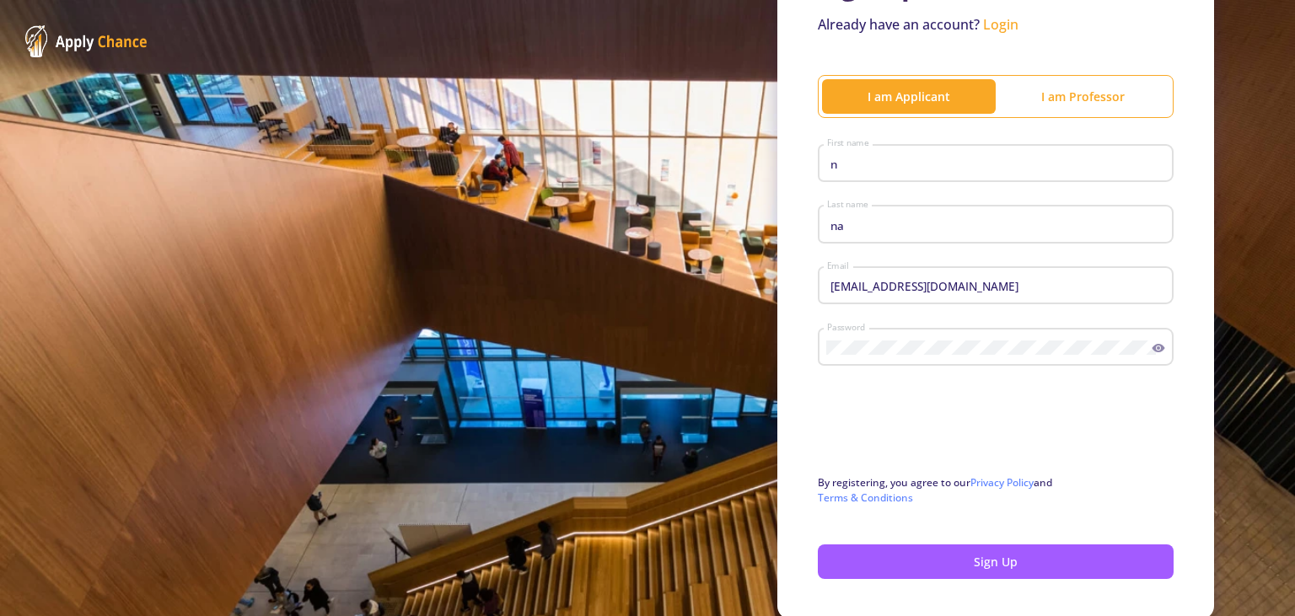
click at [972, 575] on div at bounding box center [647, 308] width 1295 height 616
click at [972, 575] on button "Sign Up" at bounding box center [996, 562] width 356 height 35
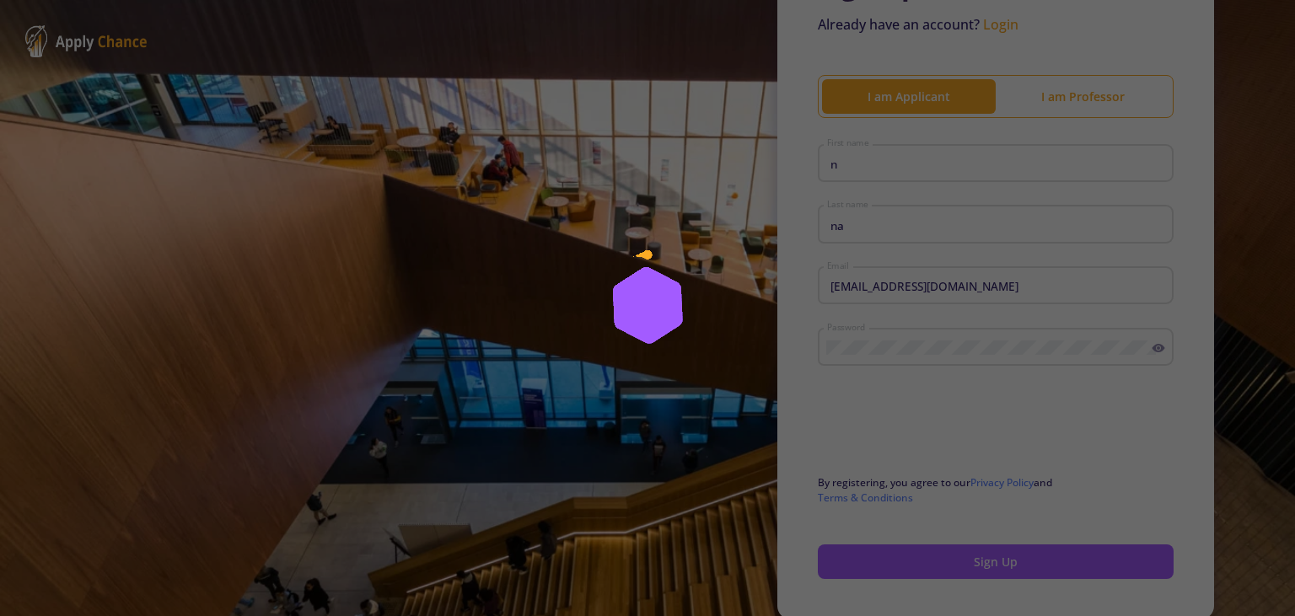
click at [972, 575] on div at bounding box center [647, 308] width 1295 height 616
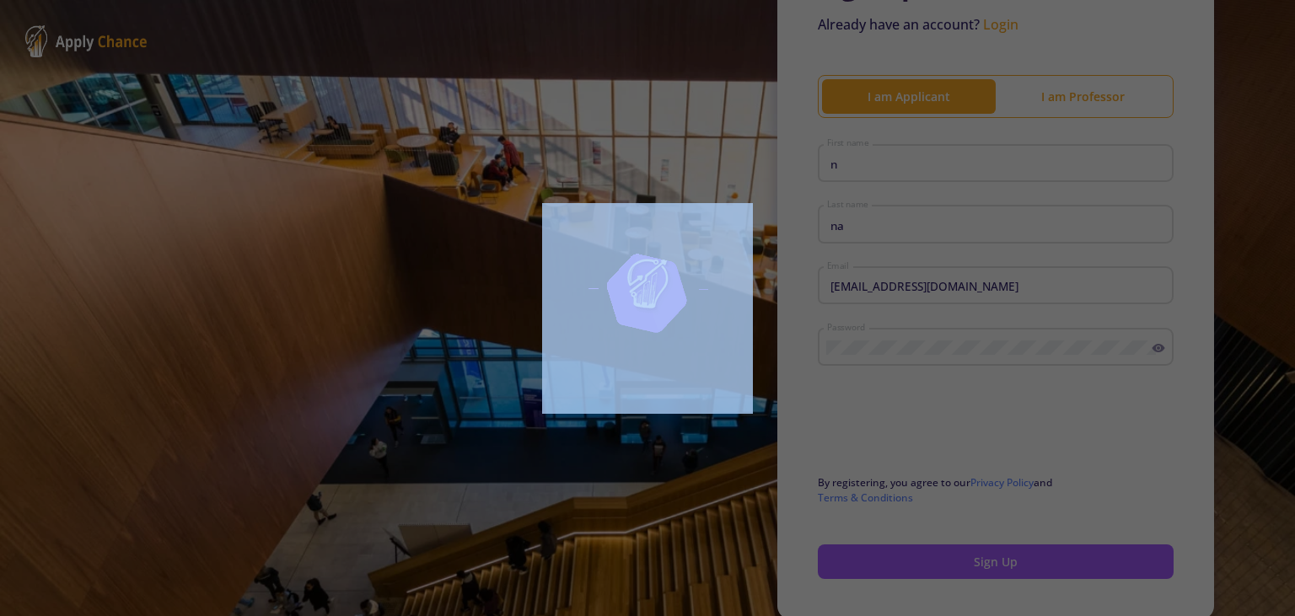
click at [972, 575] on div at bounding box center [647, 308] width 1295 height 616
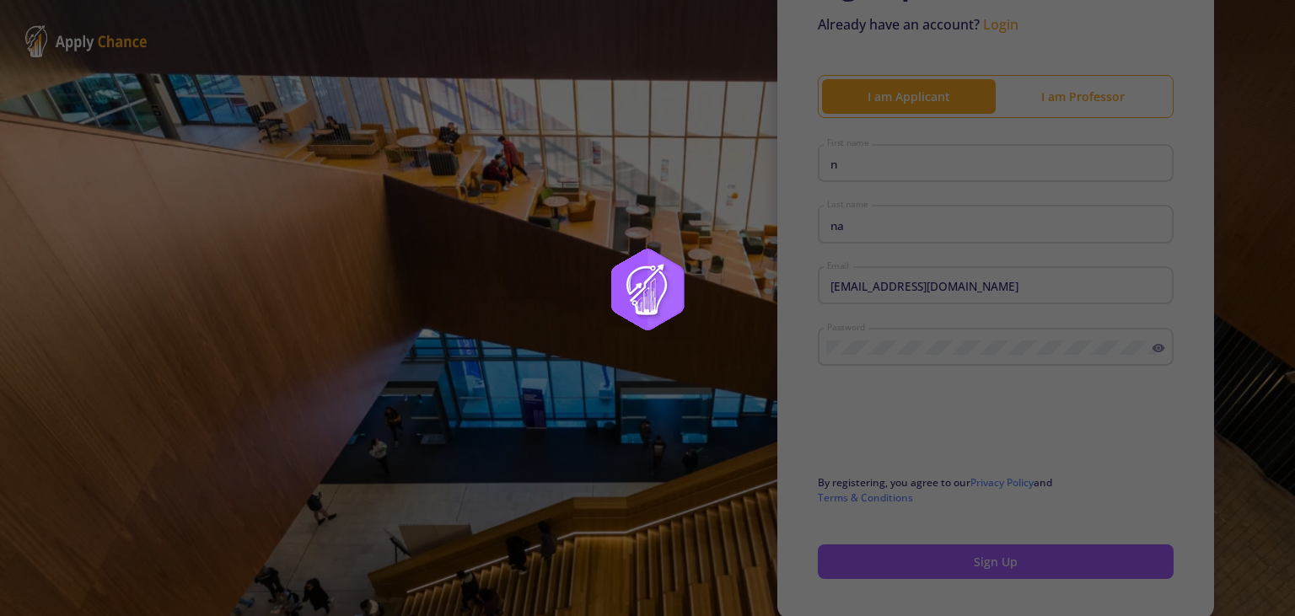
click at [972, 575] on div at bounding box center [647, 308] width 1295 height 616
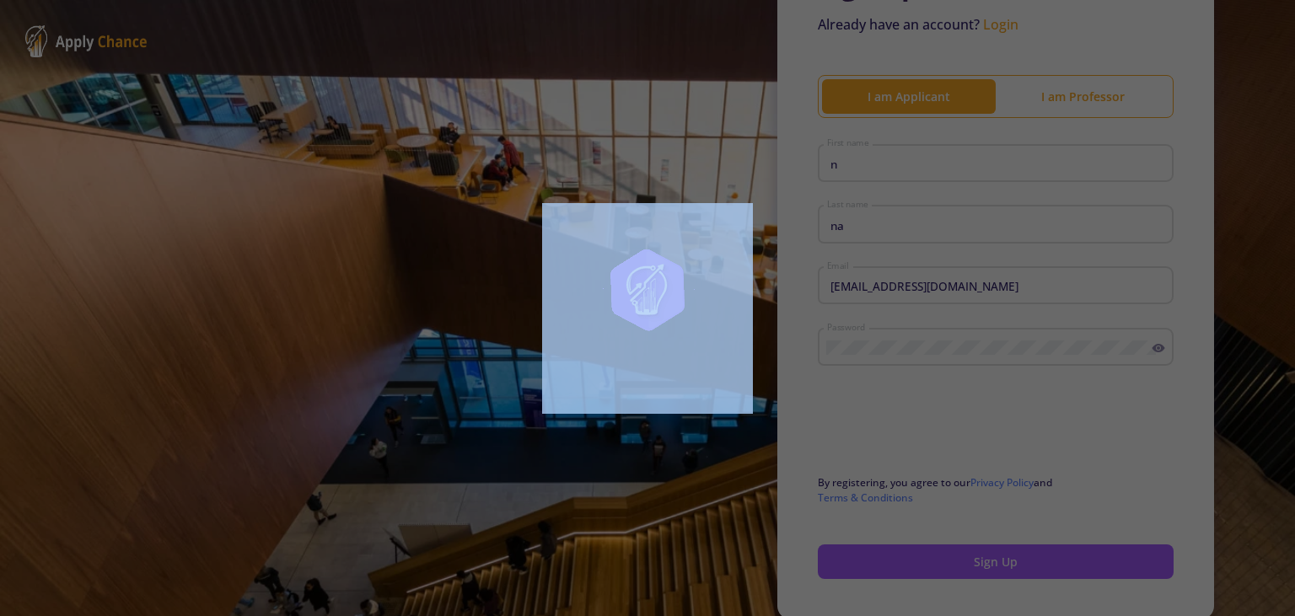
click at [972, 575] on div at bounding box center [647, 308] width 1295 height 616
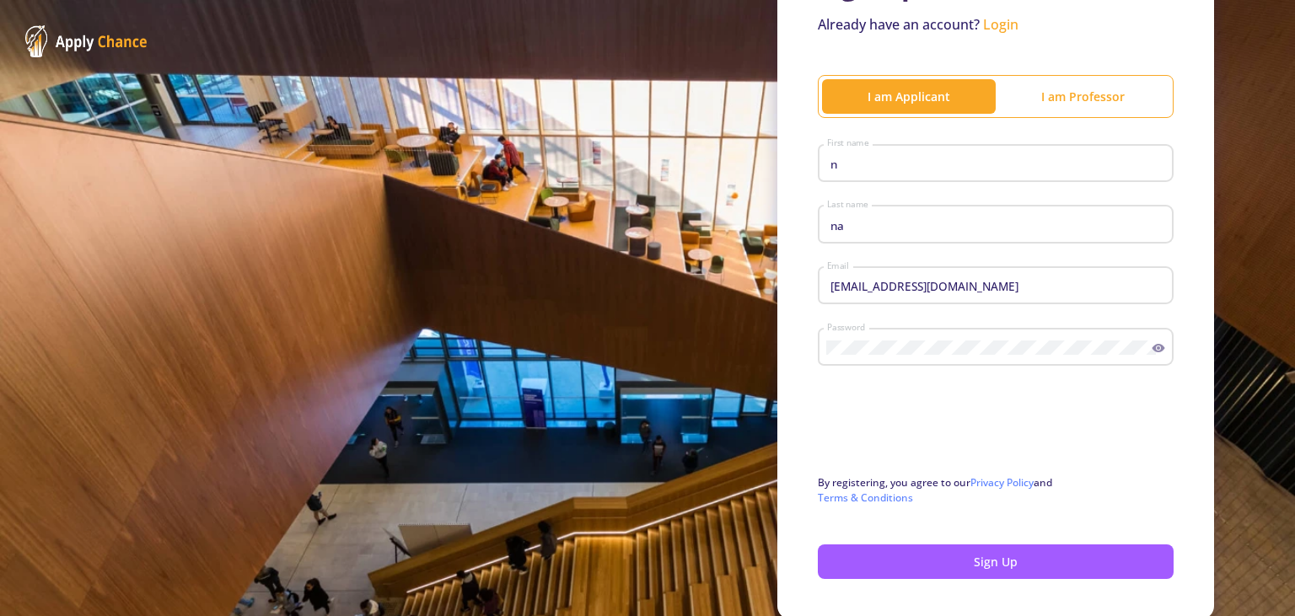
click at [972, 575] on div at bounding box center [647, 308] width 1295 height 616
click at [972, 575] on button "Sign Up" at bounding box center [996, 562] width 356 height 35
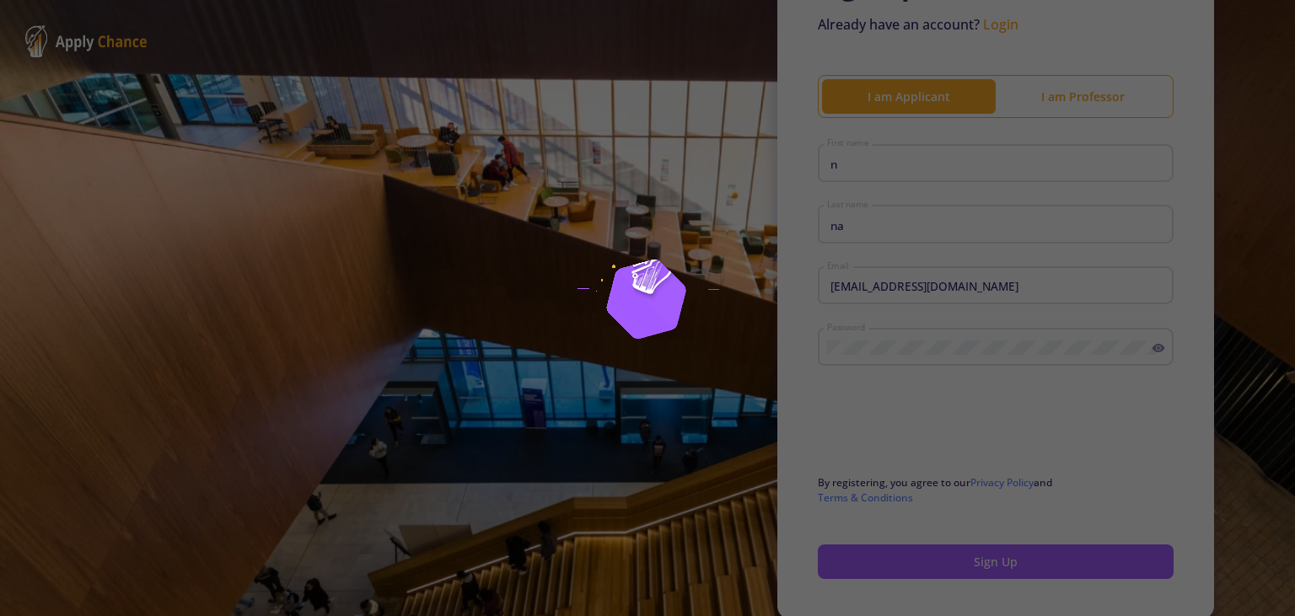
click at [972, 575] on div at bounding box center [647, 308] width 1295 height 616
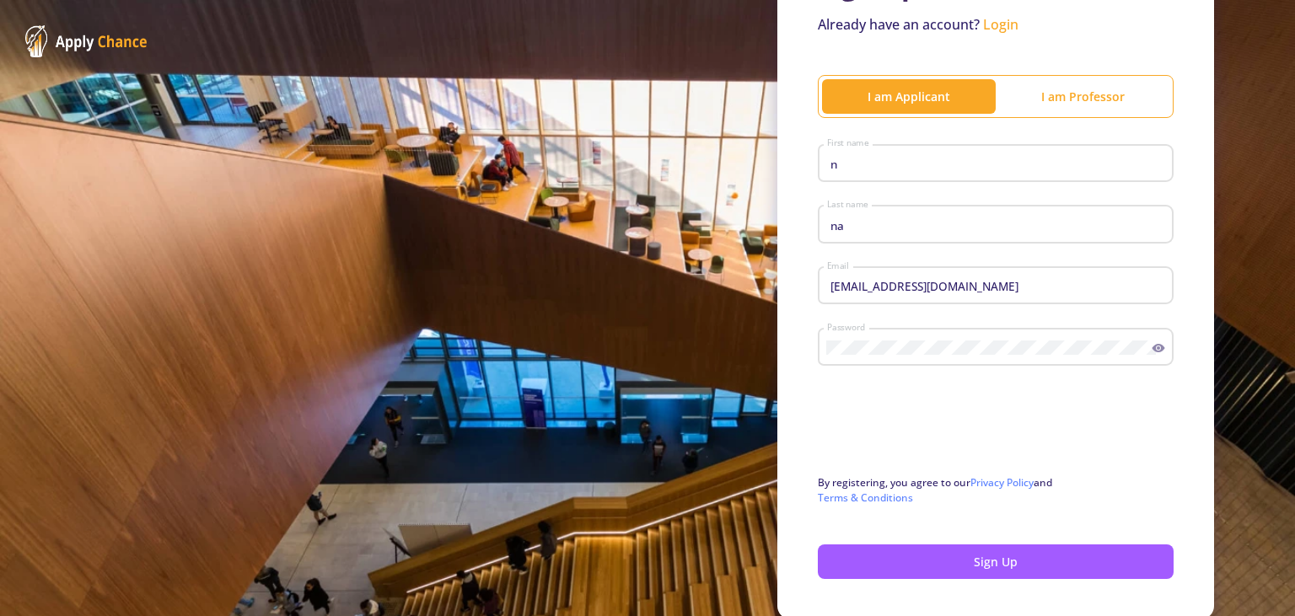
click at [972, 575] on div at bounding box center [647, 308] width 1295 height 616
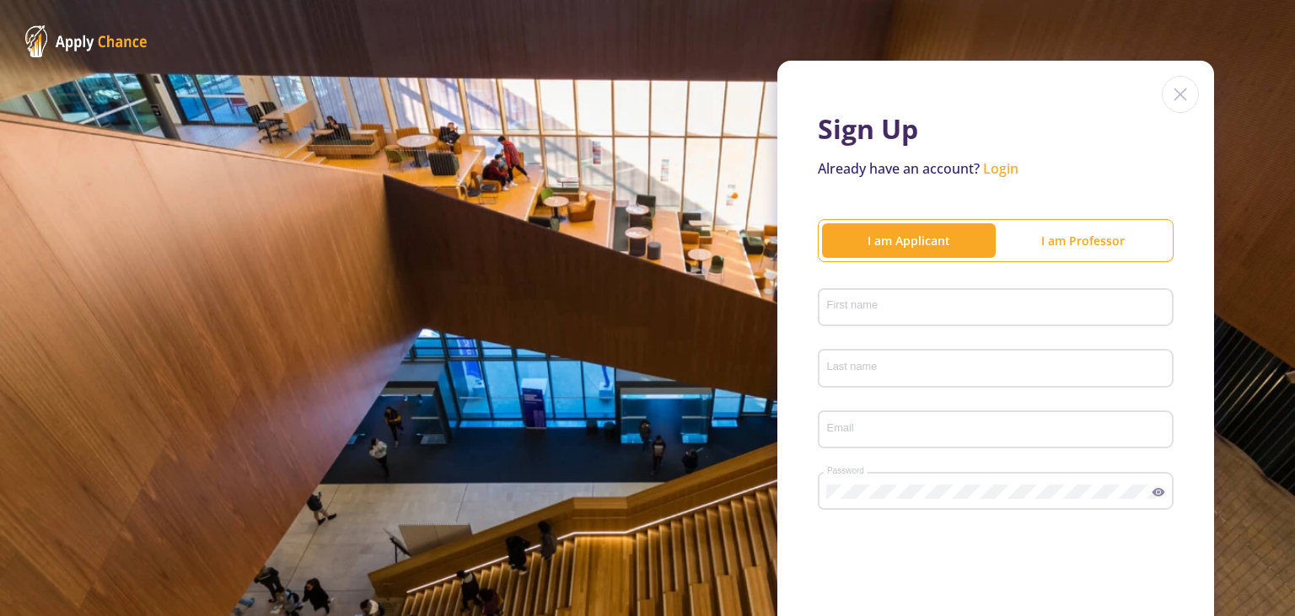
scroll to position [130, 0]
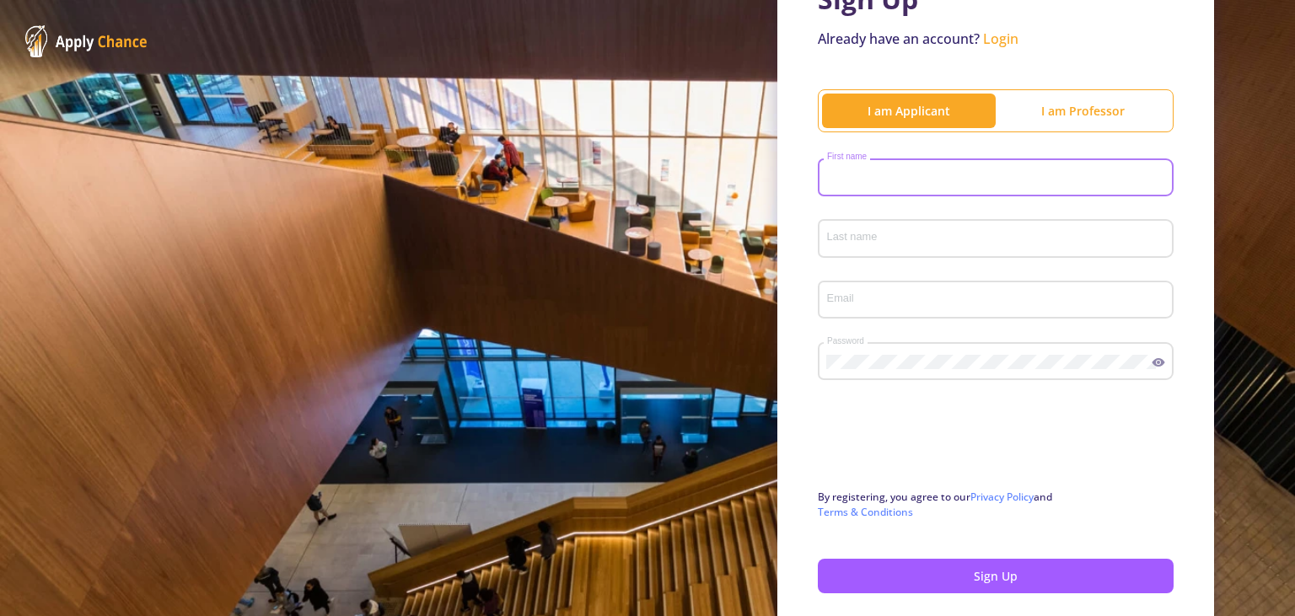
click at [964, 179] on input "First name" at bounding box center [998, 178] width 344 height 15
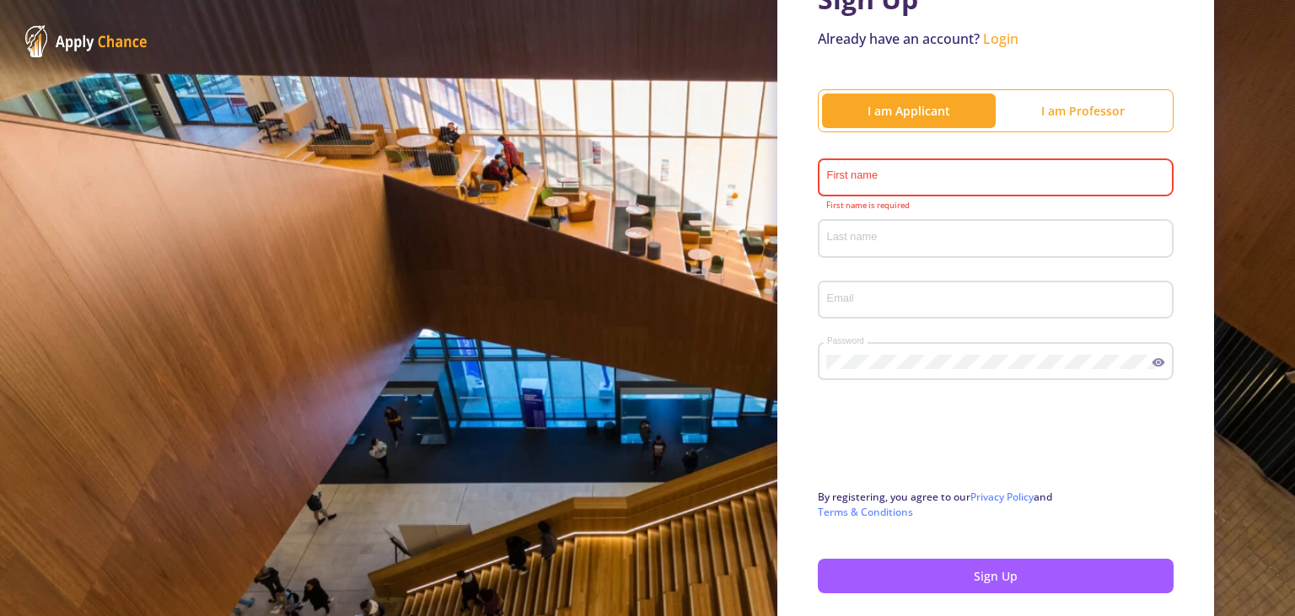
click at [1158, 364] on circle at bounding box center [1157, 362] width 3 height 3
click at [895, 177] on input "First name" at bounding box center [998, 178] width 344 height 15
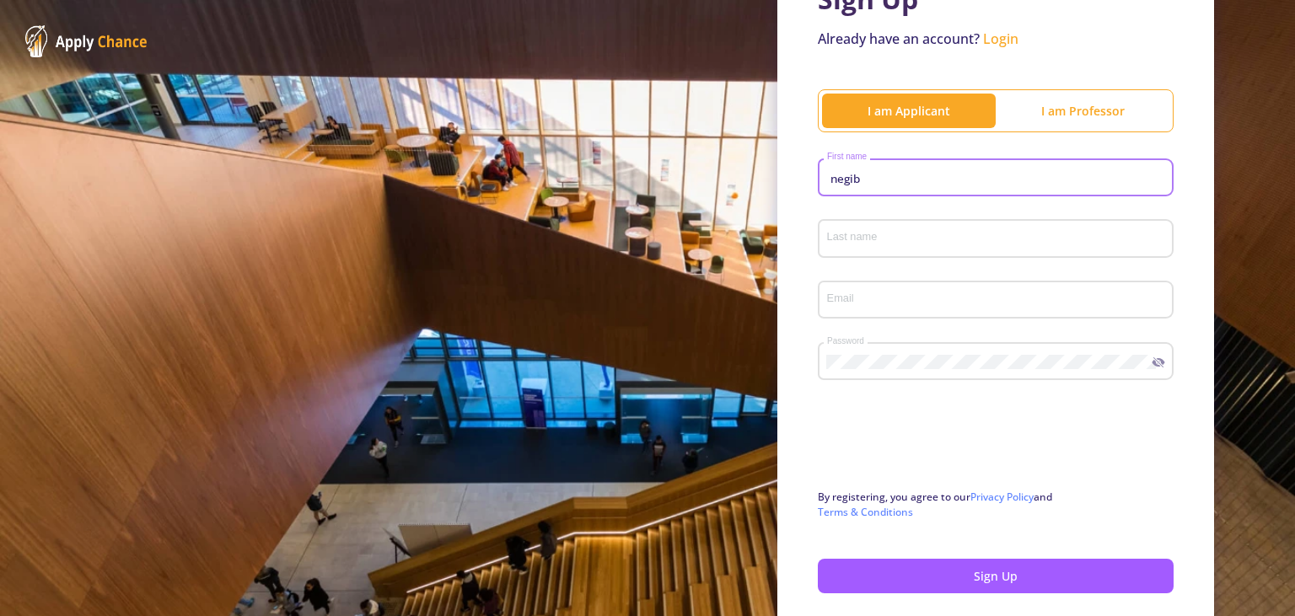
type input "negib"
click at [913, 244] on input "Last name" at bounding box center [998, 239] width 344 height 15
type input "nakil"
click at [883, 308] on input "Email" at bounding box center [998, 300] width 344 height 15
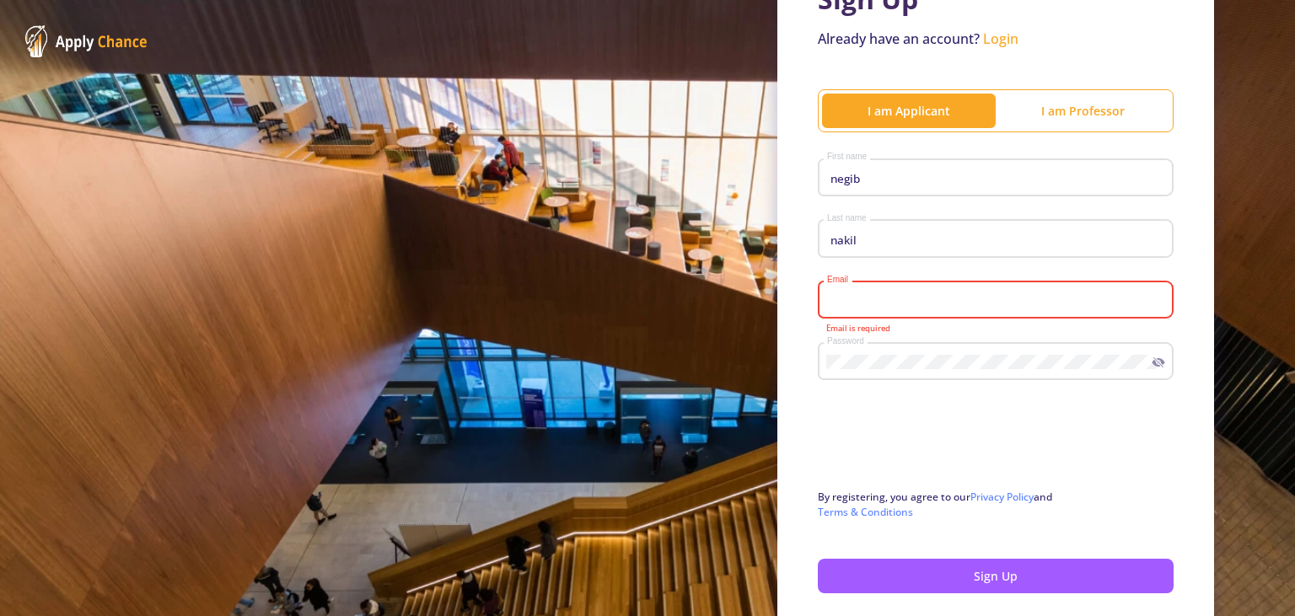
click at [1097, 300] on input "Email" at bounding box center [998, 300] width 344 height 15
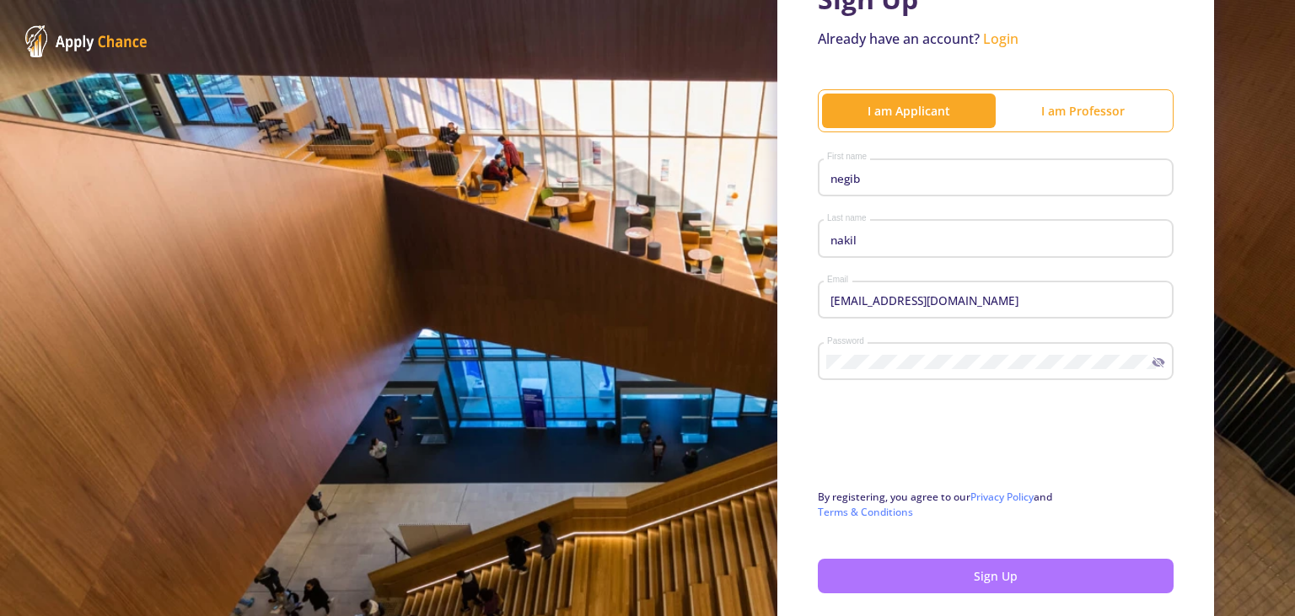
click at [931, 561] on button "Sign Up" at bounding box center [996, 576] width 356 height 35
click at [951, 582] on button "Sign Up" at bounding box center [996, 576] width 356 height 35
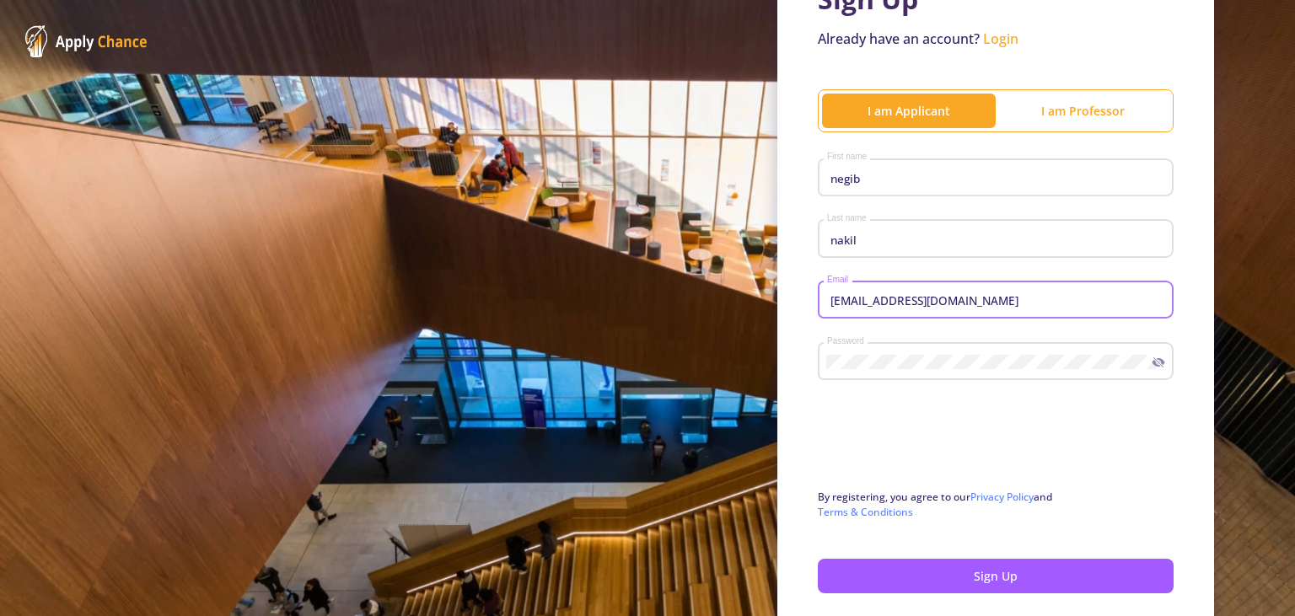
click at [1037, 295] on input "[EMAIL_ADDRESS][DOMAIN_NAME]" at bounding box center [998, 300] width 344 height 15
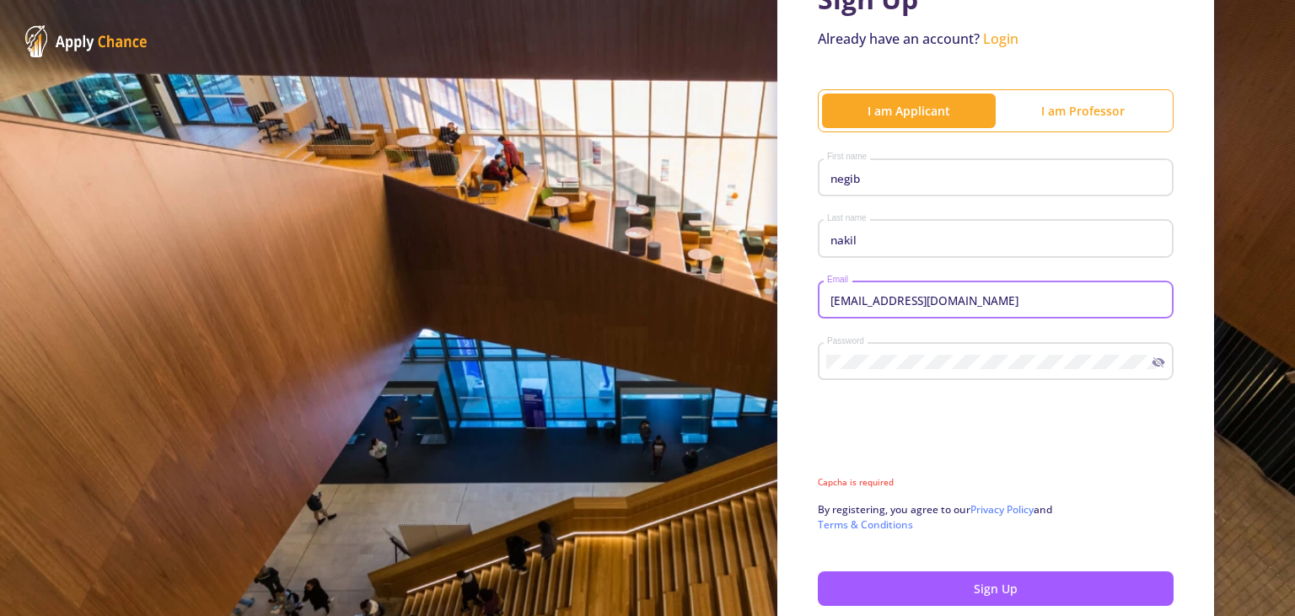
type input "[EMAIL_ADDRESS][DOMAIN_NAME]"
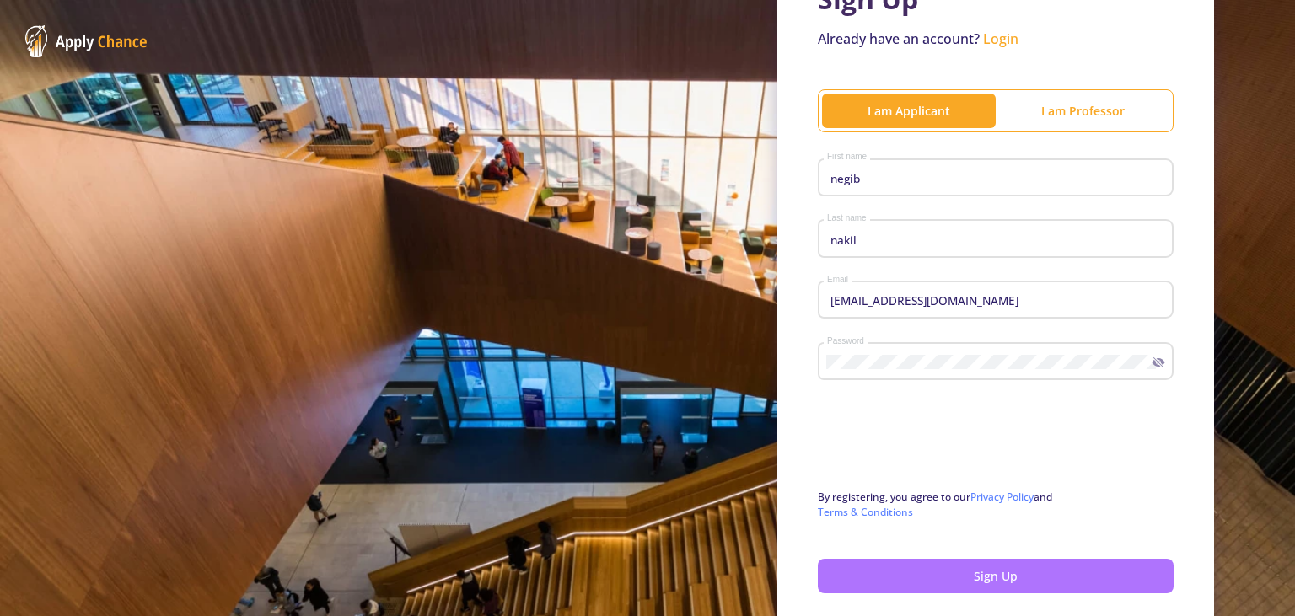
click at [968, 570] on button "Sign Up" at bounding box center [996, 576] width 356 height 35
click at [877, 580] on button "Sign Up" at bounding box center [996, 576] width 356 height 35
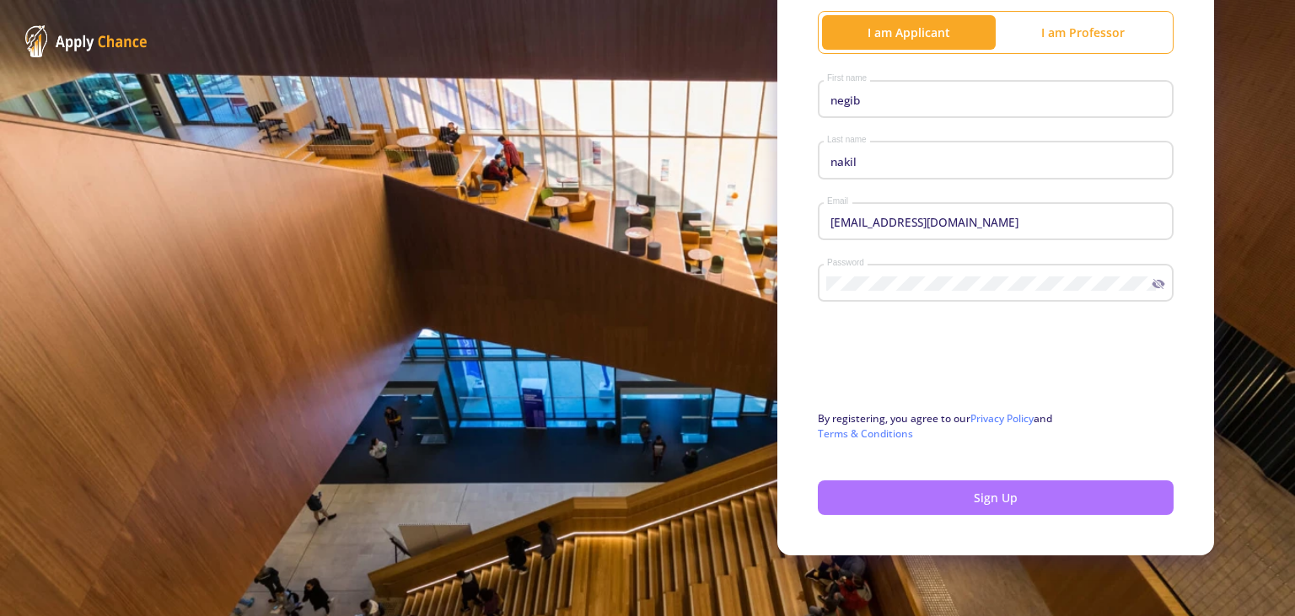
click at [872, 490] on button "Sign Up" at bounding box center [996, 497] width 356 height 35
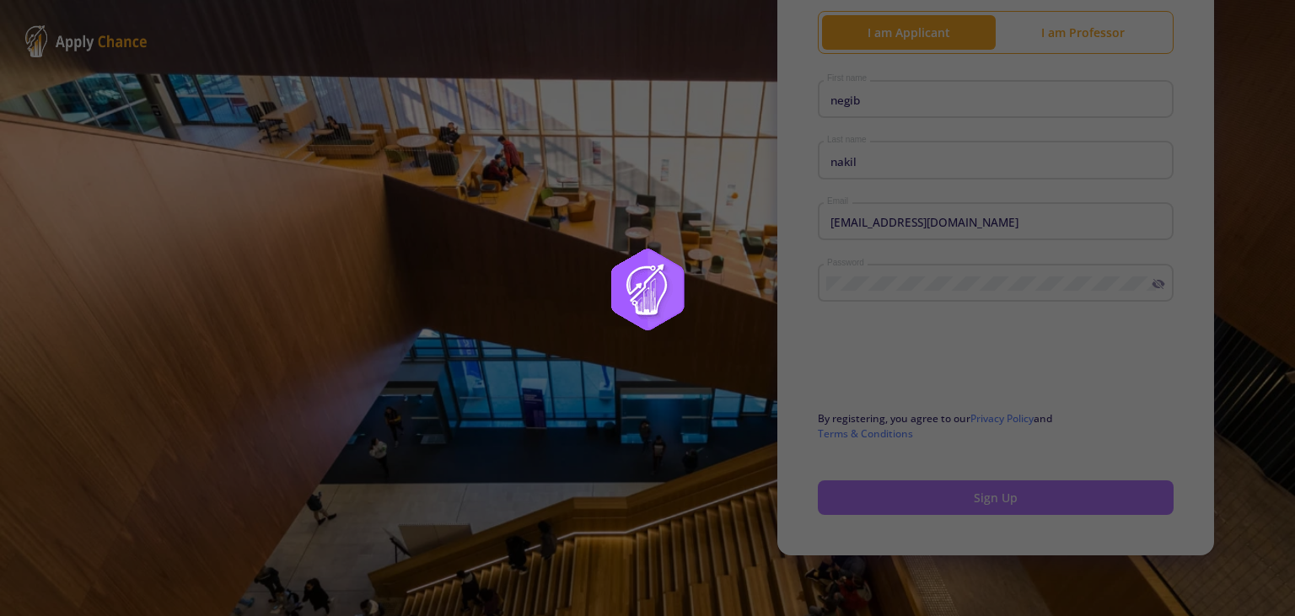
click at [872, 490] on div at bounding box center [647, 308] width 1295 height 616
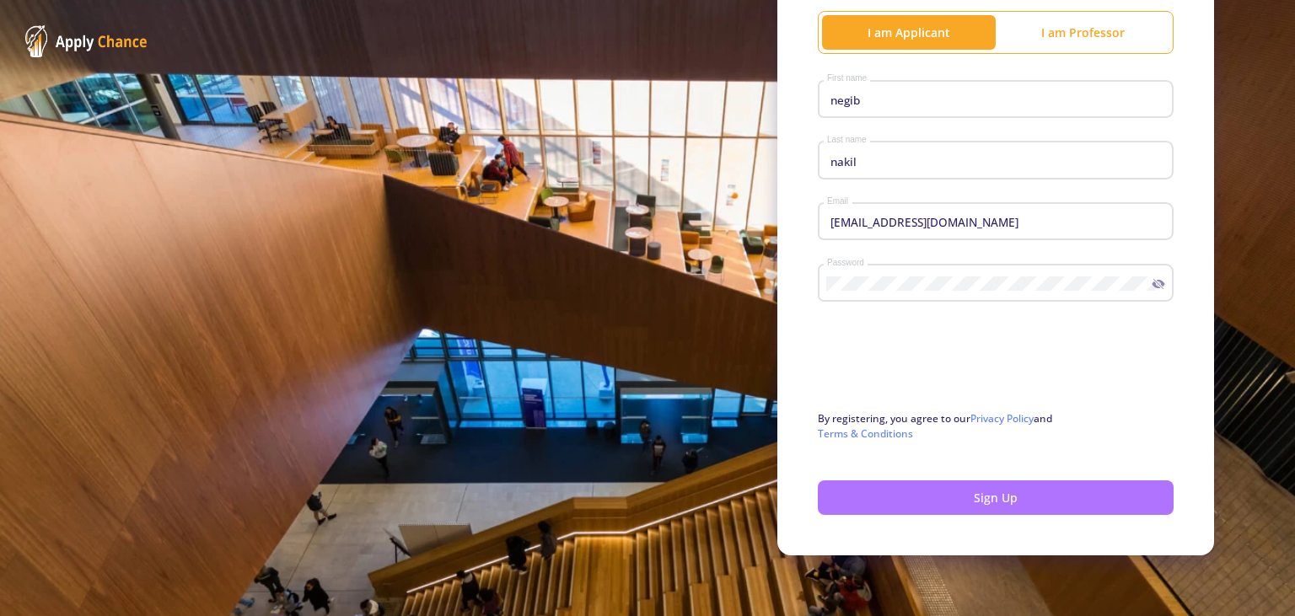
click at [872, 490] on div at bounding box center [647, 308] width 1295 height 616
click at [872, 490] on button "Sign Up" at bounding box center [996, 497] width 356 height 35
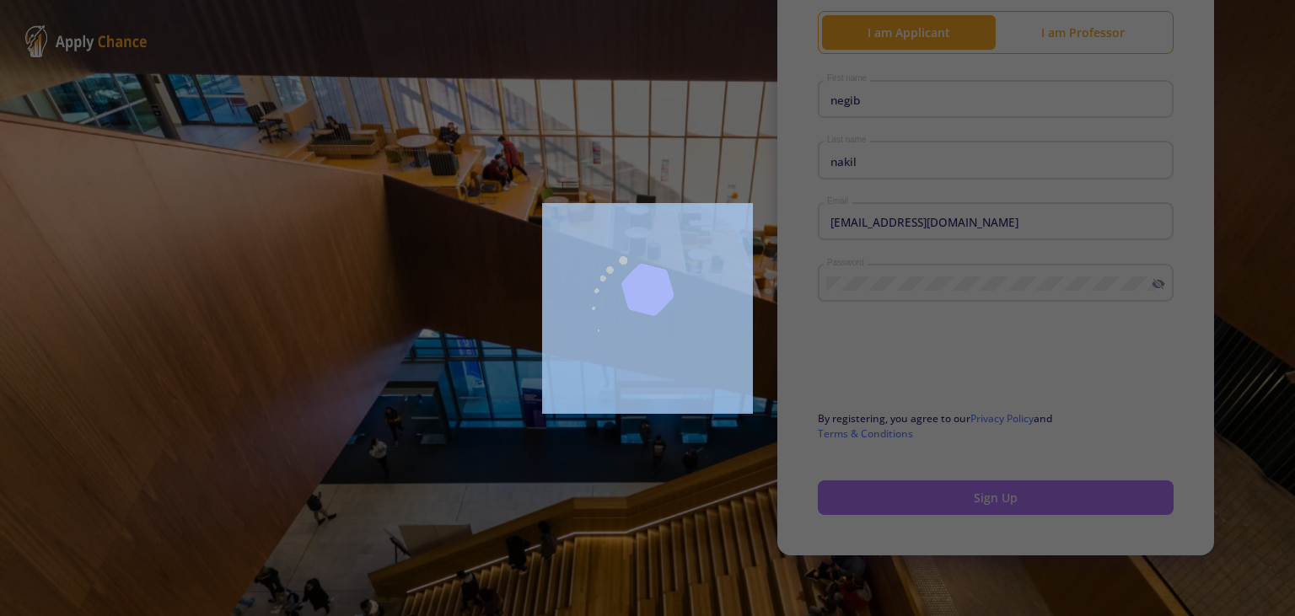
click at [872, 490] on div at bounding box center [647, 308] width 1295 height 616
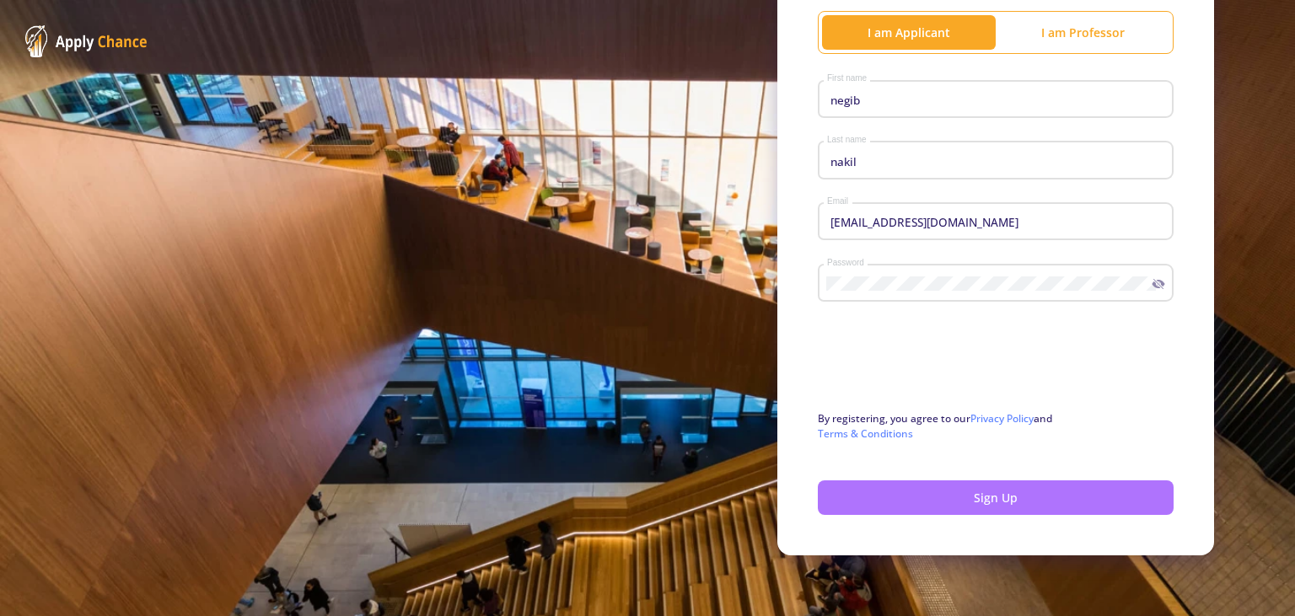
click at [872, 490] on div at bounding box center [647, 308] width 1295 height 616
click at [872, 490] on button "Sign Up" at bounding box center [996, 497] width 356 height 35
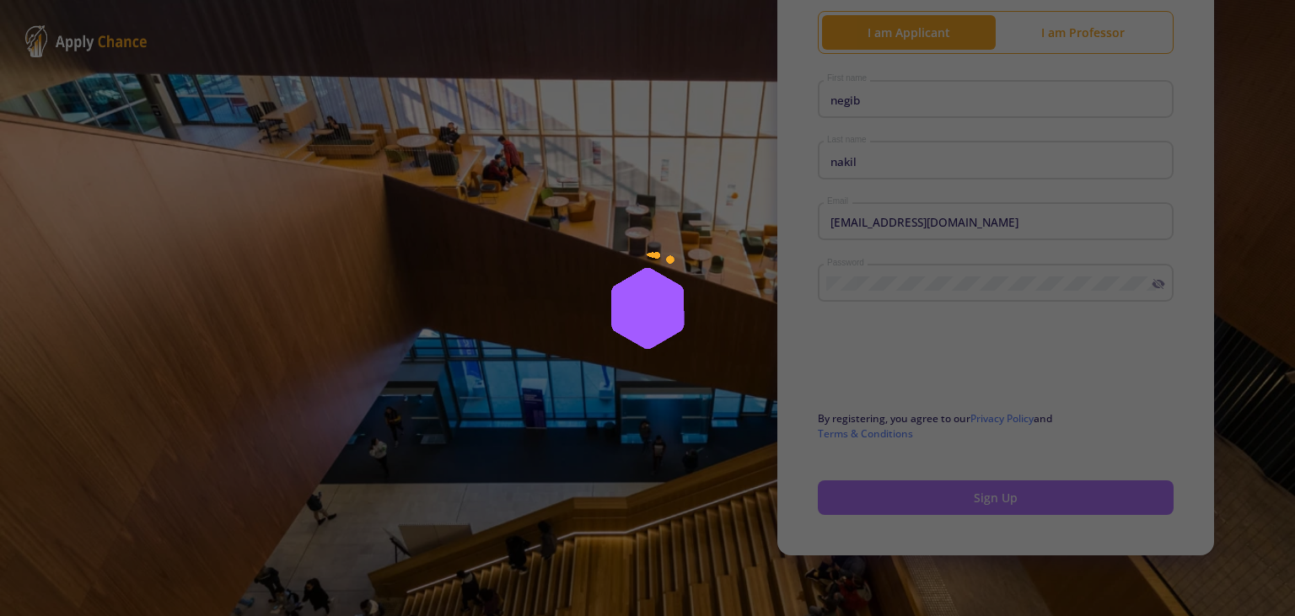
click at [872, 490] on div at bounding box center [647, 308] width 1295 height 616
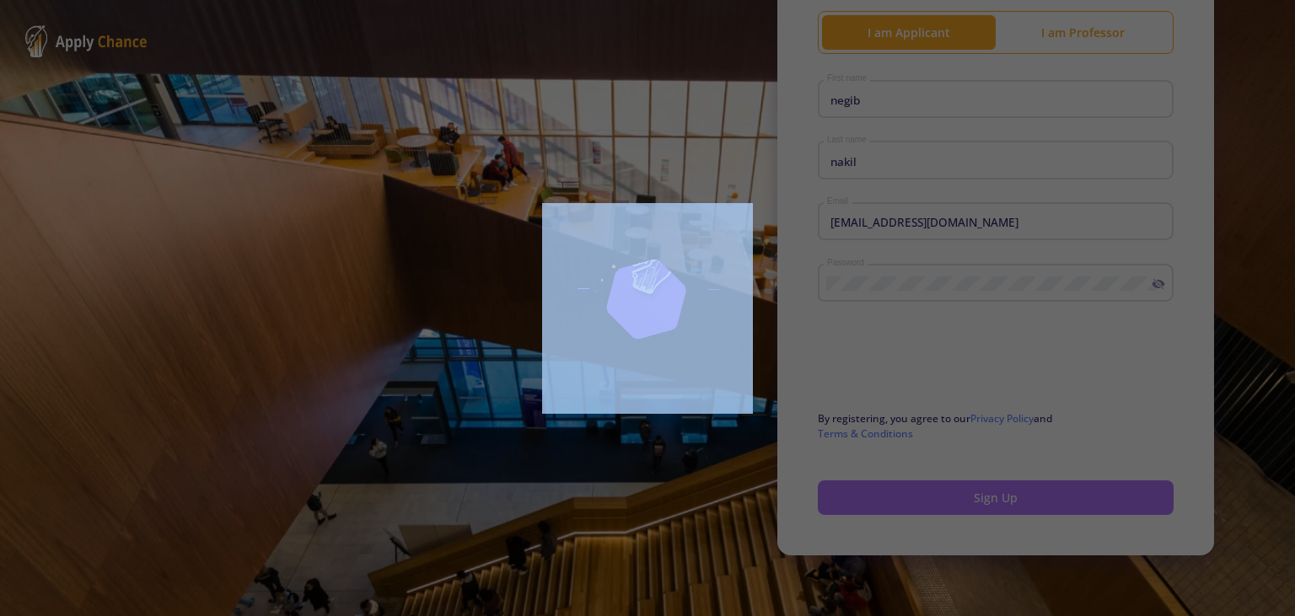
click at [872, 490] on div at bounding box center [647, 308] width 1295 height 616
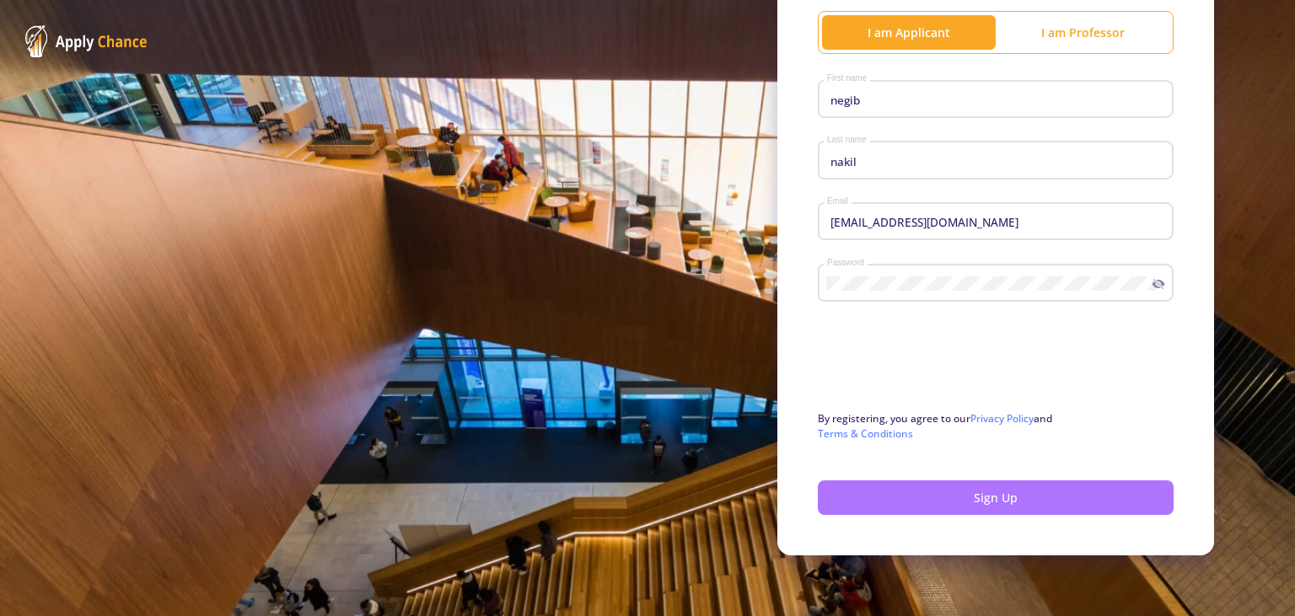
click at [872, 490] on div at bounding box center [647, 308] width 1295 height 616
click at [872, 490] on button "Sign Up" at bounding box center [996, 497] width 356 height 35
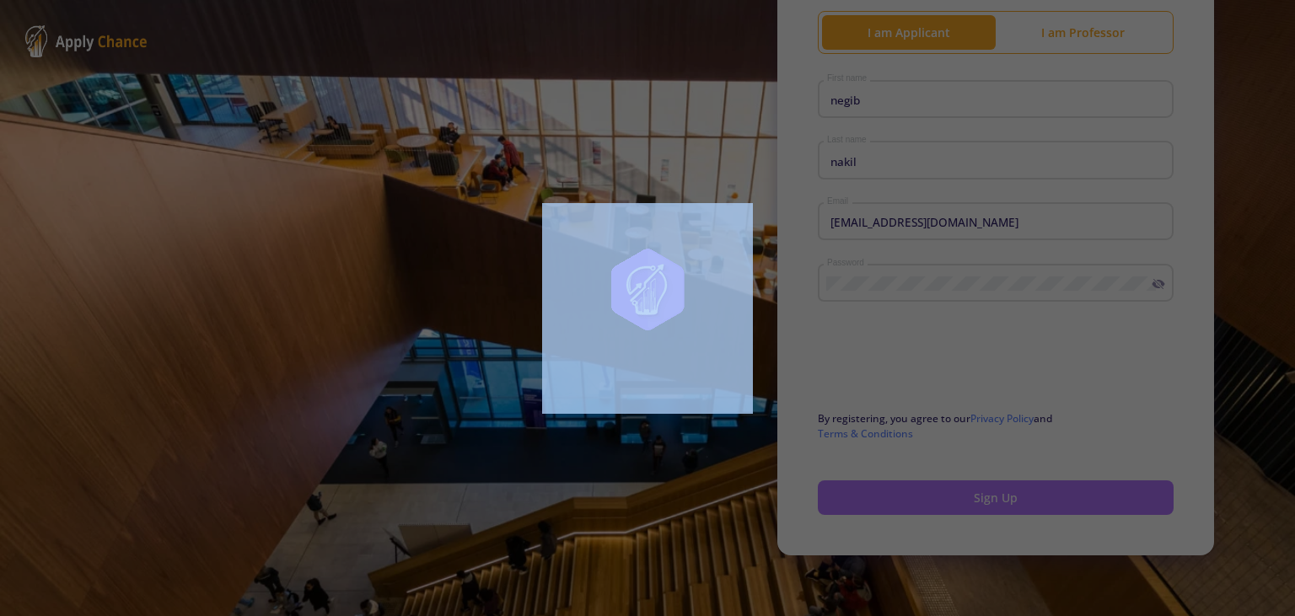
click at [872, 490] on div at bounding box center [647, 308] width 1295 height 616
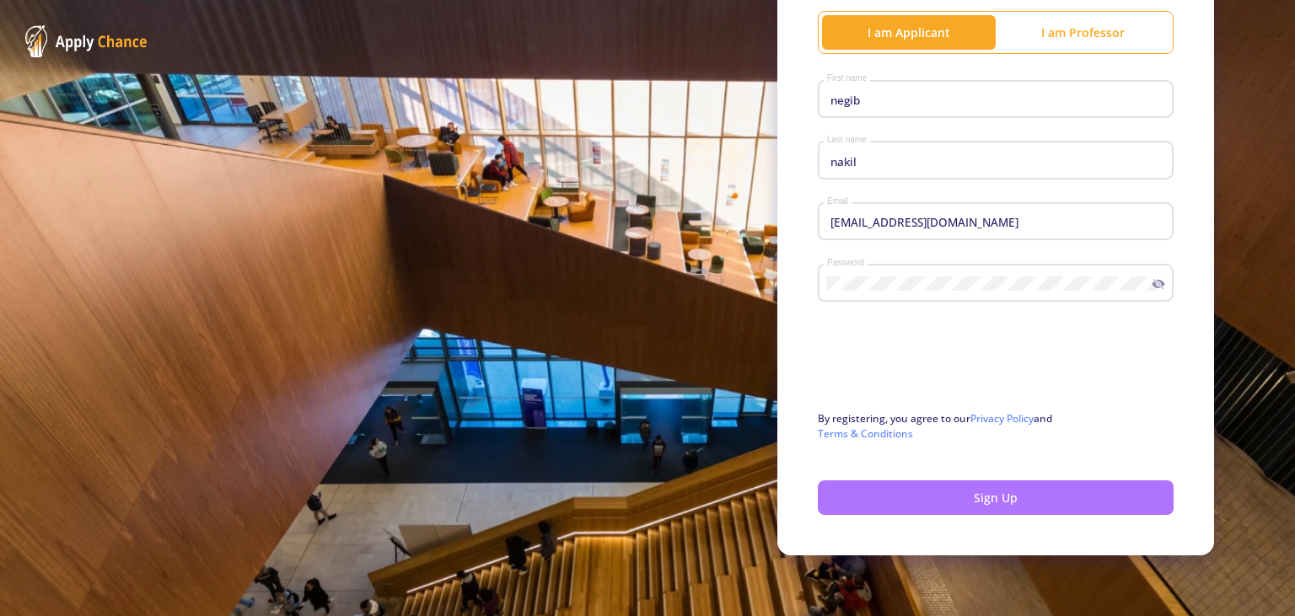
click at [872, 490] on div at bounding box center [647, 308] width 1295 height 616
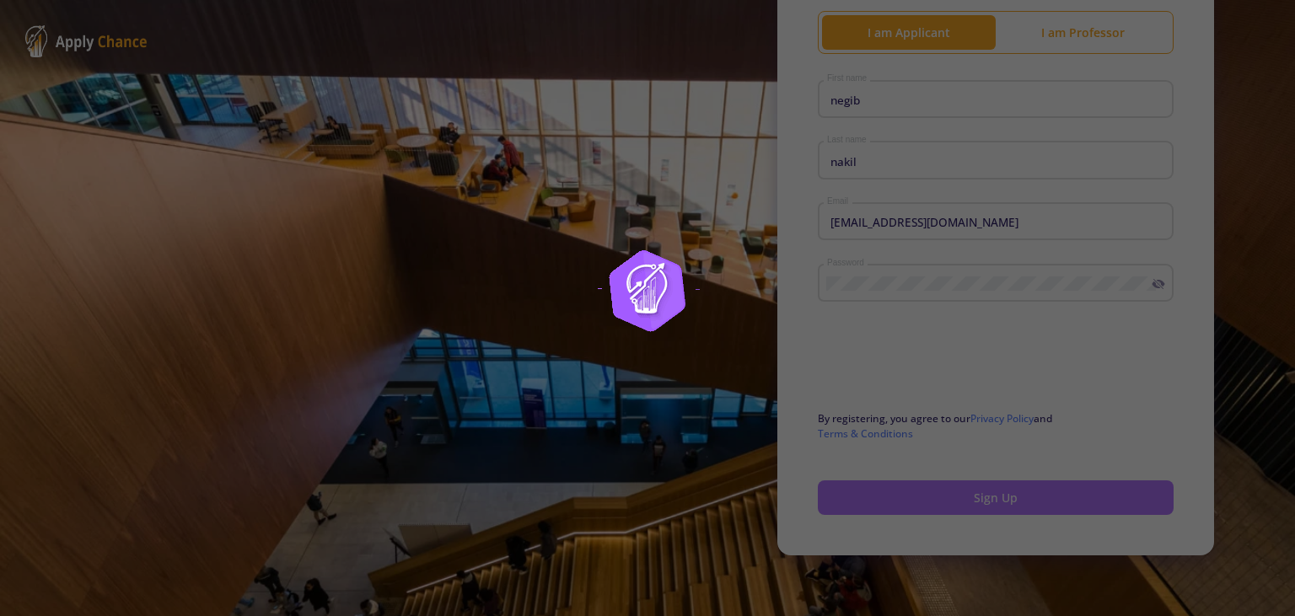
click at [872, 490] on button "Sign Up" at bounding box center [996, 497] width 356 height 35
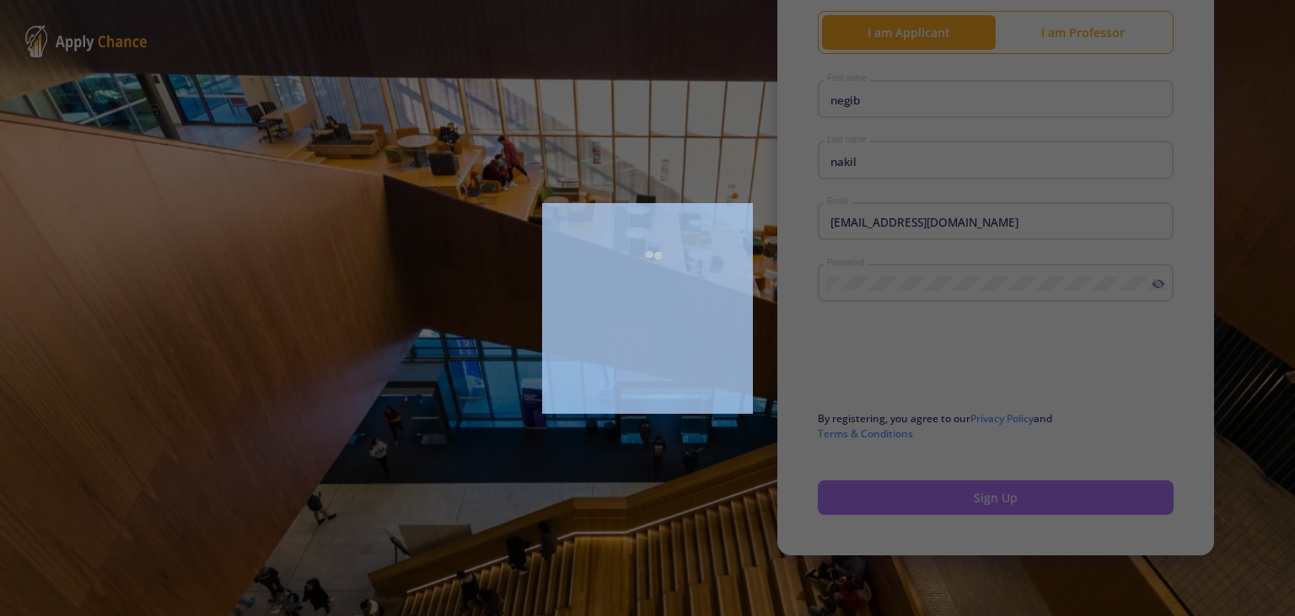
click at [872, 490] on div at bounding box center [647, 308] width 1295 height 616
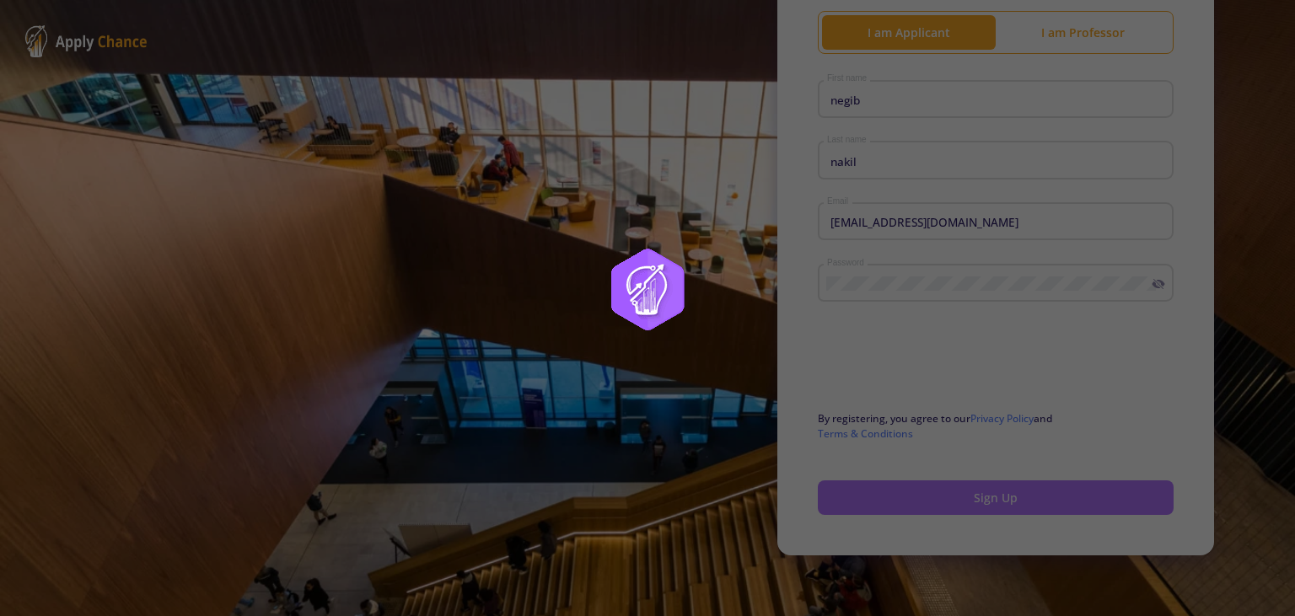
click at [872, 490] on div at bounding box center [647, 308] width 1295 height 616
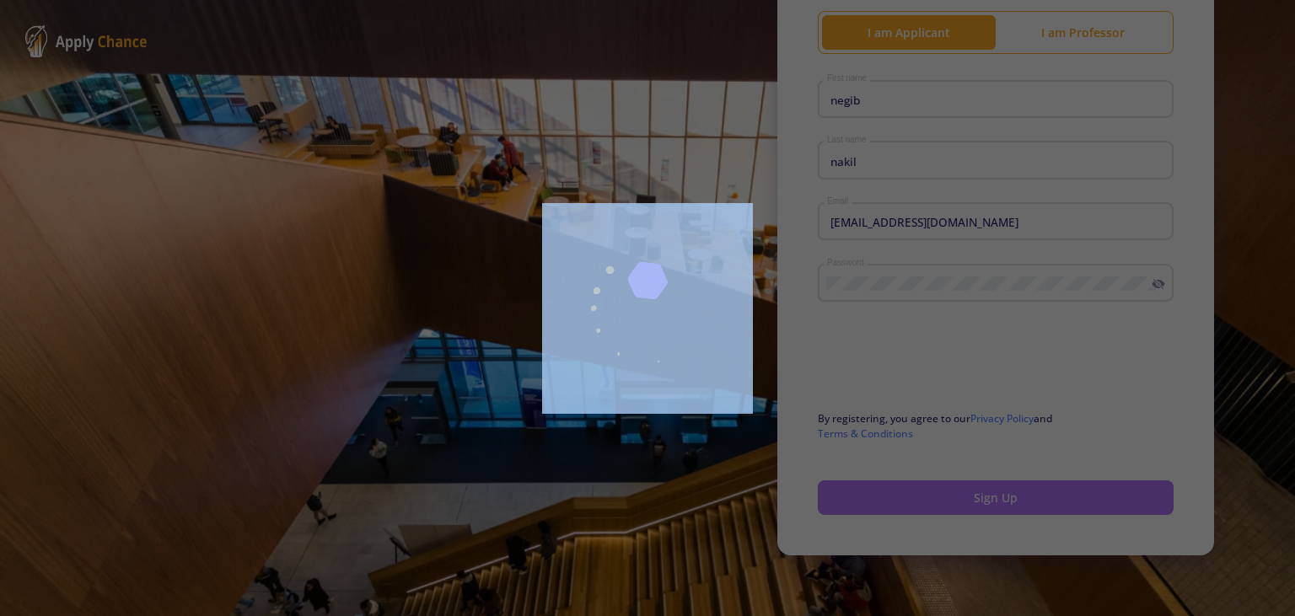
click at [872, 490] on div at bounding box center [647, 308] width 1295 height 616
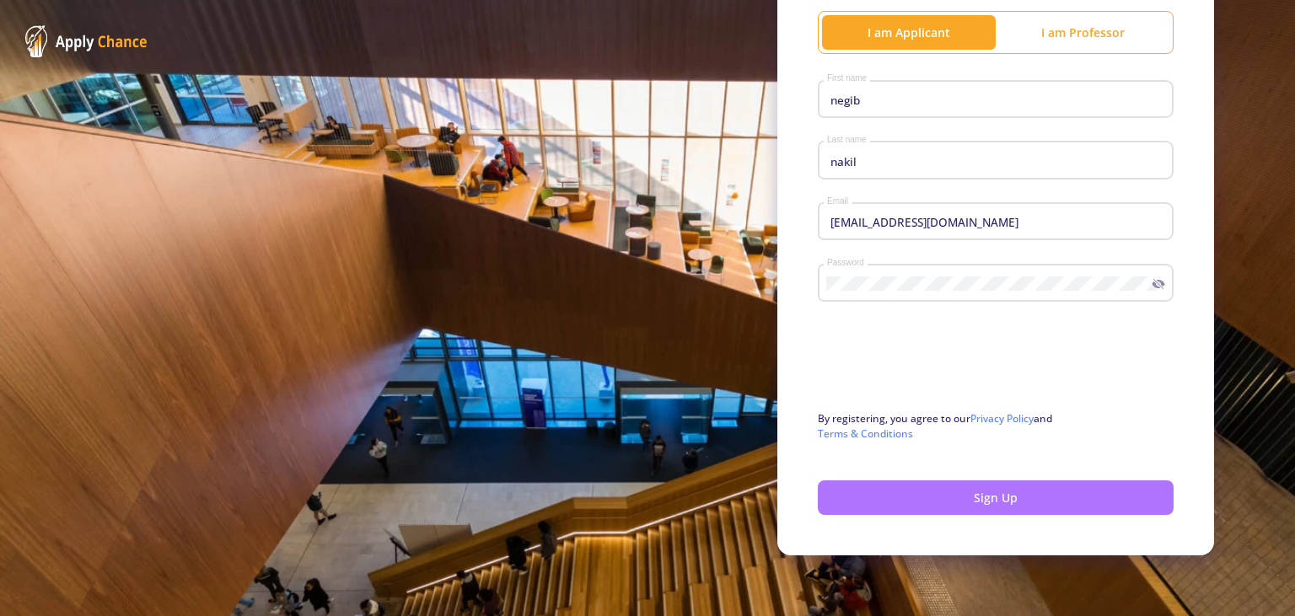
click at [872, 490] on div at bounding box center [647, 308] width 1295 height 616
click at [872, 490] on button "Sign Up" at bounding box center [996, 497] width 356 height 35
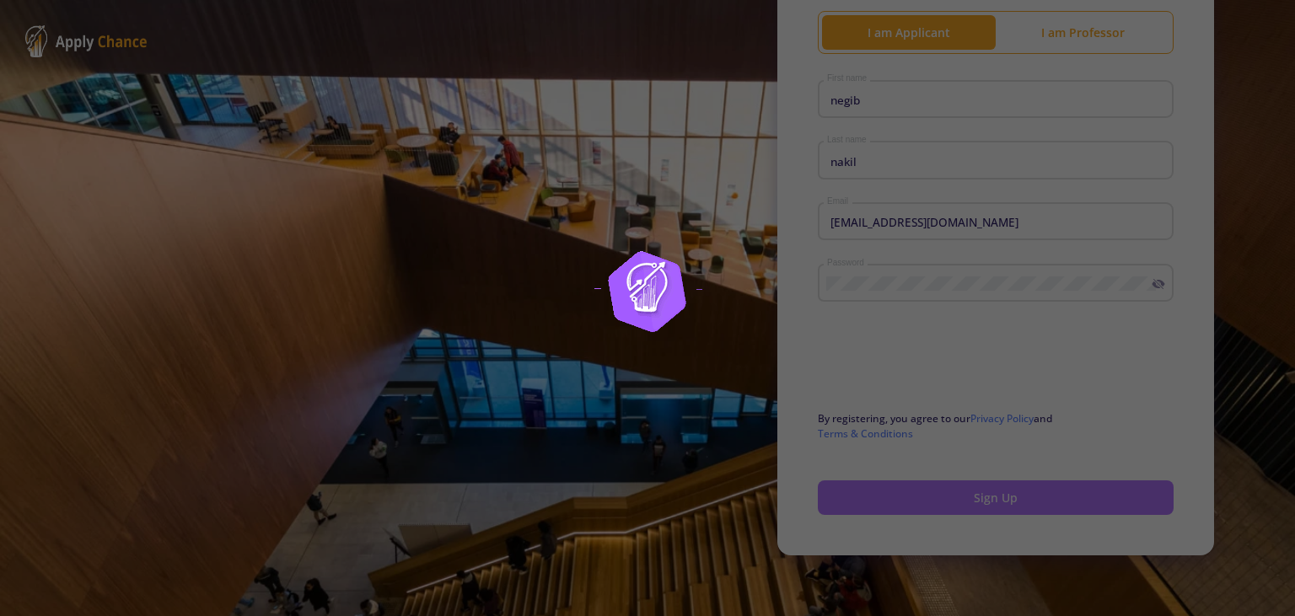
click at [872, 490] on div at bounding box center [647, 308] width 1295 height 616
